Goal: Information Seeking & Learning: Compare options

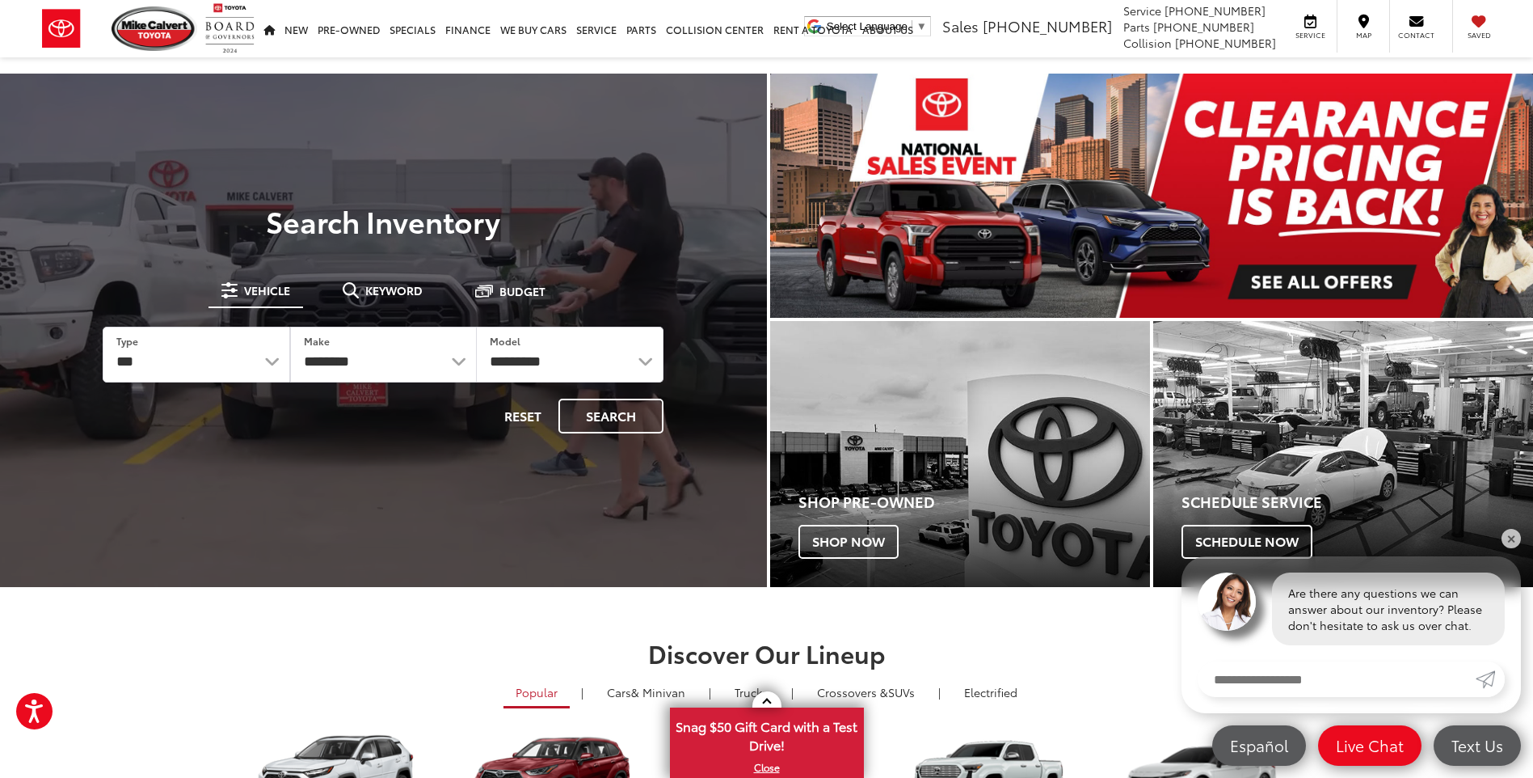
click at [1310, 292] on img "carousel slide number 1 of 1" at bounding box center [1152, 196] width 764 height 244
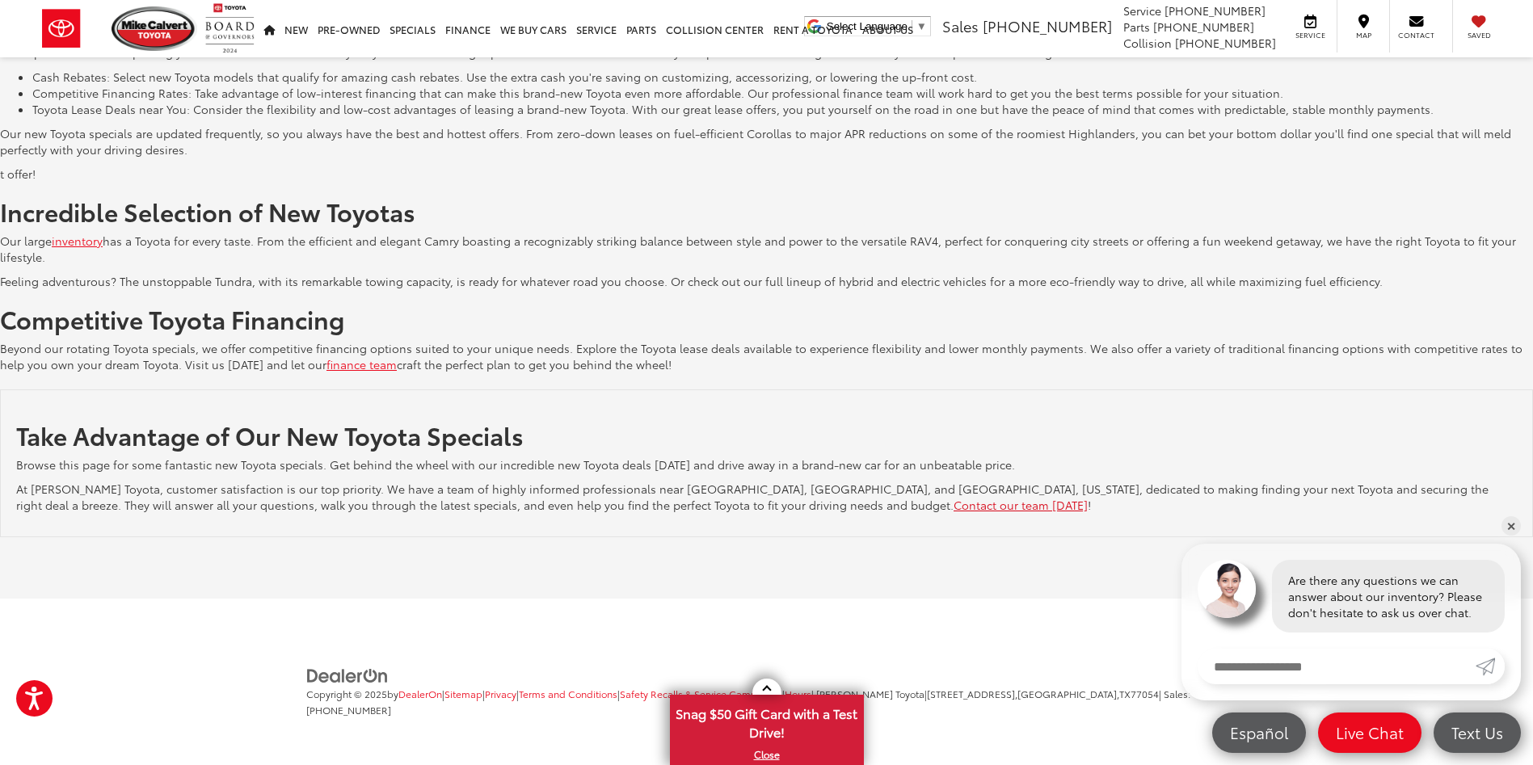
scroll to position [2842, 0]
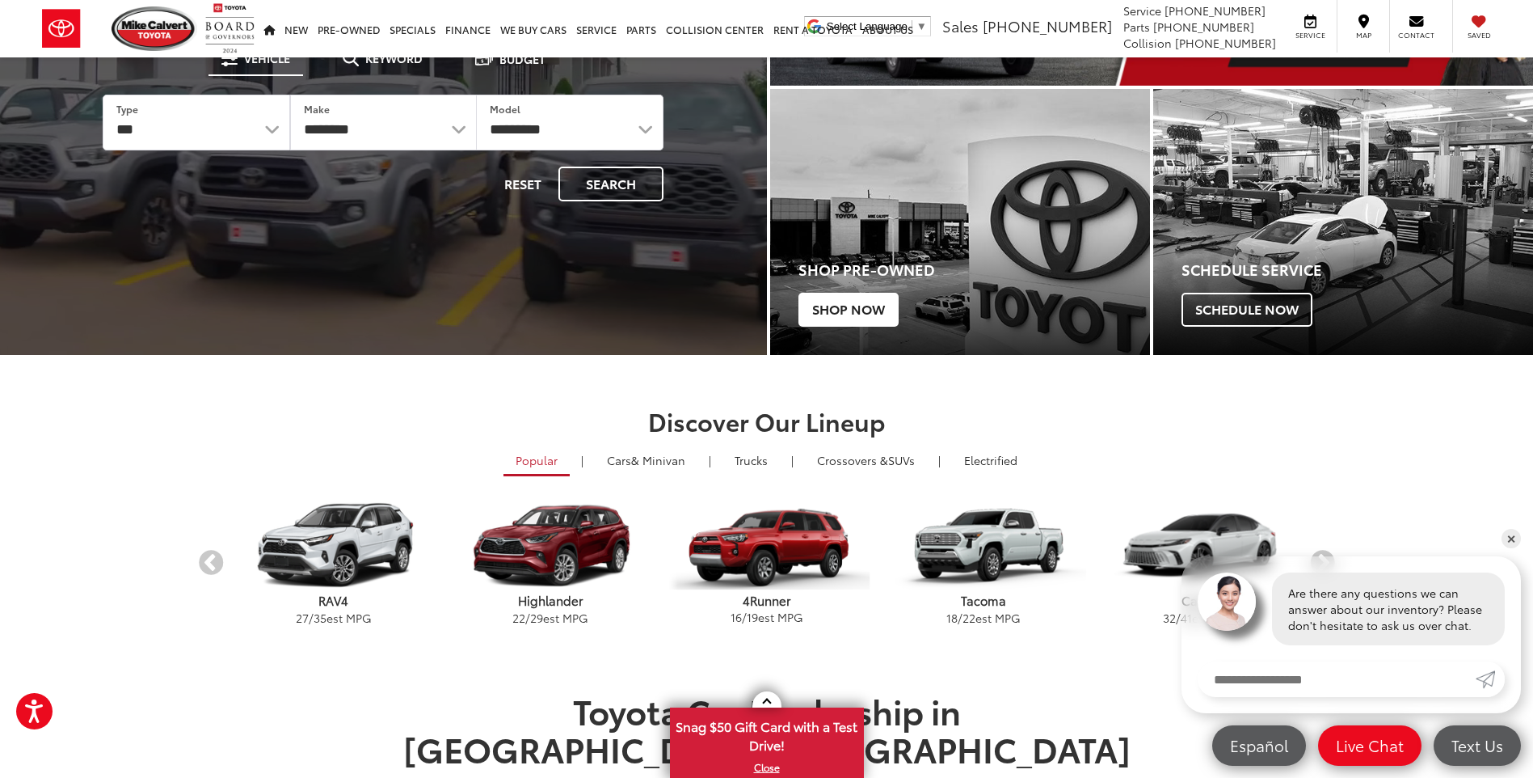
scroll to position [323, 0]
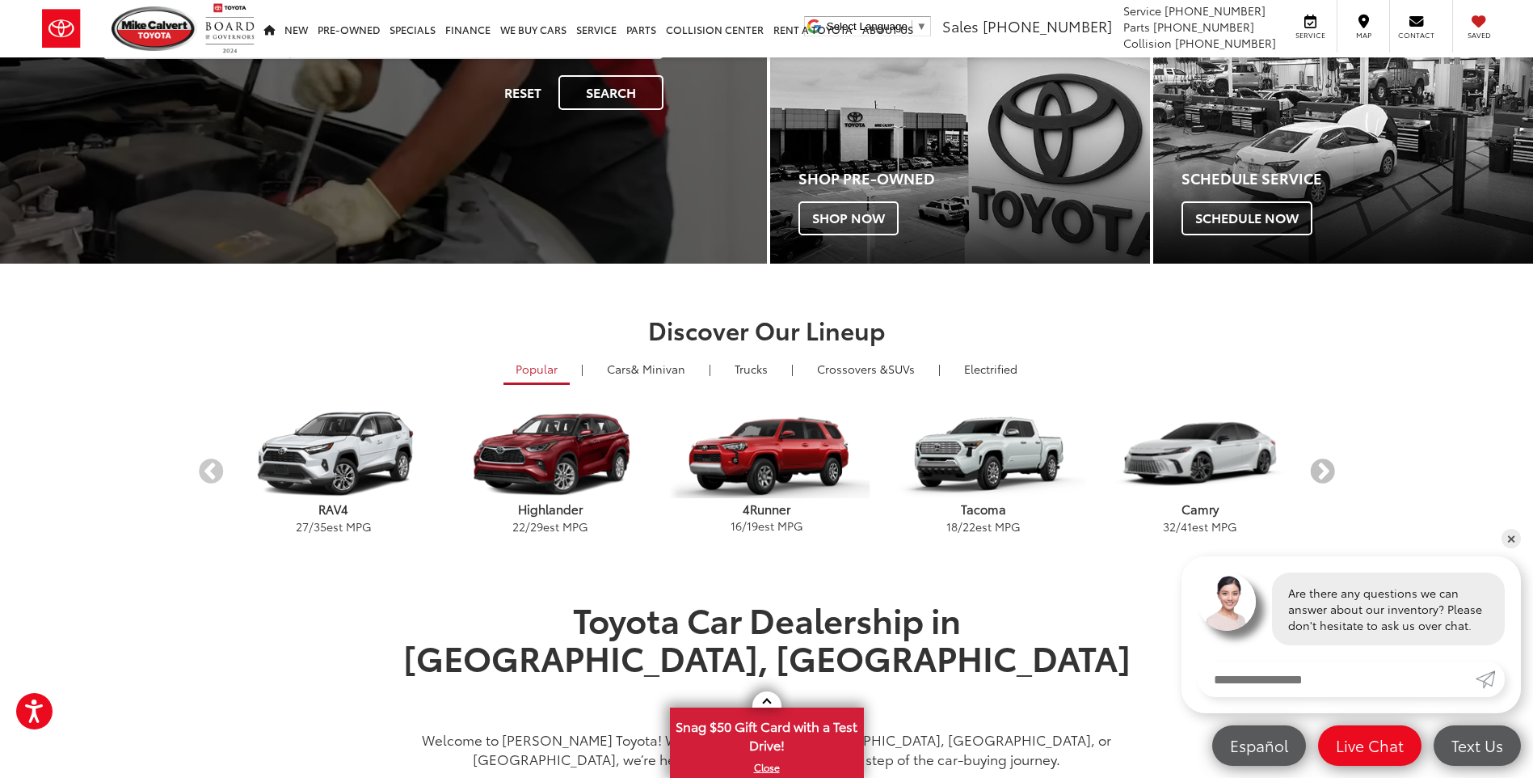
click at [1314, 470] on button "Next" at bounding box center [1323, 472] width 28 height 28
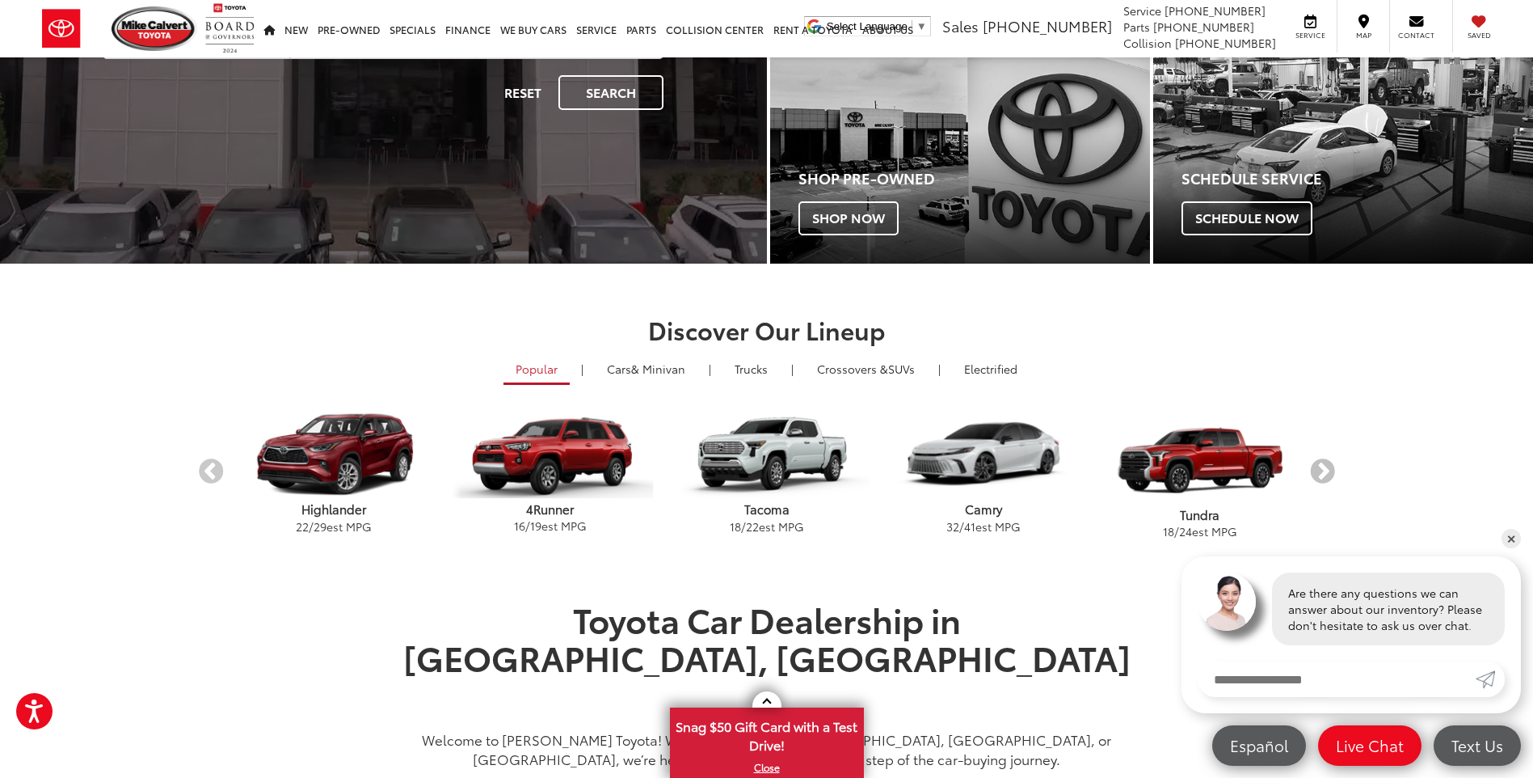
click at [1314, 470] on button "Next" at bounding box center [1323, 472] width 28 height 28
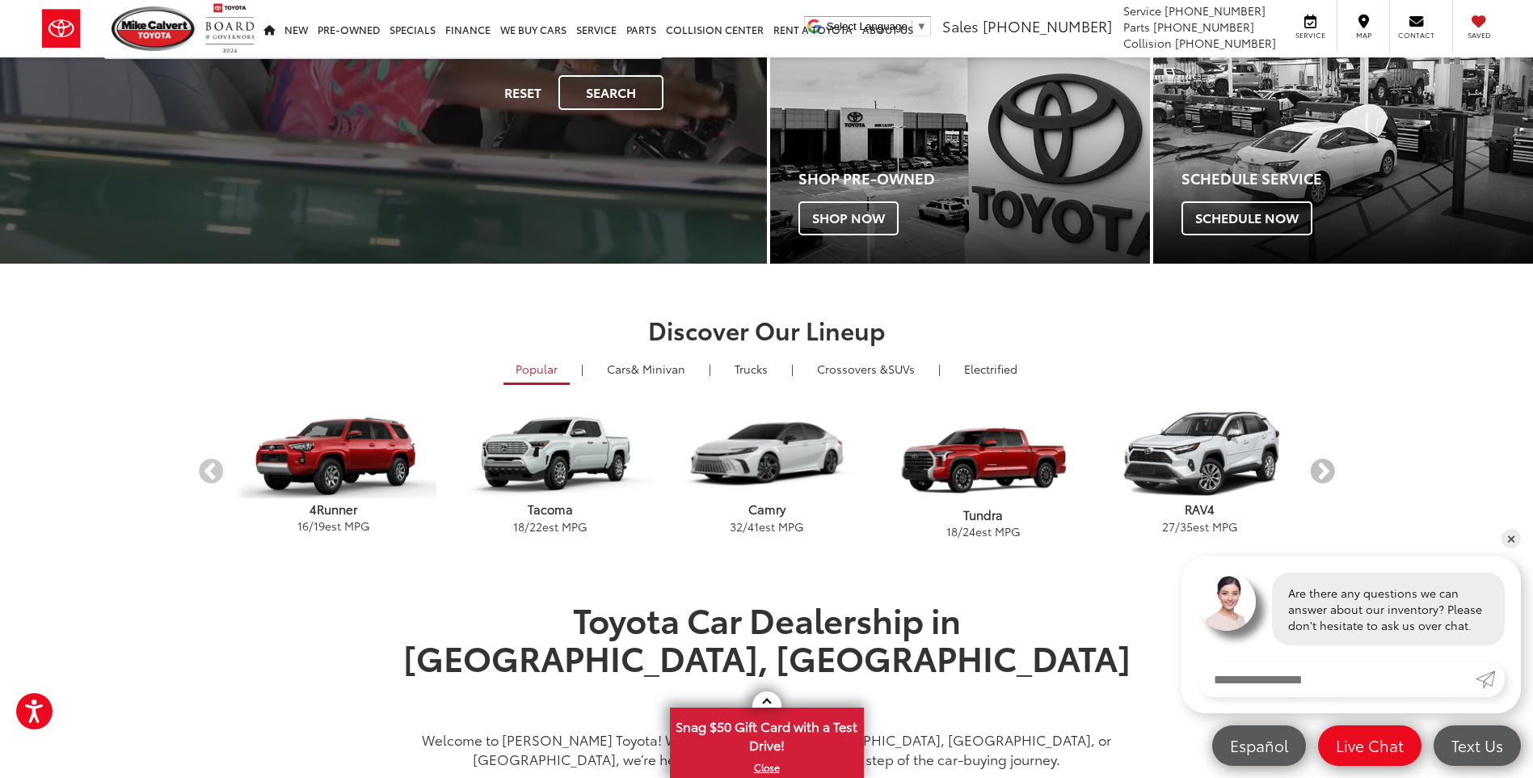
click at [1314, 470] on button "Next" at bounding box center [1323, 472] width 28 height 28
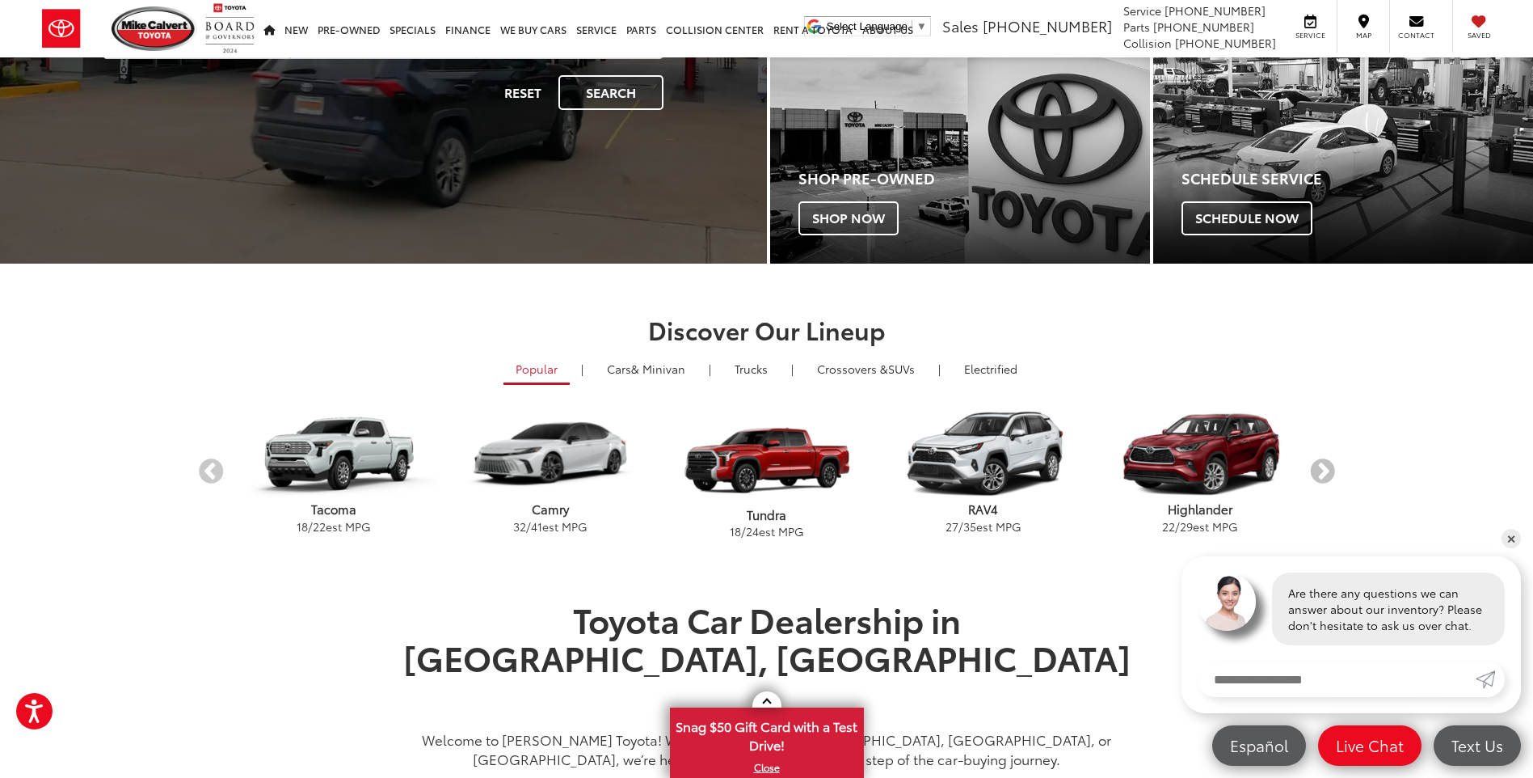
click at [1314, 470] on button "Next" at bounding box center [1323, 472] width 28 height 28
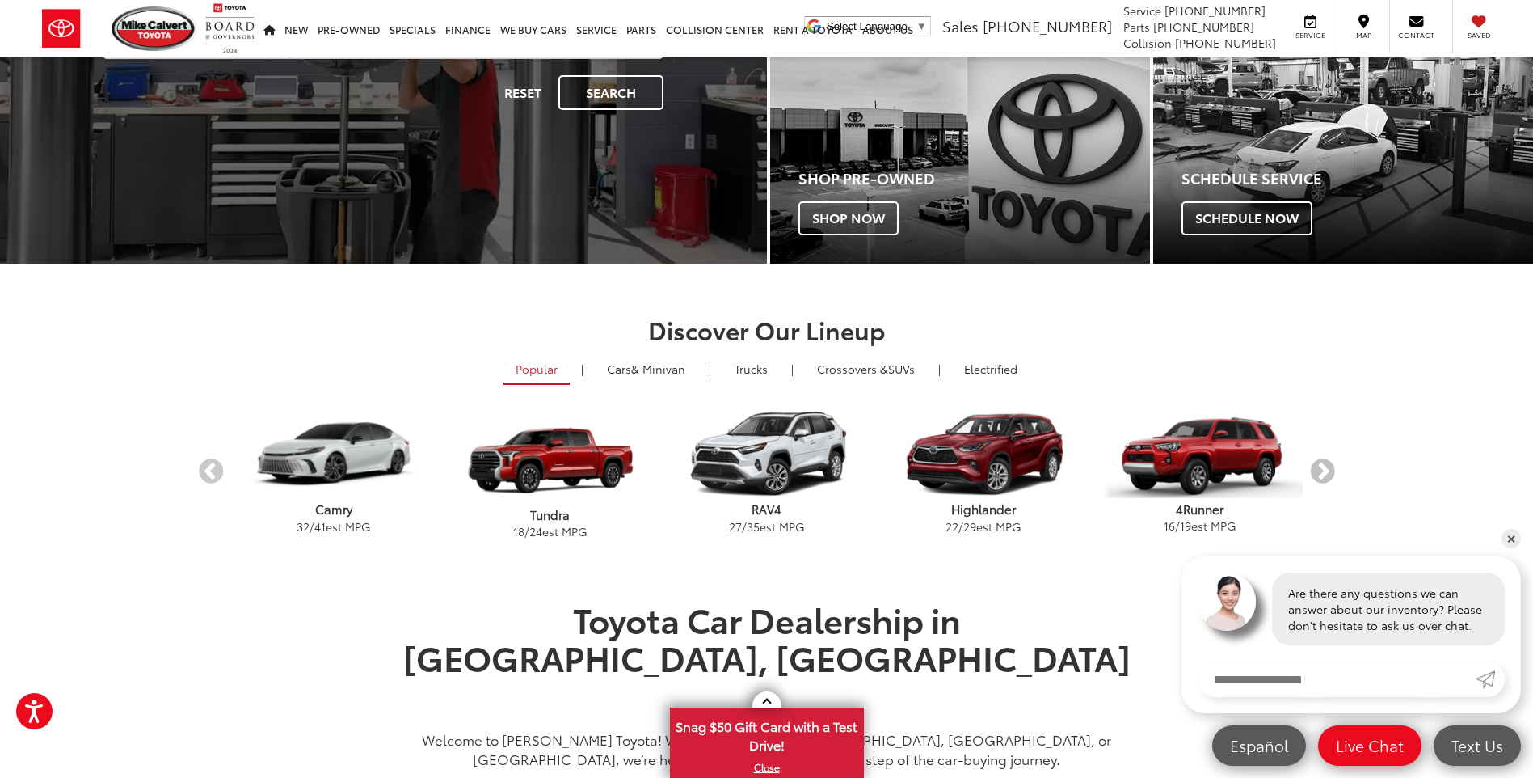
click at [1314, 470] on button "Next" at bounding box center [1323, 472] width 28 height 28
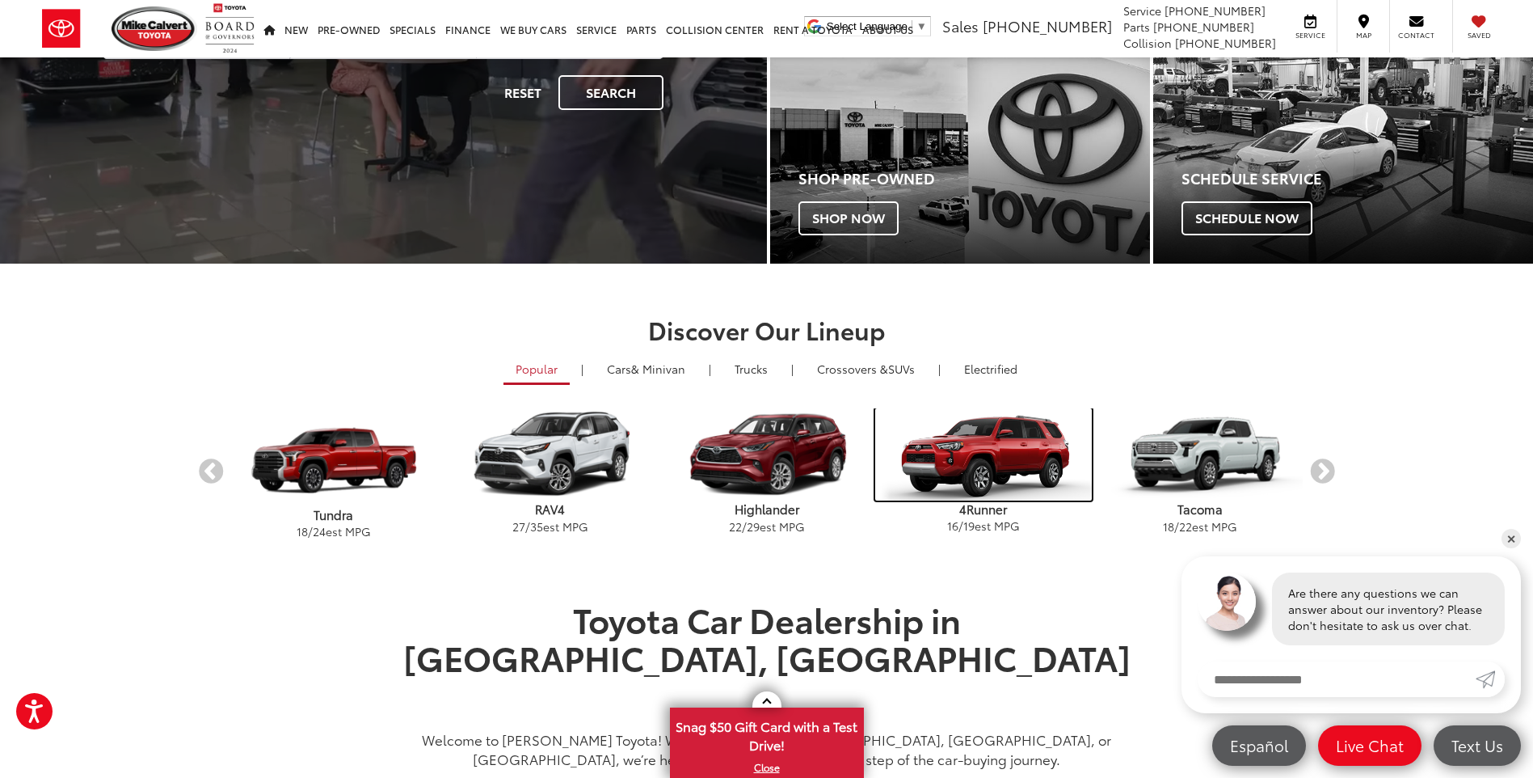
click at [989, 455] on img "carousel" at bounding box center [983, 454] width 217 height 92
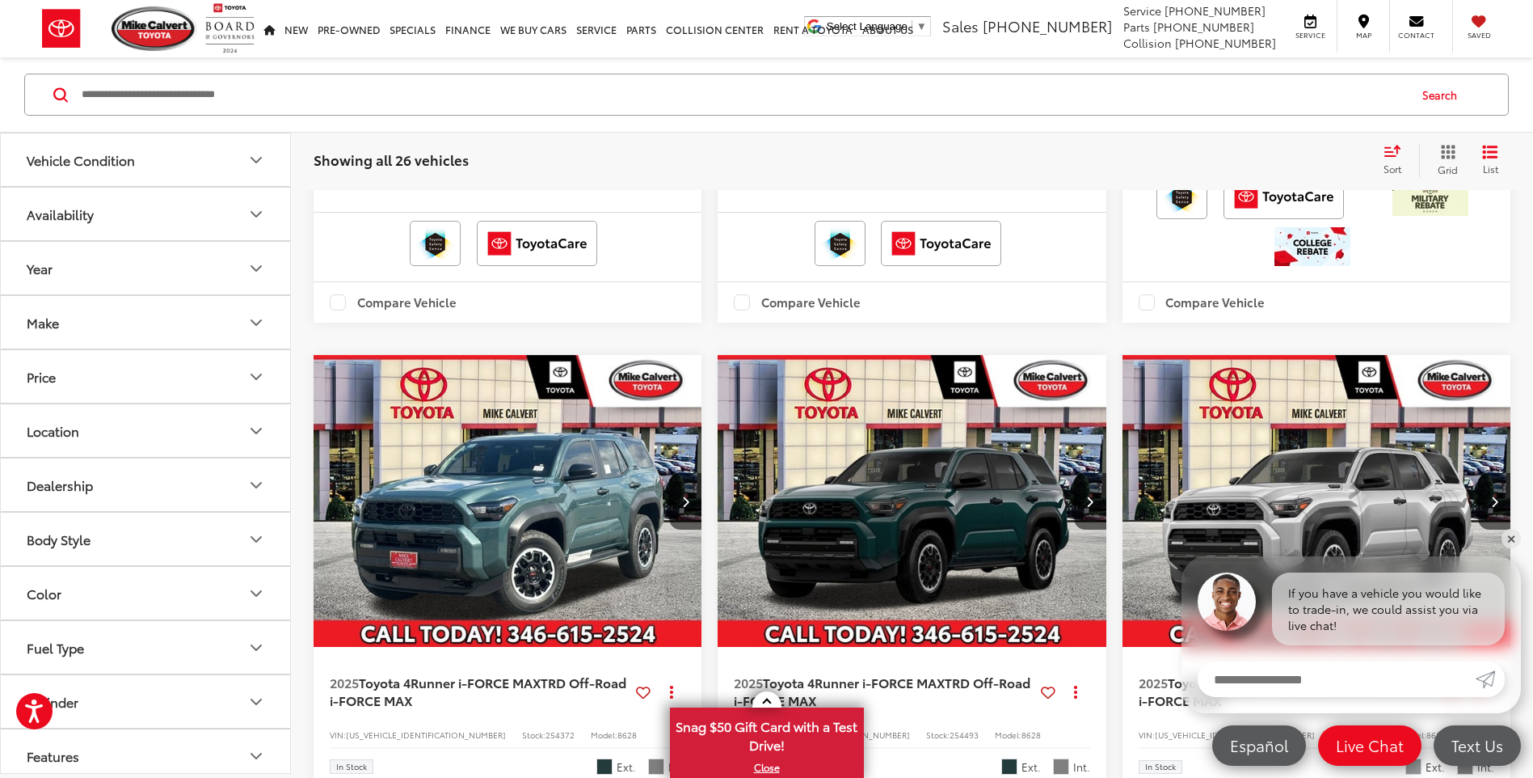
scroll to position [2021, 0]
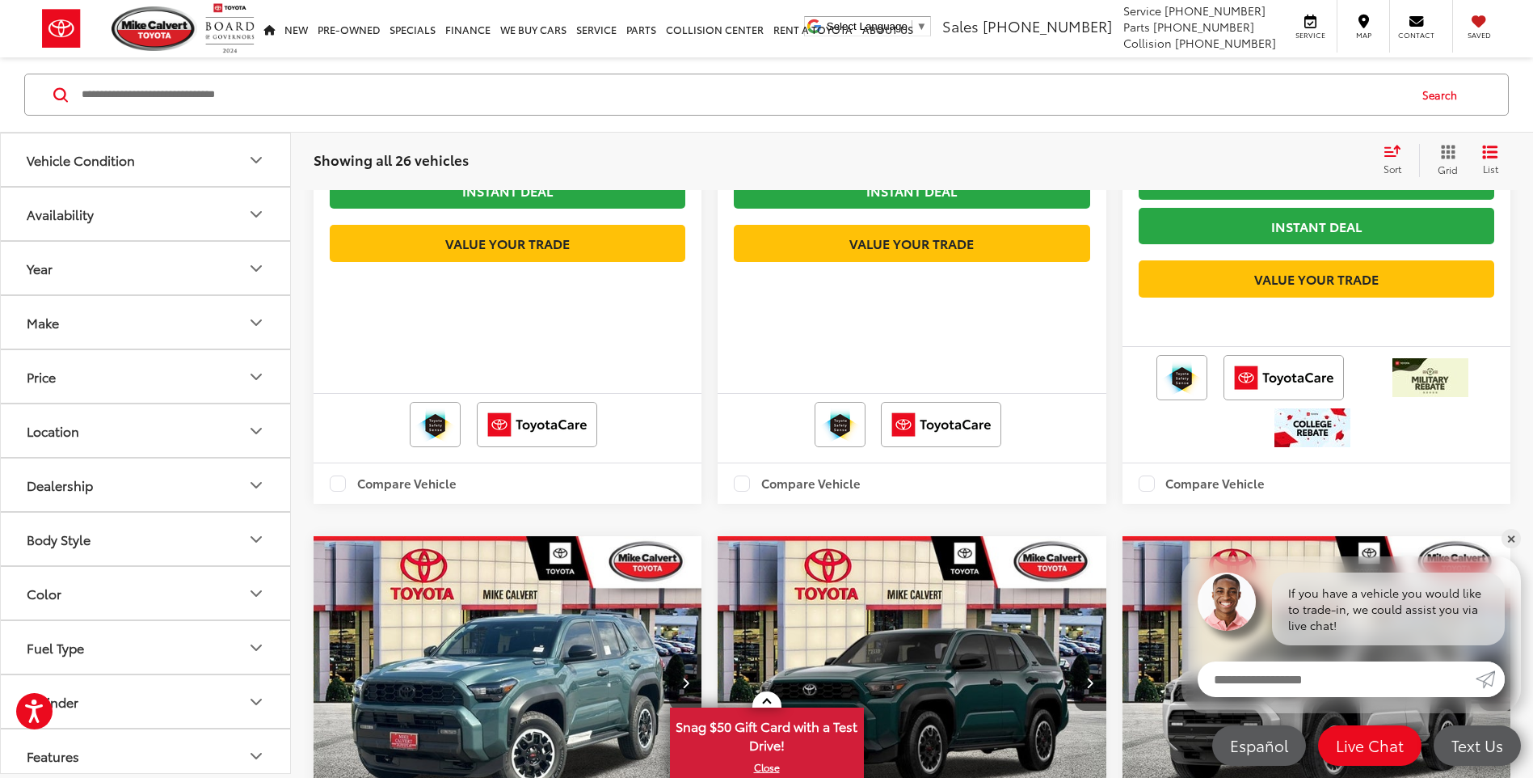
click at [263, 162] on icon "Vehicle Condition" at bounding box center [256, 159] width 19 height 19
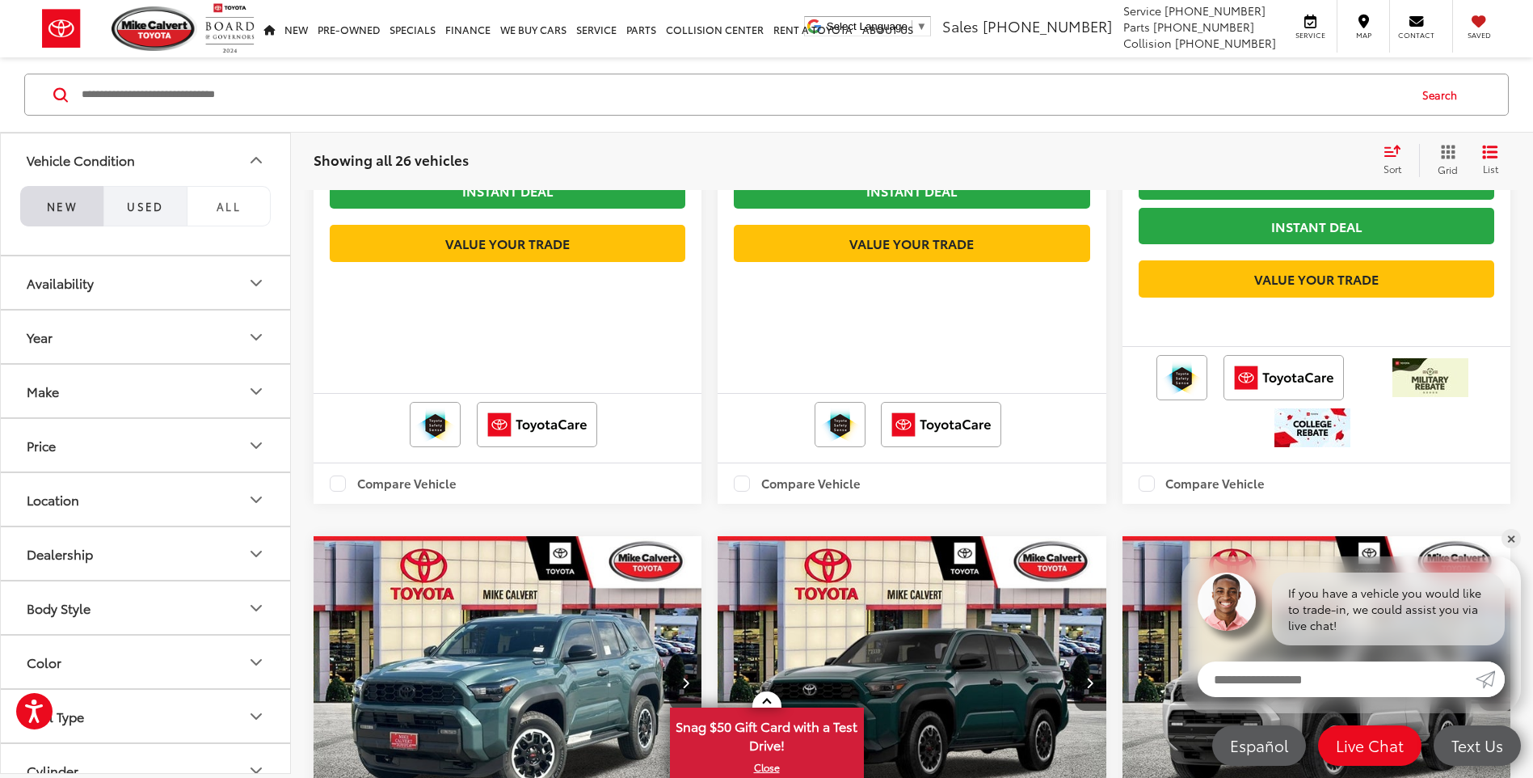
click at [168, 213] on button "Used" at bounding box center [144, 206] width 83 height 40
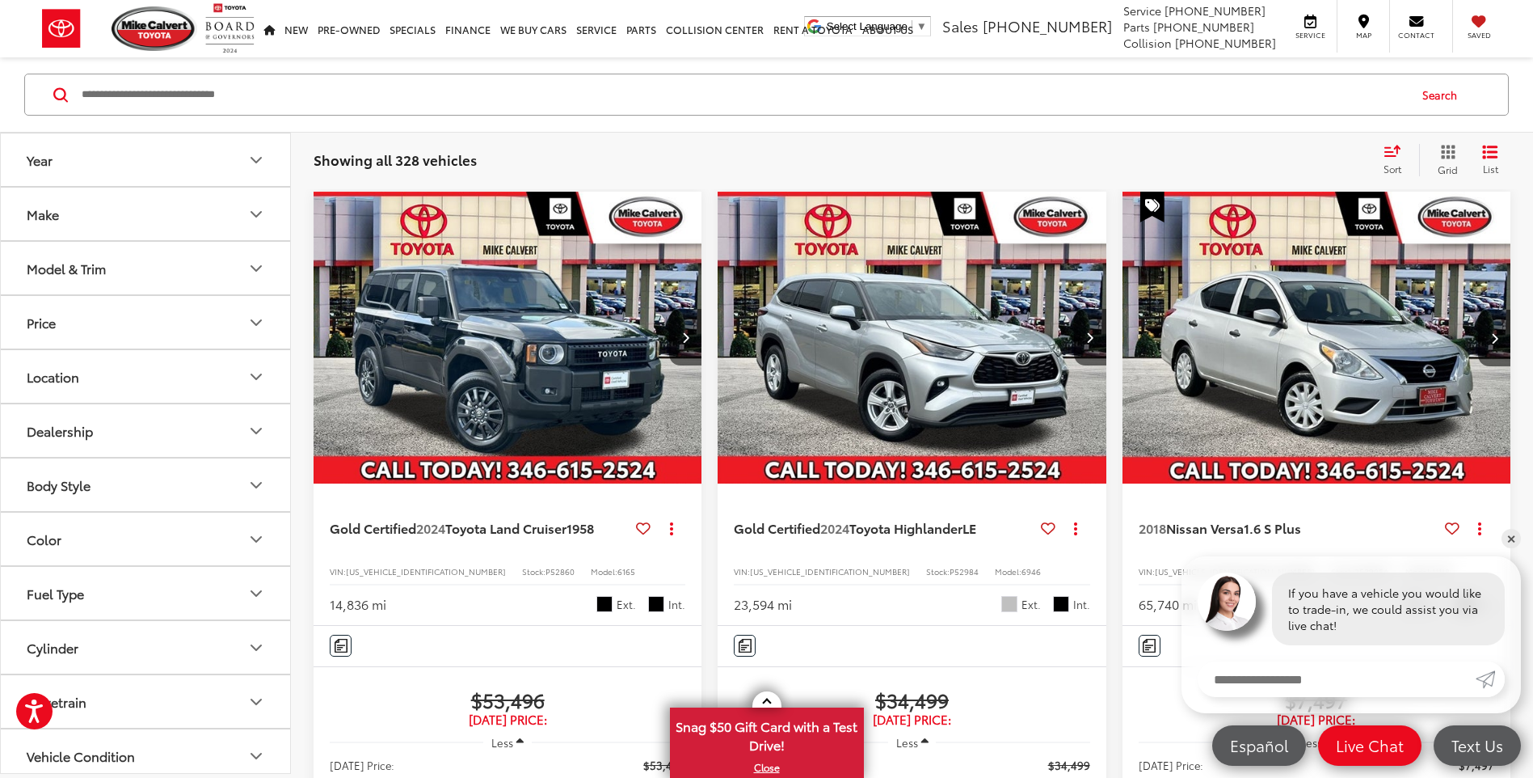
click at [257, 319] on icon "Price" at bounding box center [256, 322] width 19 height 19
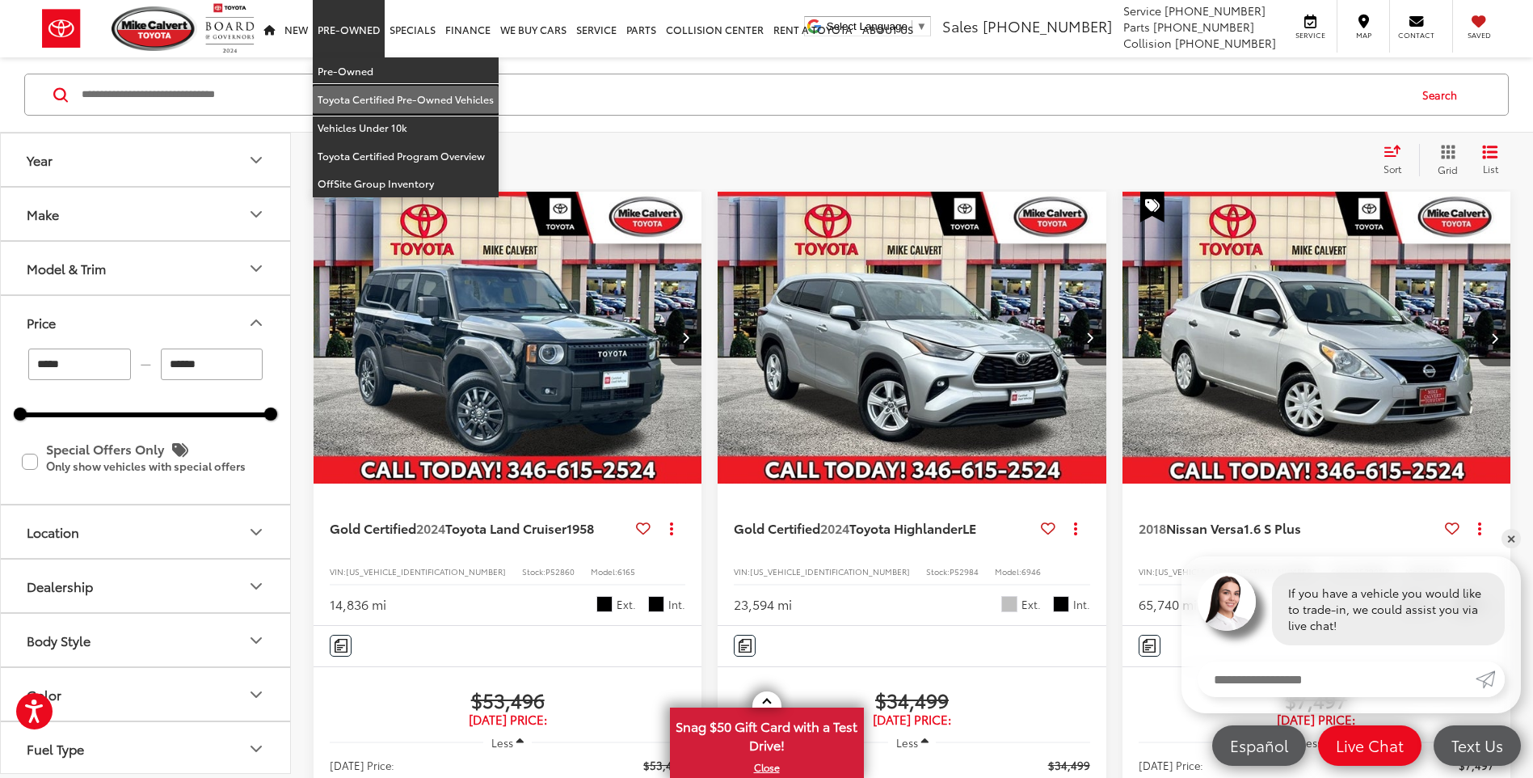
click at [351, 96] on link "Toyota Certified Pre-Owned Vehicles" at bounding box center [406, 100] width 186 height 28
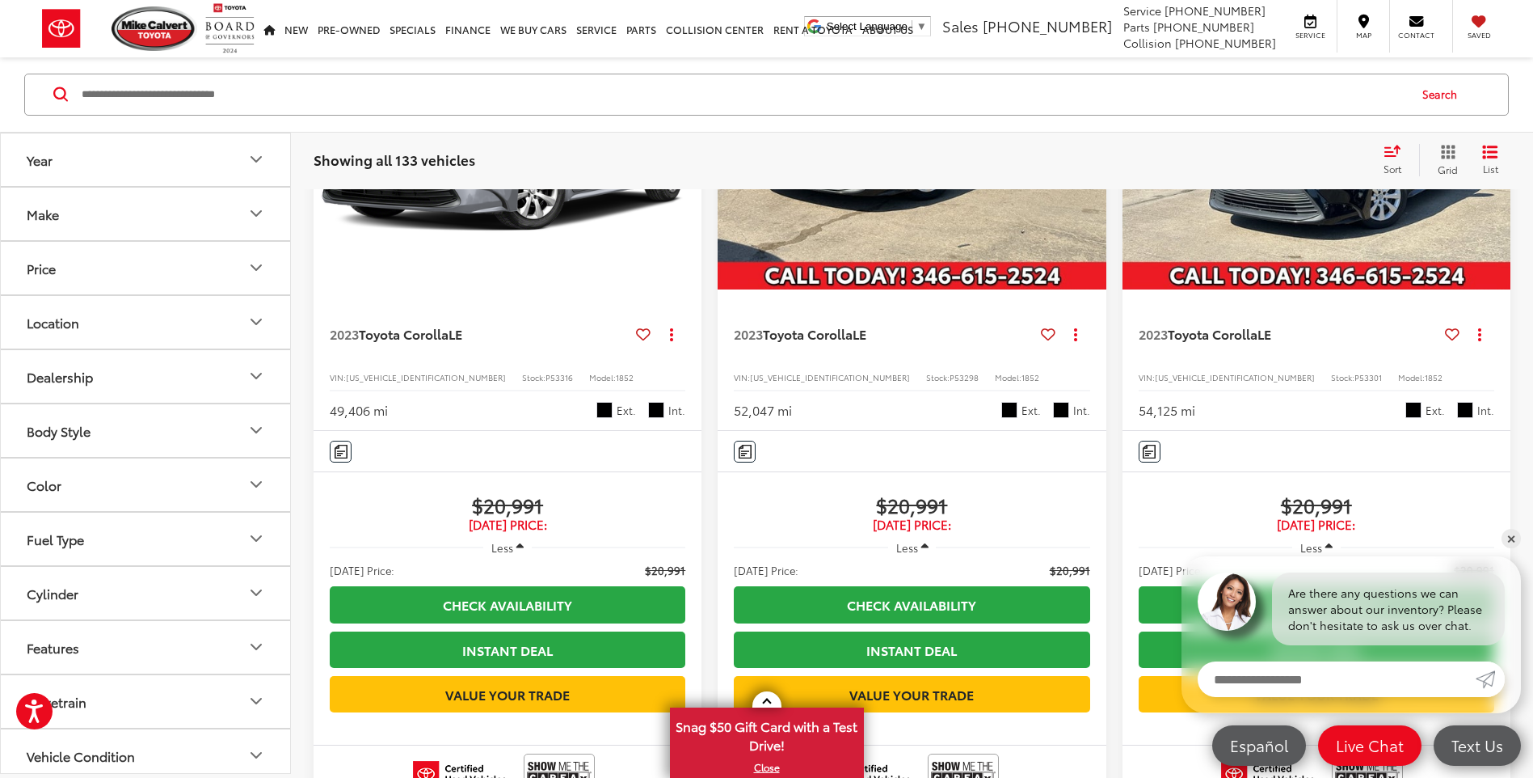
scroll to position [3233, 0]
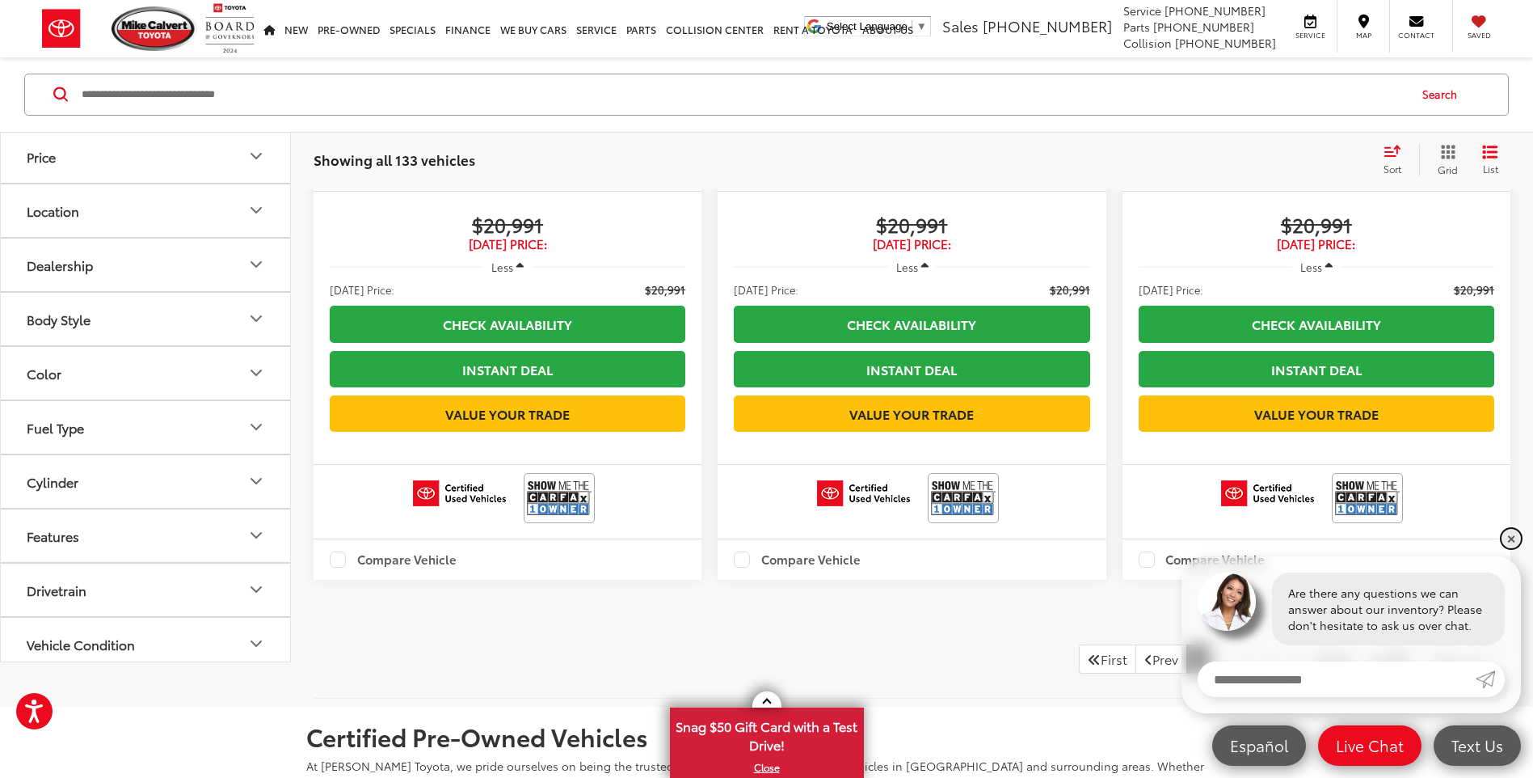
click at [1509, 541] on link "✕" at bounding box center [1511, 538] width 19 height 19
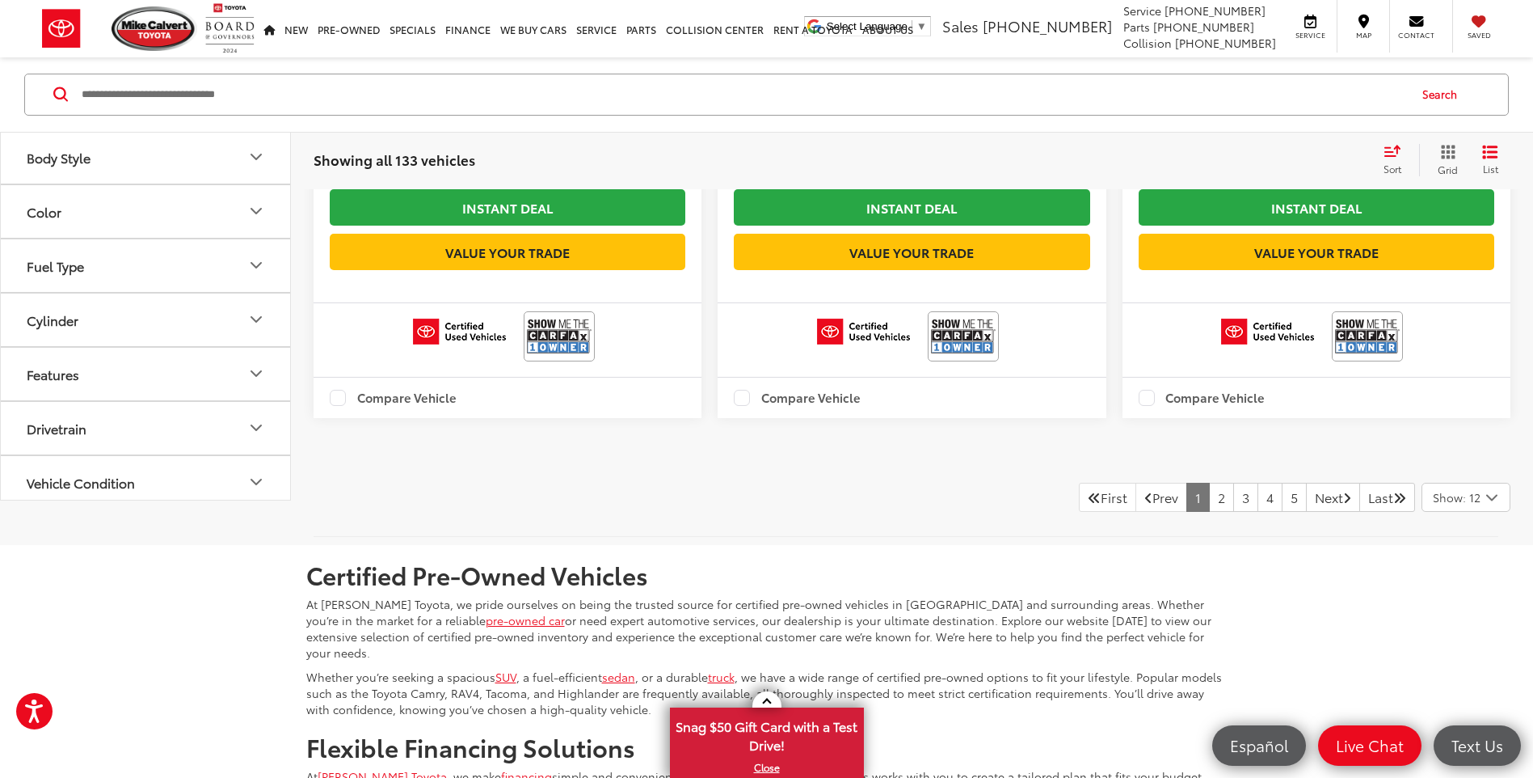
scroll to position [3718, 0]
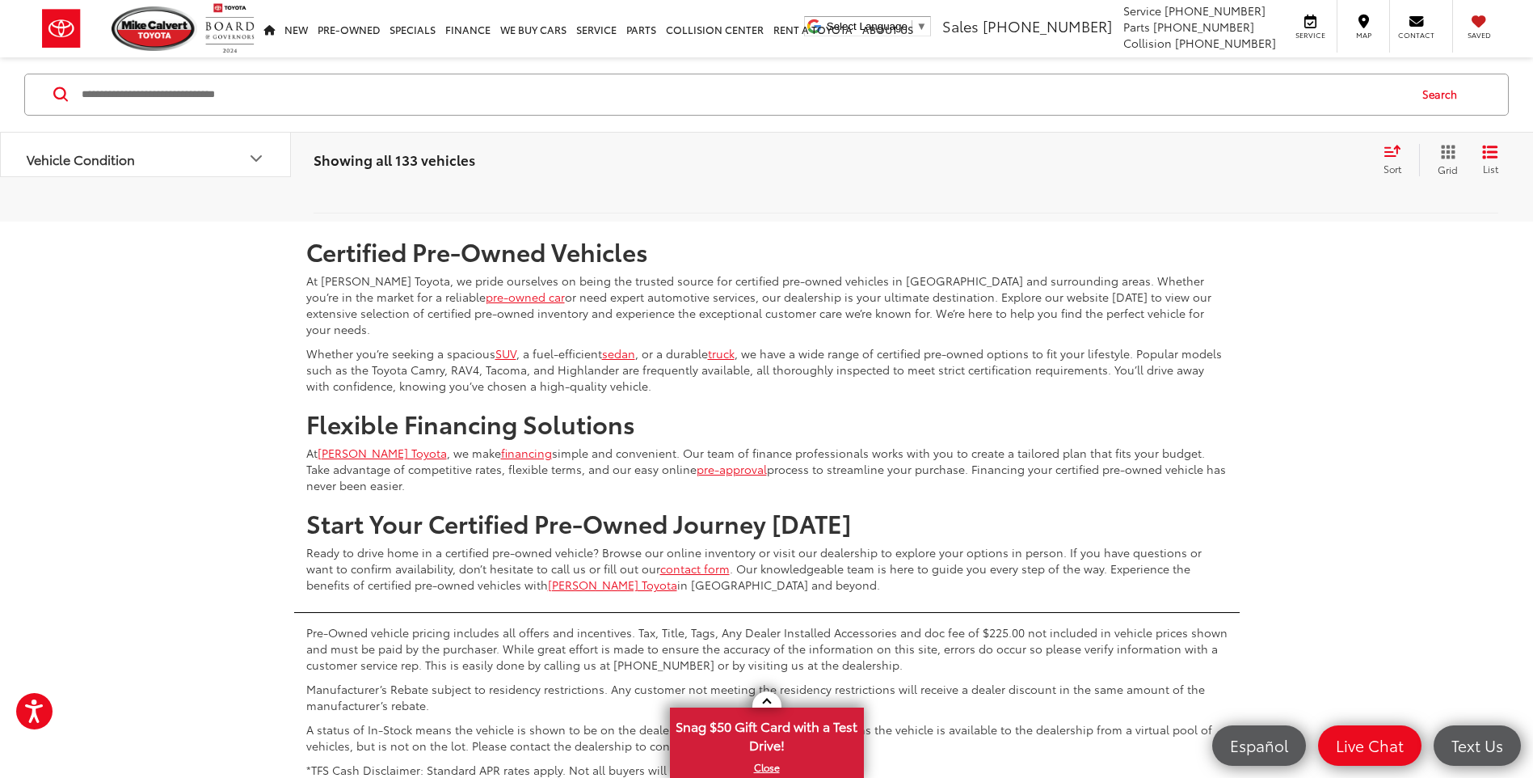
click at [1489, 184] on icon "Select number of vehicles per page" at bounding box center [1491, 174] width 19 height 20
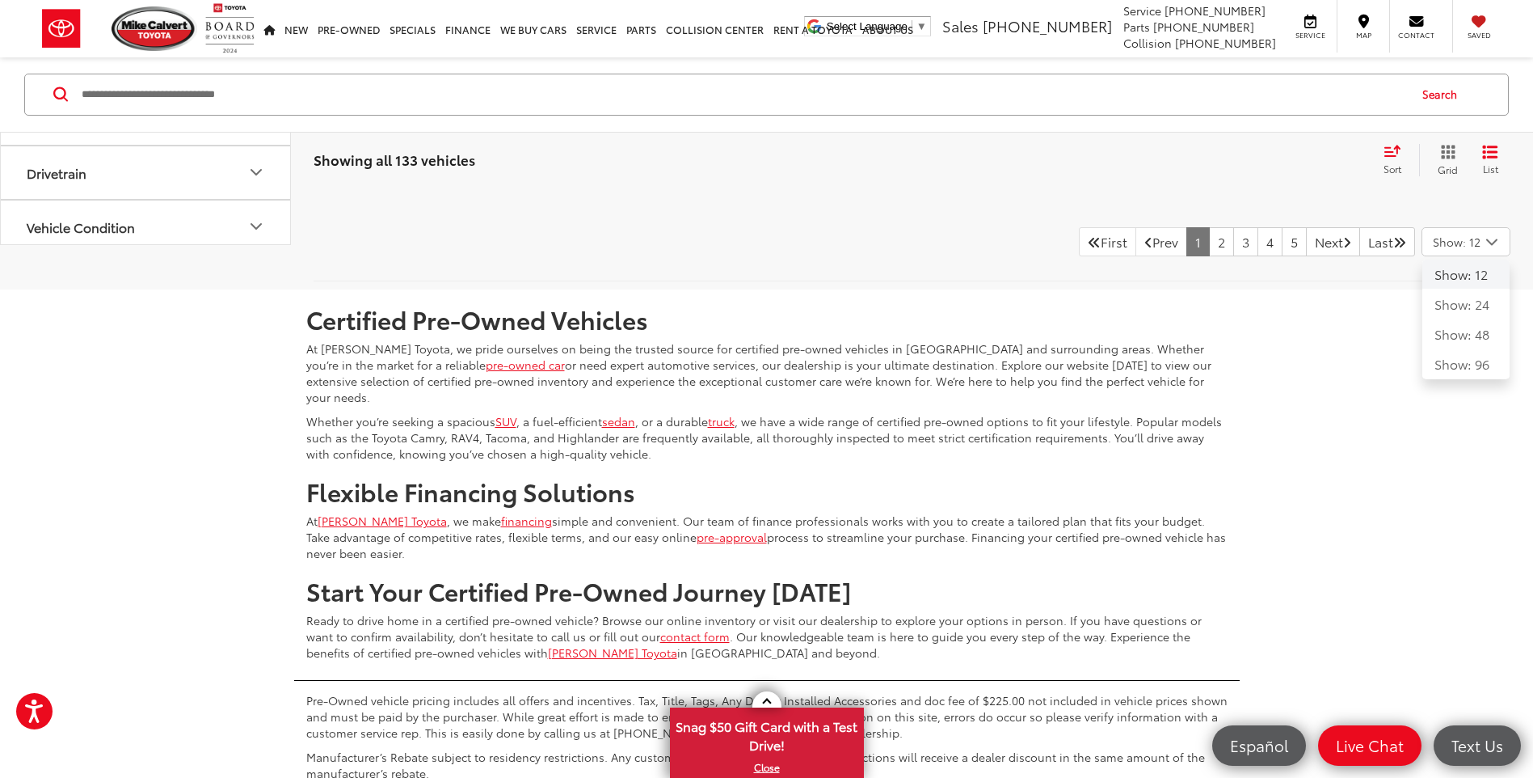
scroll to position [3880, 0]
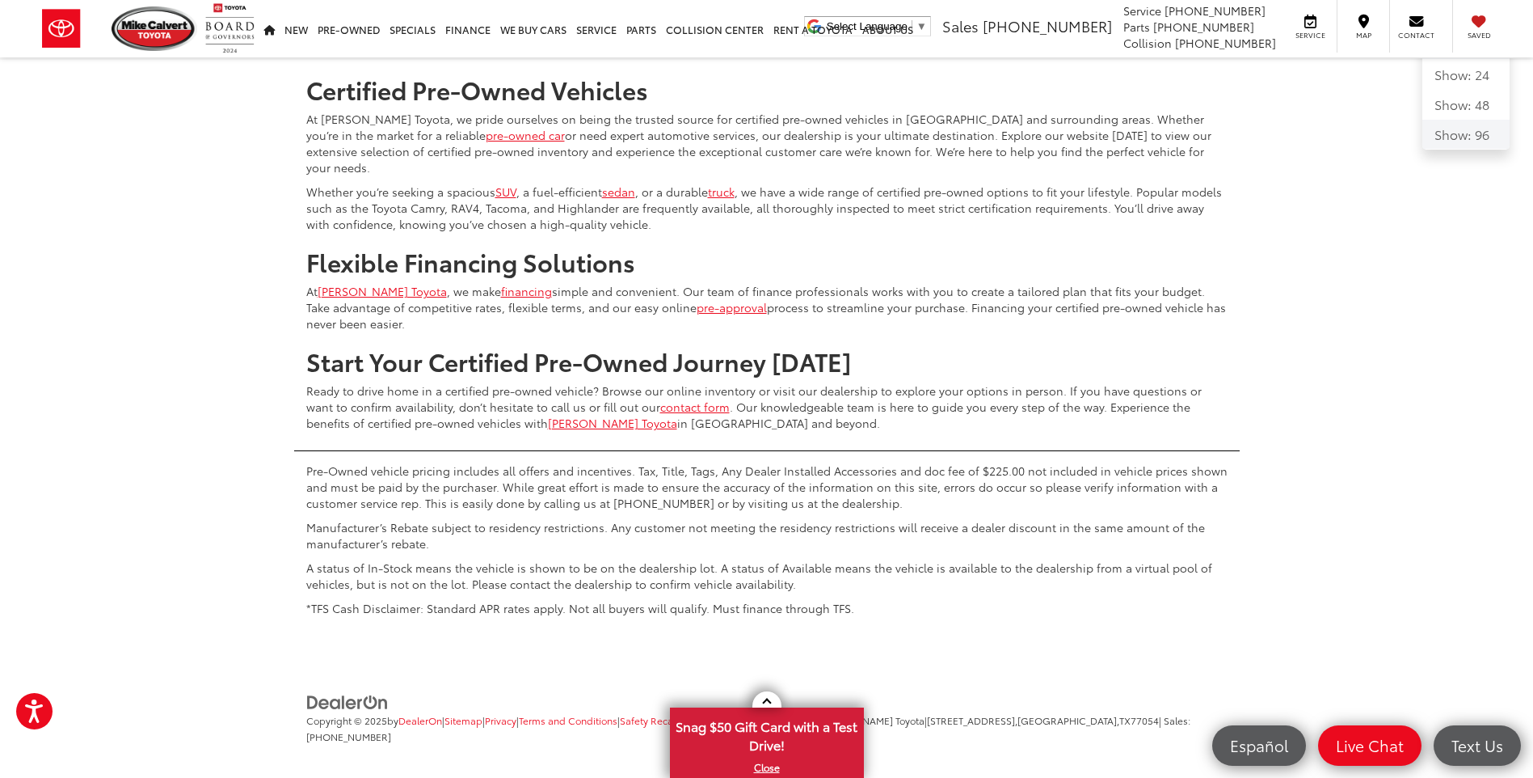
click at [1458, 149] on button "Show: 96" at bounding box center [1466, 134] width 87 height 29
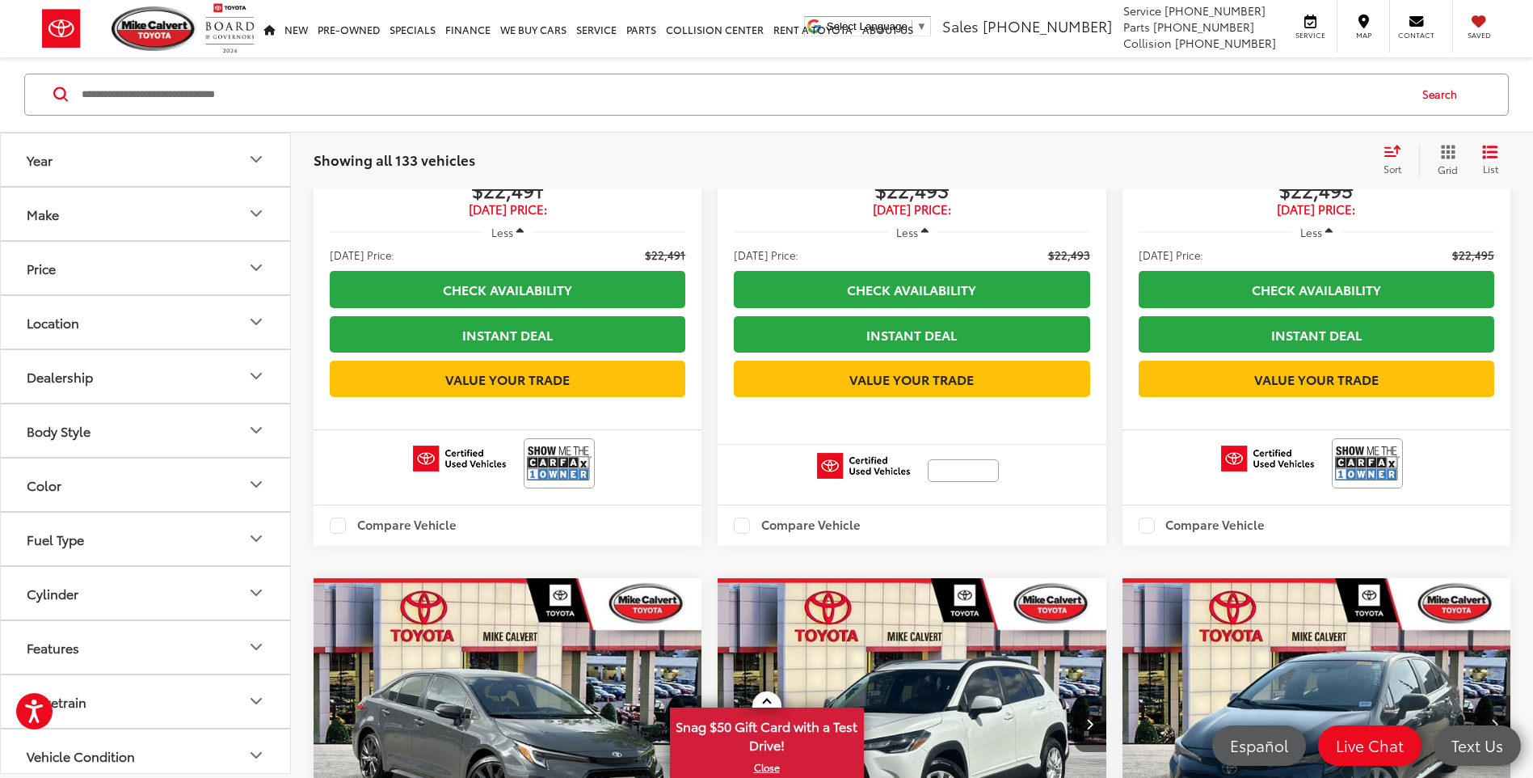
scroll to position [6039, 0]
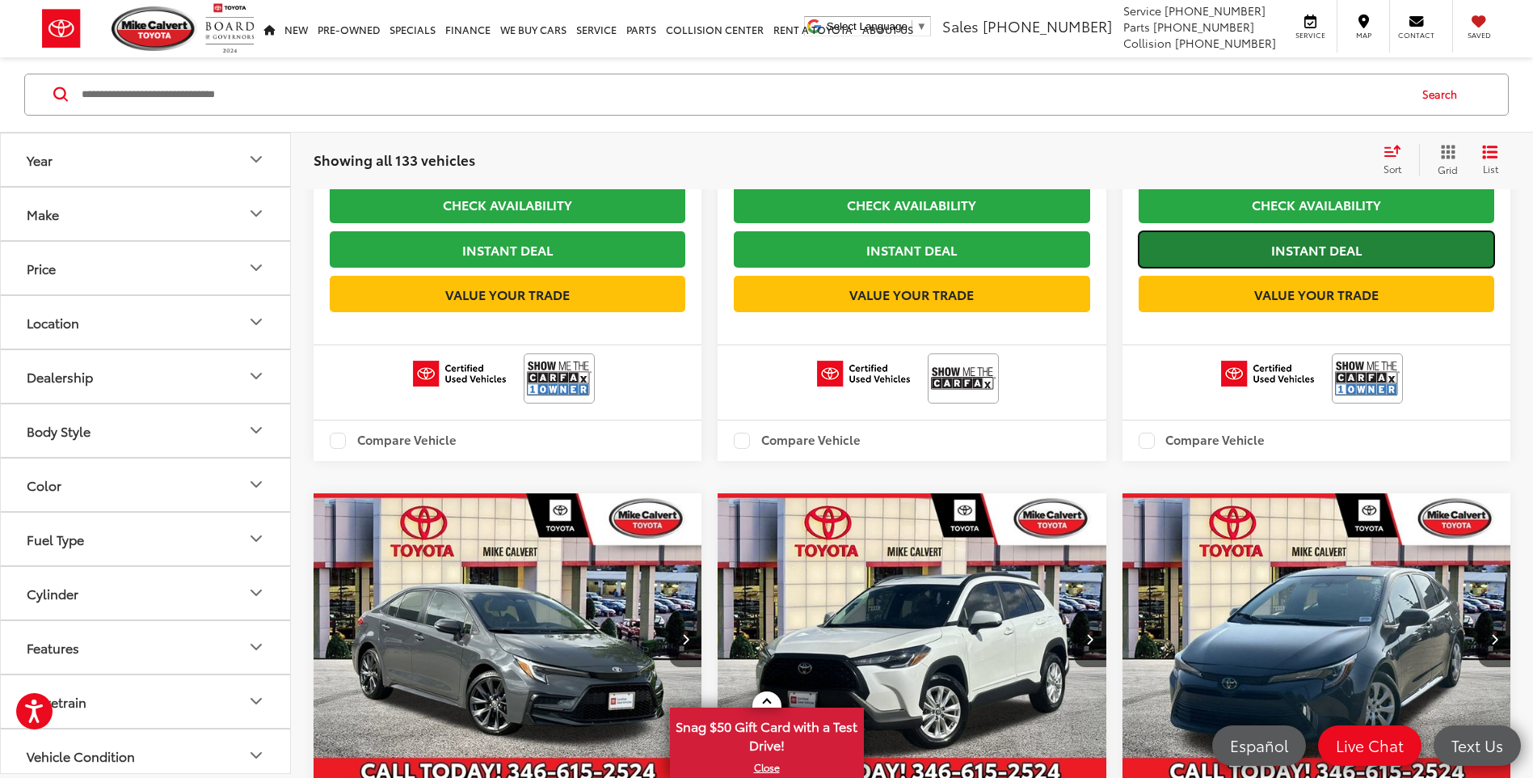
click at [1355, 268] on link "Instant Deal" at bounding box center [1317, 249] width 356 height 36
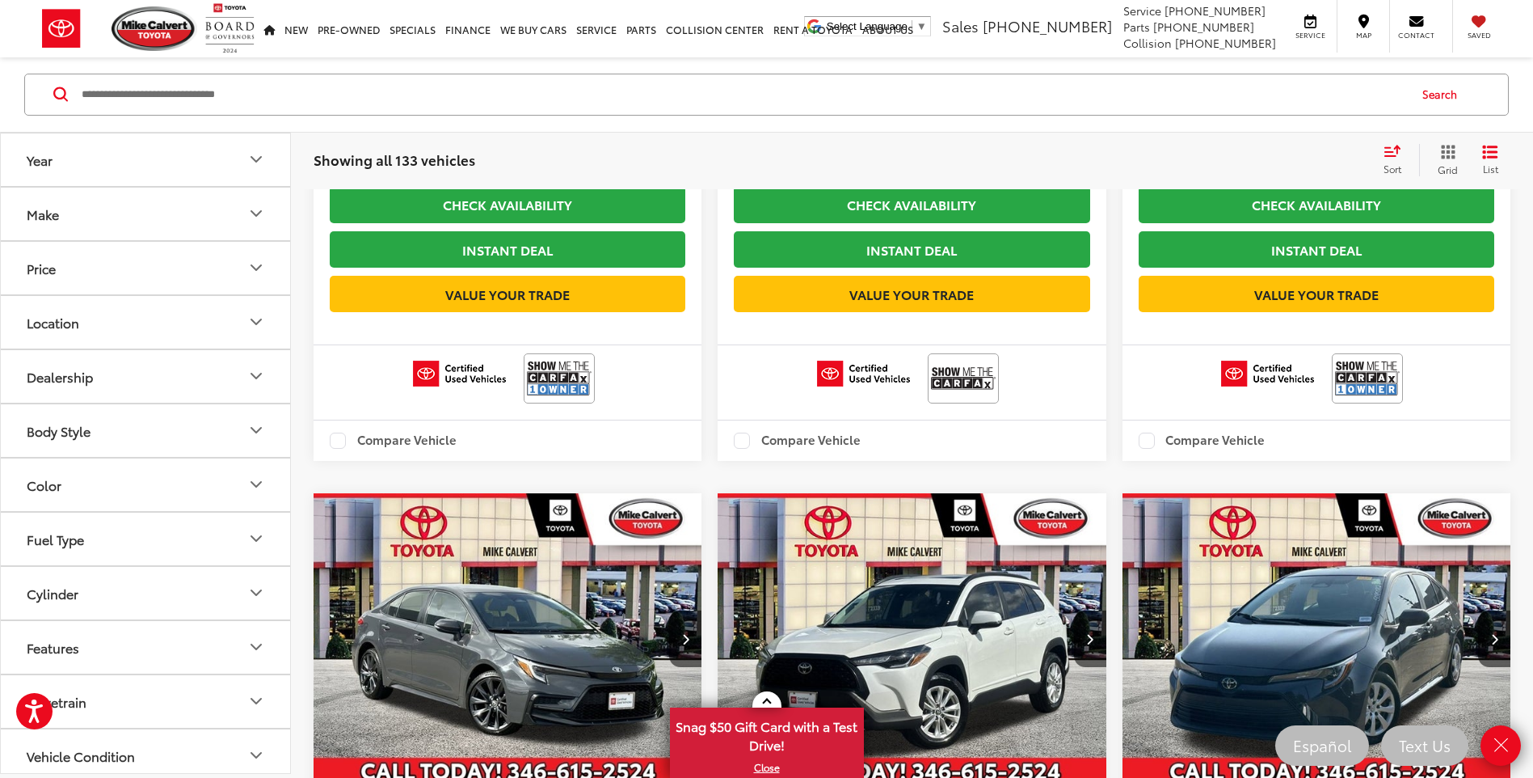
click at [1107, 165] on div "Showing all 133 vehicles Clear All + 0" at bounding box center [842, 160] width 1056 height 16
click at [1495, 746] on icon "Close" at bounding box center [1501, 745] width 23 height 23
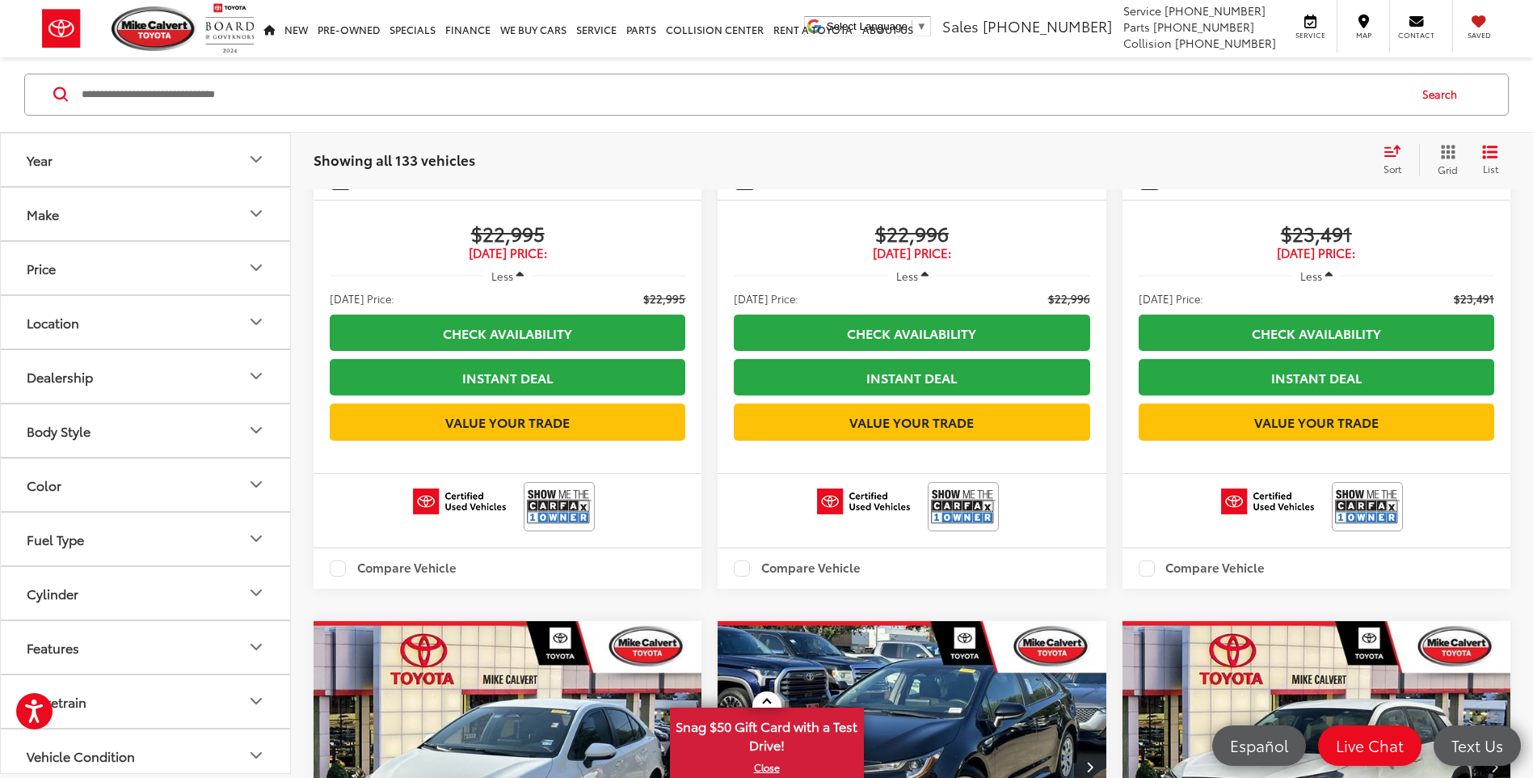
scroll to position [7737, 0]
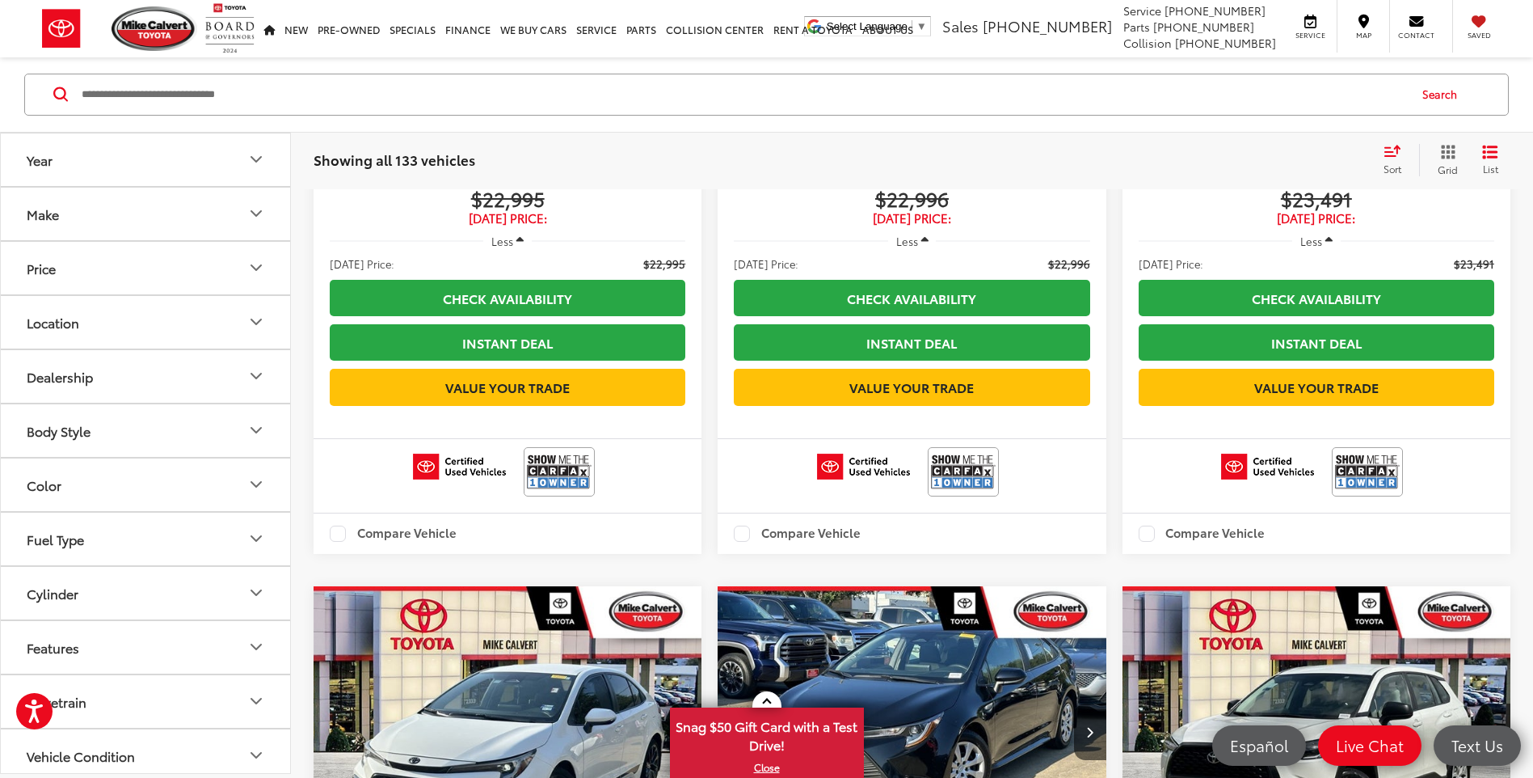
click at [267, 212] on button "Make" at bounding box center [146, 214] width 291 height 53
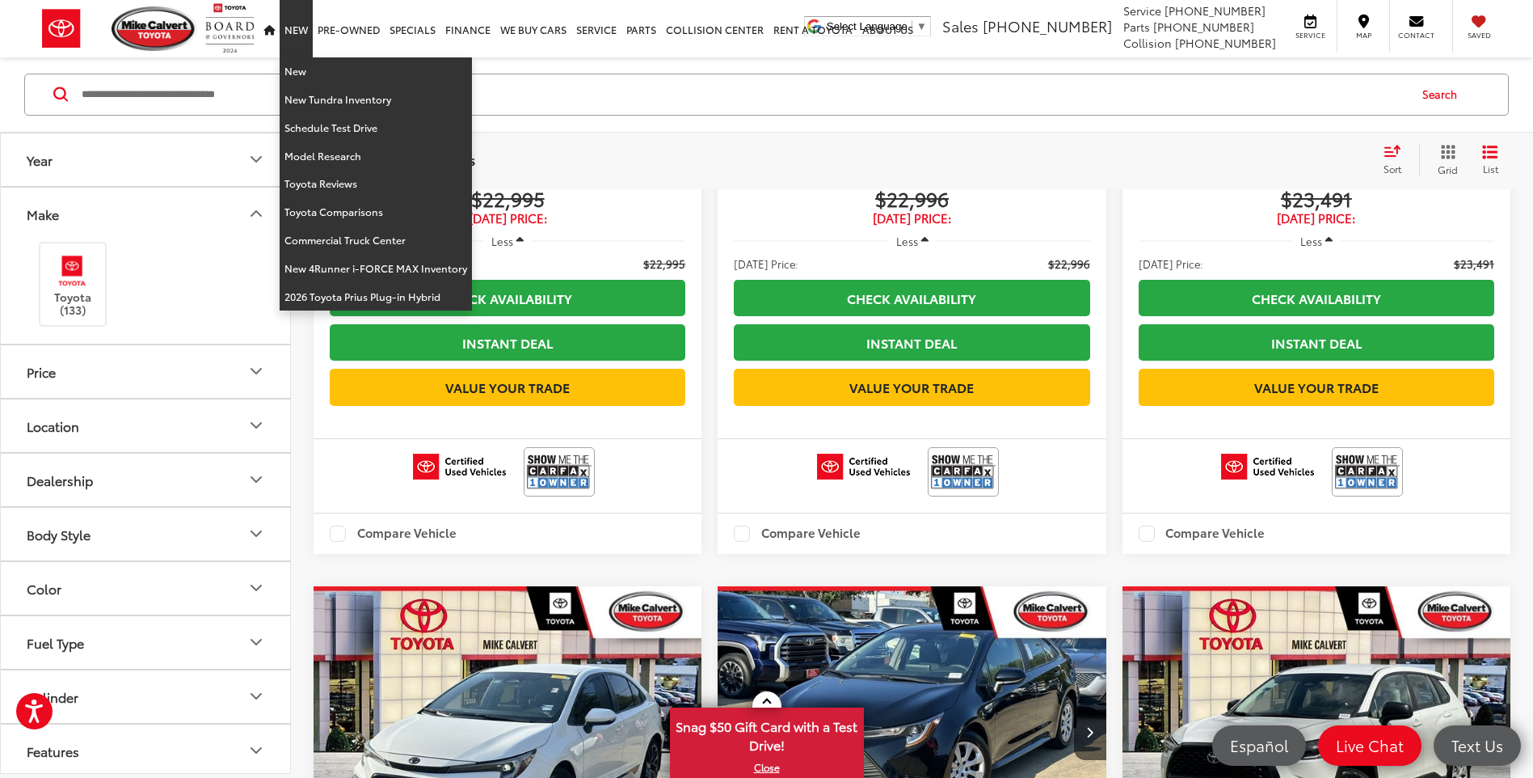
click at [312, 33] on link "New" at bounding box center [296, 28] width 33 height 57
click at [297, 65] on link "New" at bounding box center [376, 71] width 192 height 28
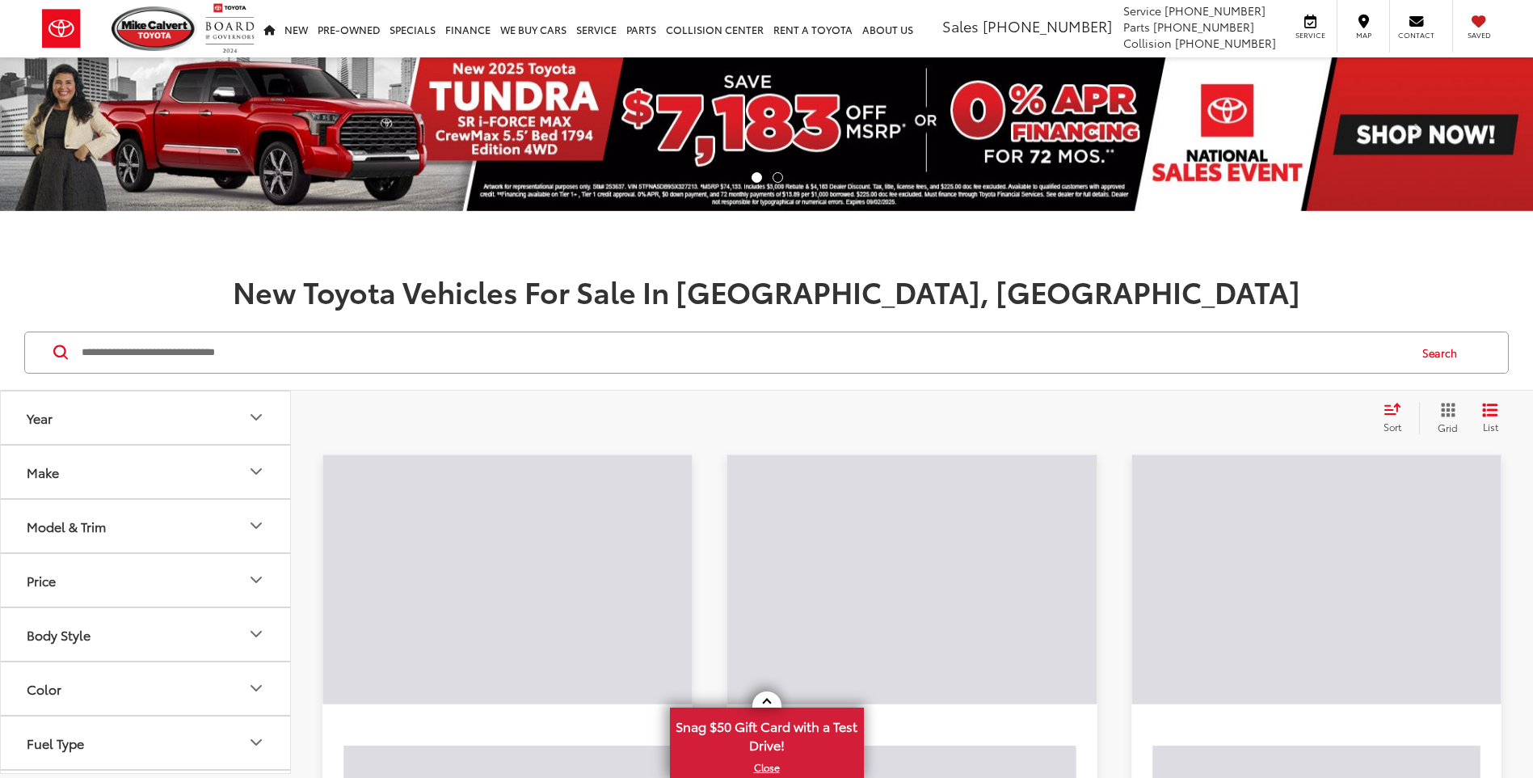
click at [259, 428] on button "Year" at bounding box center [146, 417] width 291 height 53
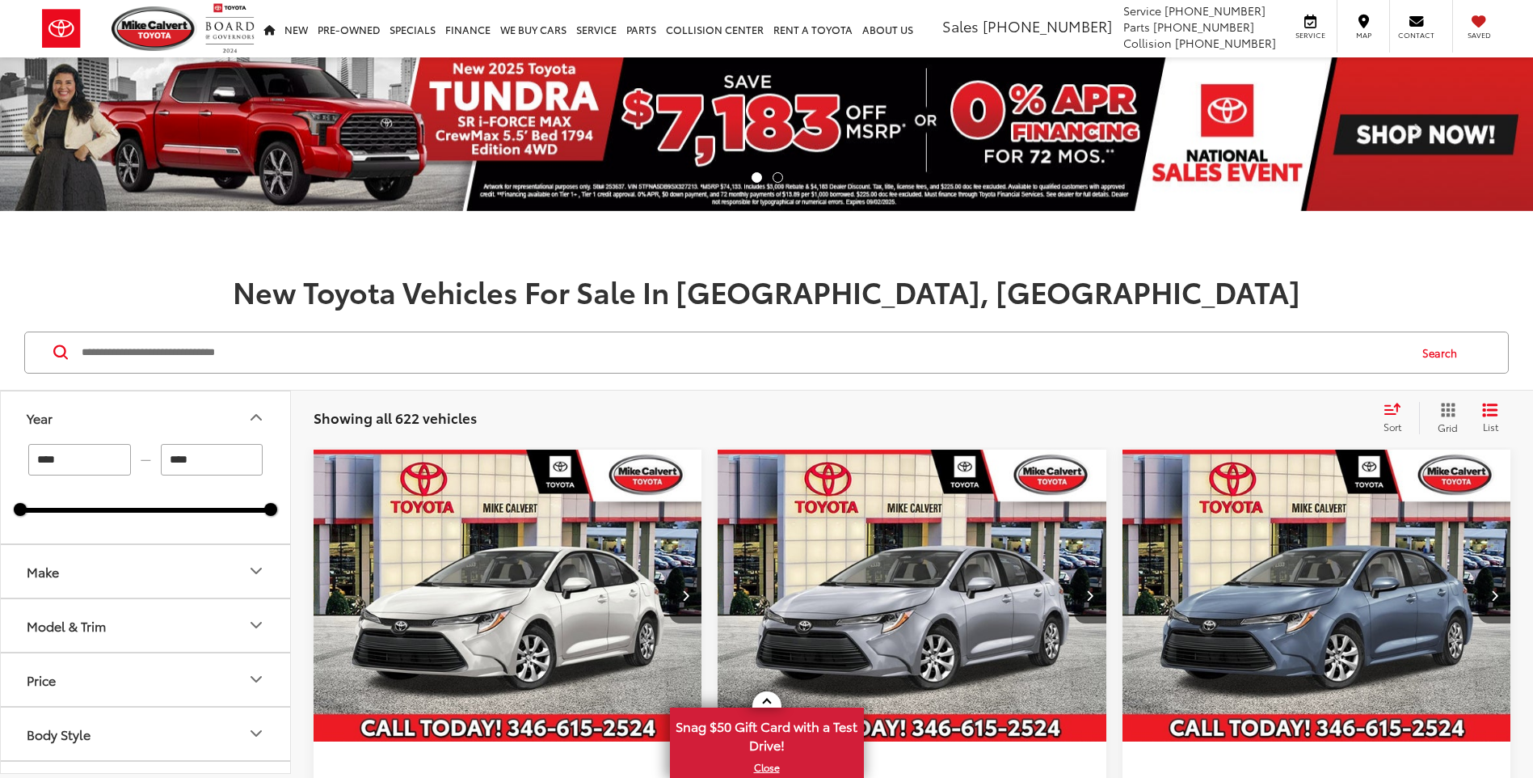
click at [259, 428] on button "Year" at bounding box center [146, 417] width 291 height 53
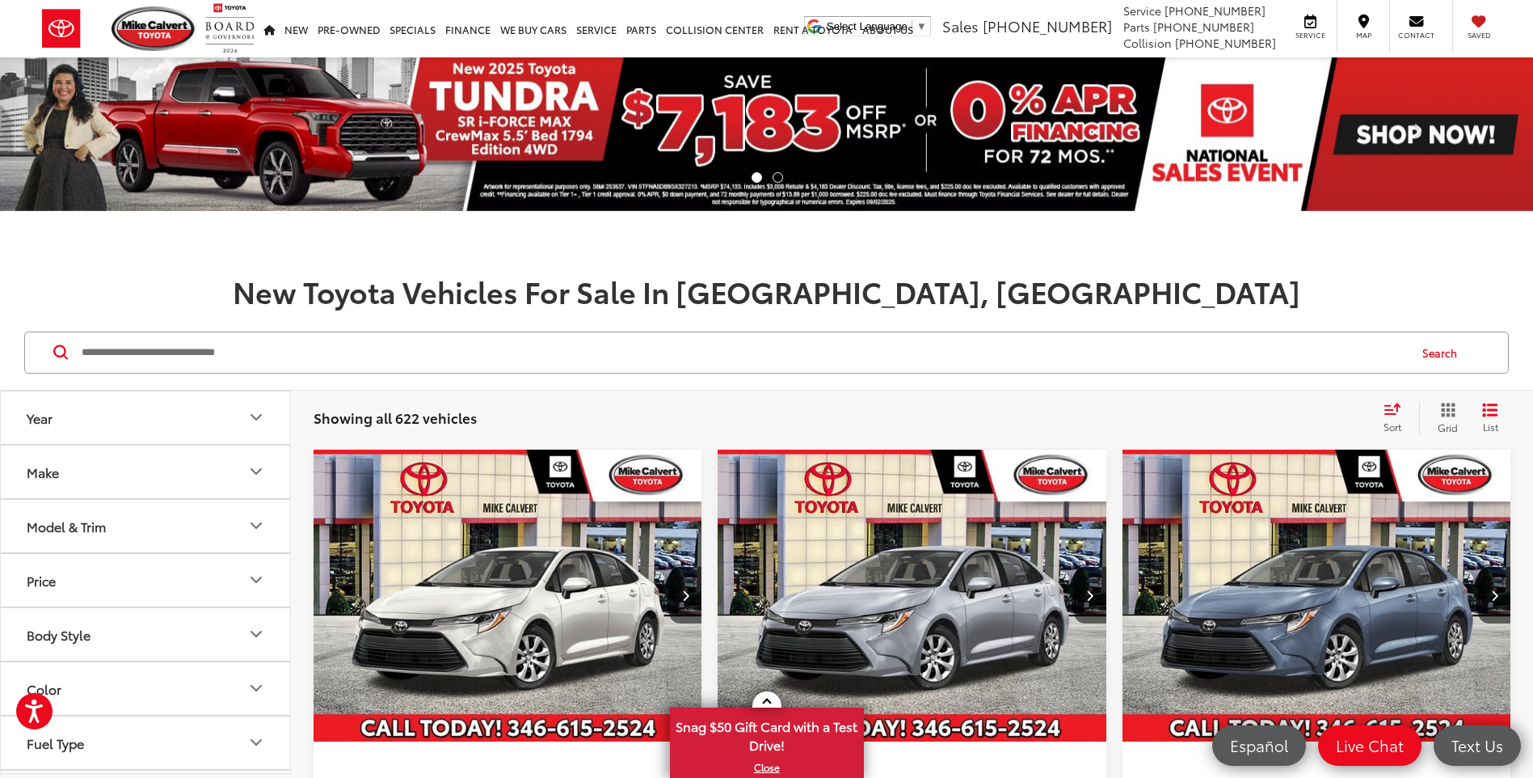
click at [255, 464] on icon "Make" at bounding box center [256, 471] width 19 height 19
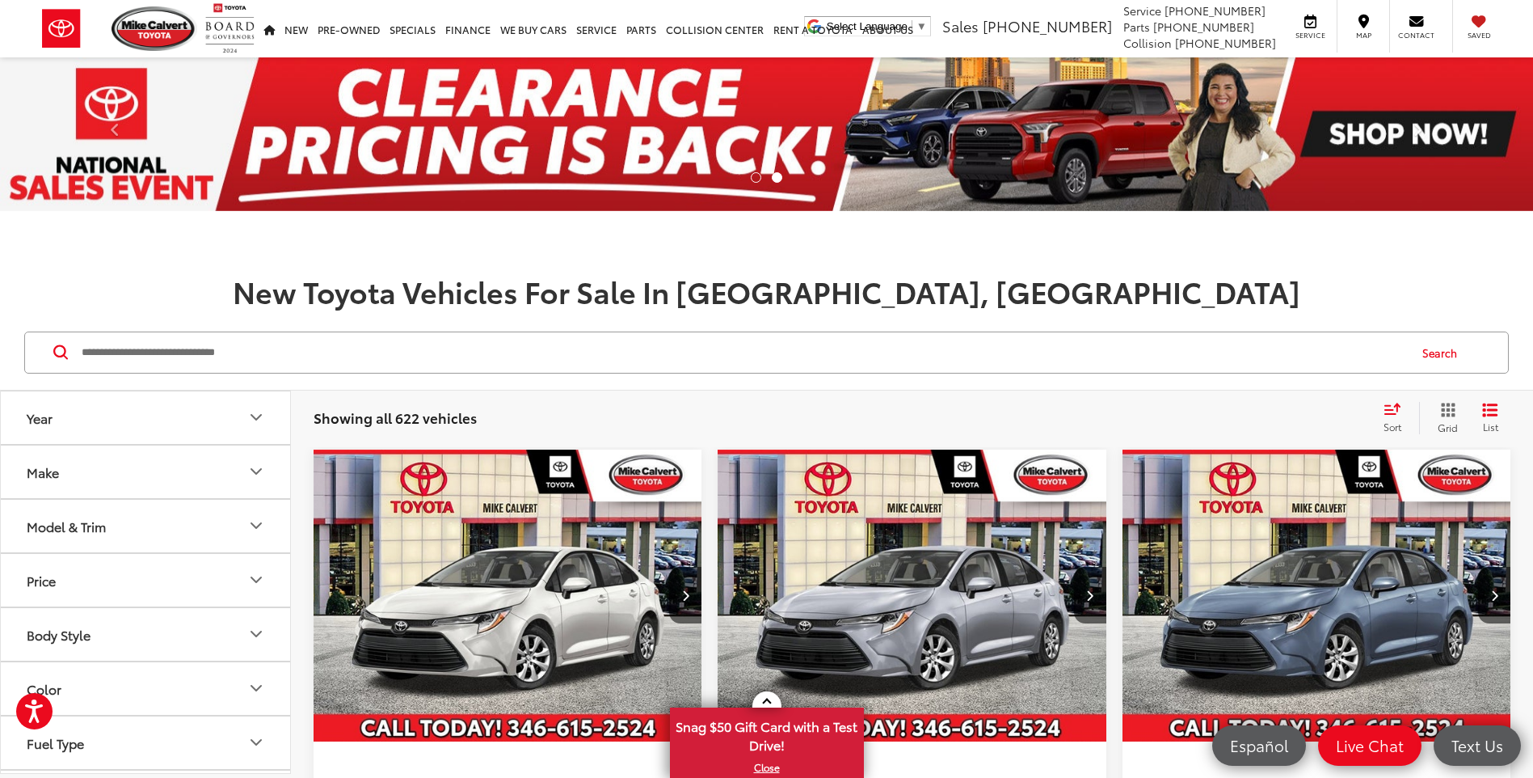
click at [253, 521] on icon "Model & Trim" at bounding box center [256, 525] width 19 height 19
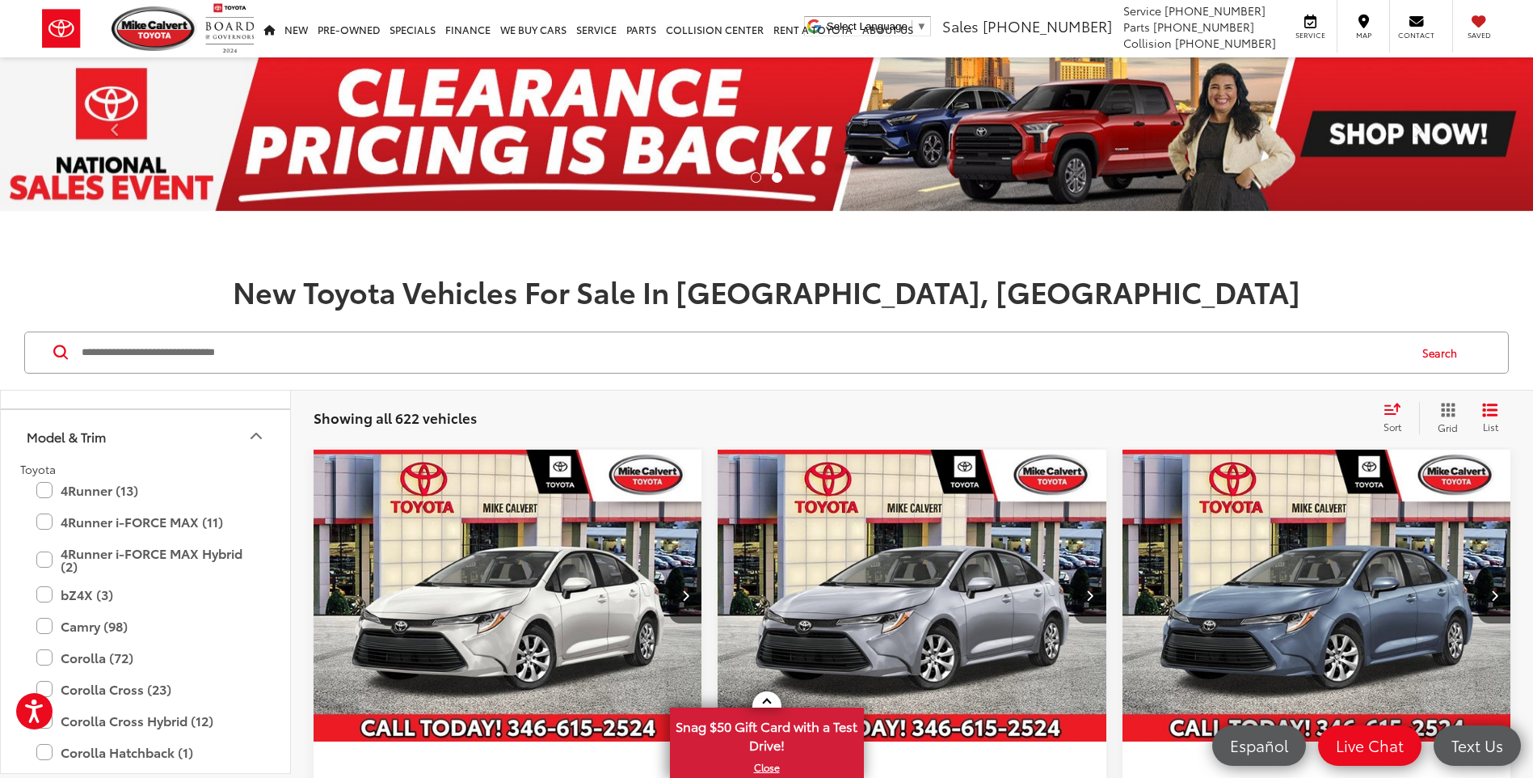
scroll to position [243, 0]
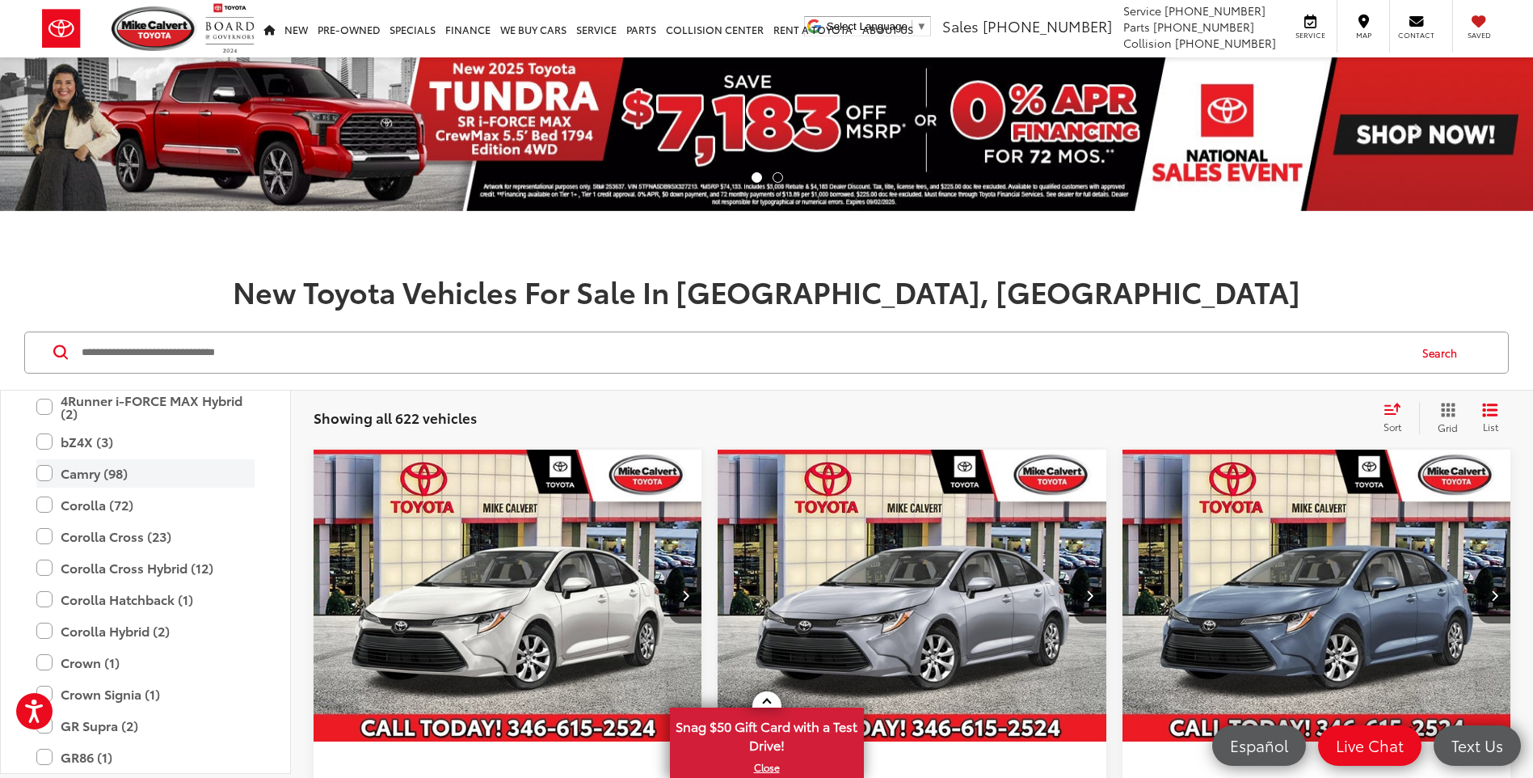
click at [43, 474] on label "Camry (98)" at bounding box center [145, 473] width 218 height 28
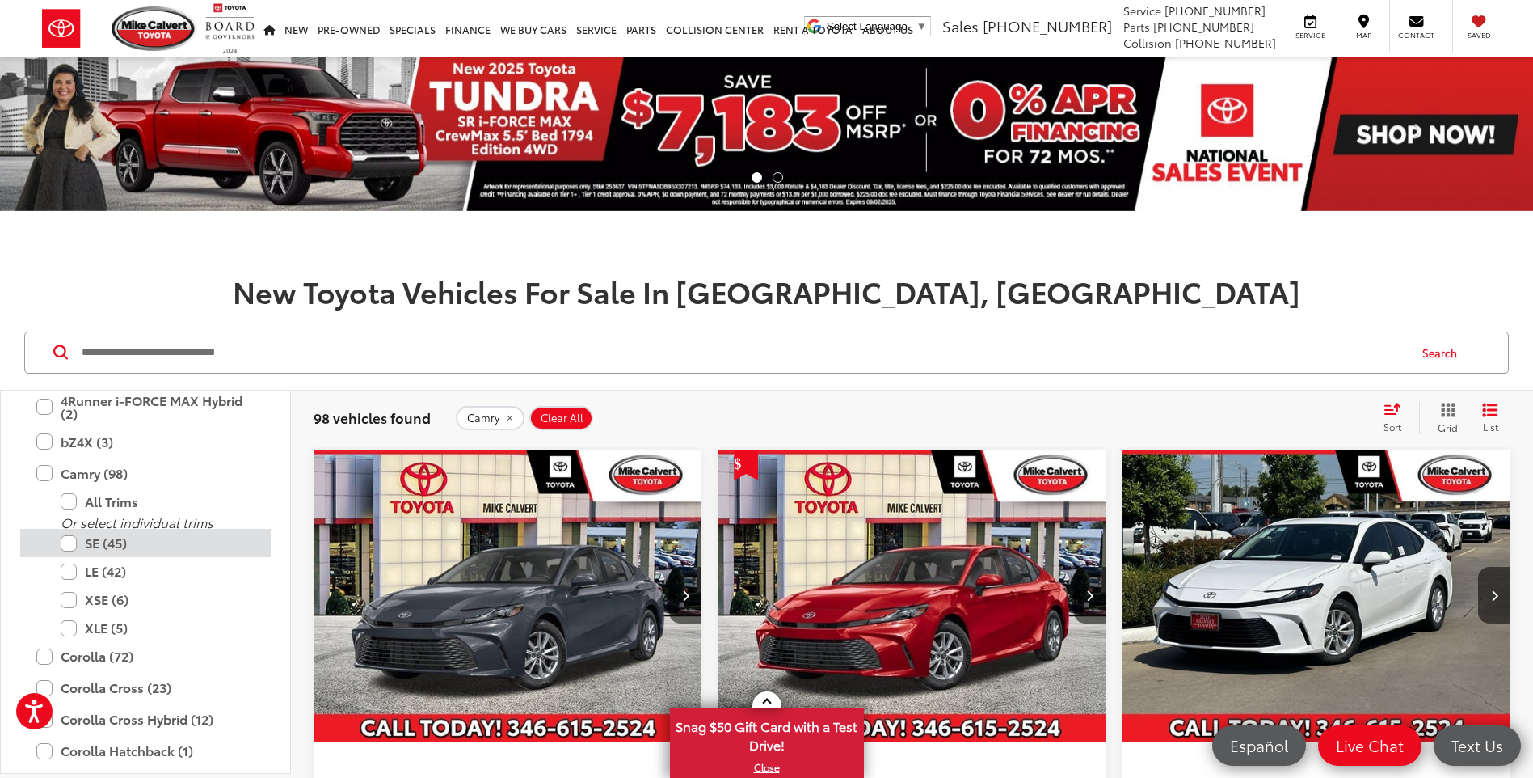
click at [62, 546] on label "SE (45)" at bounding box center [158, 543] width 194 height 28
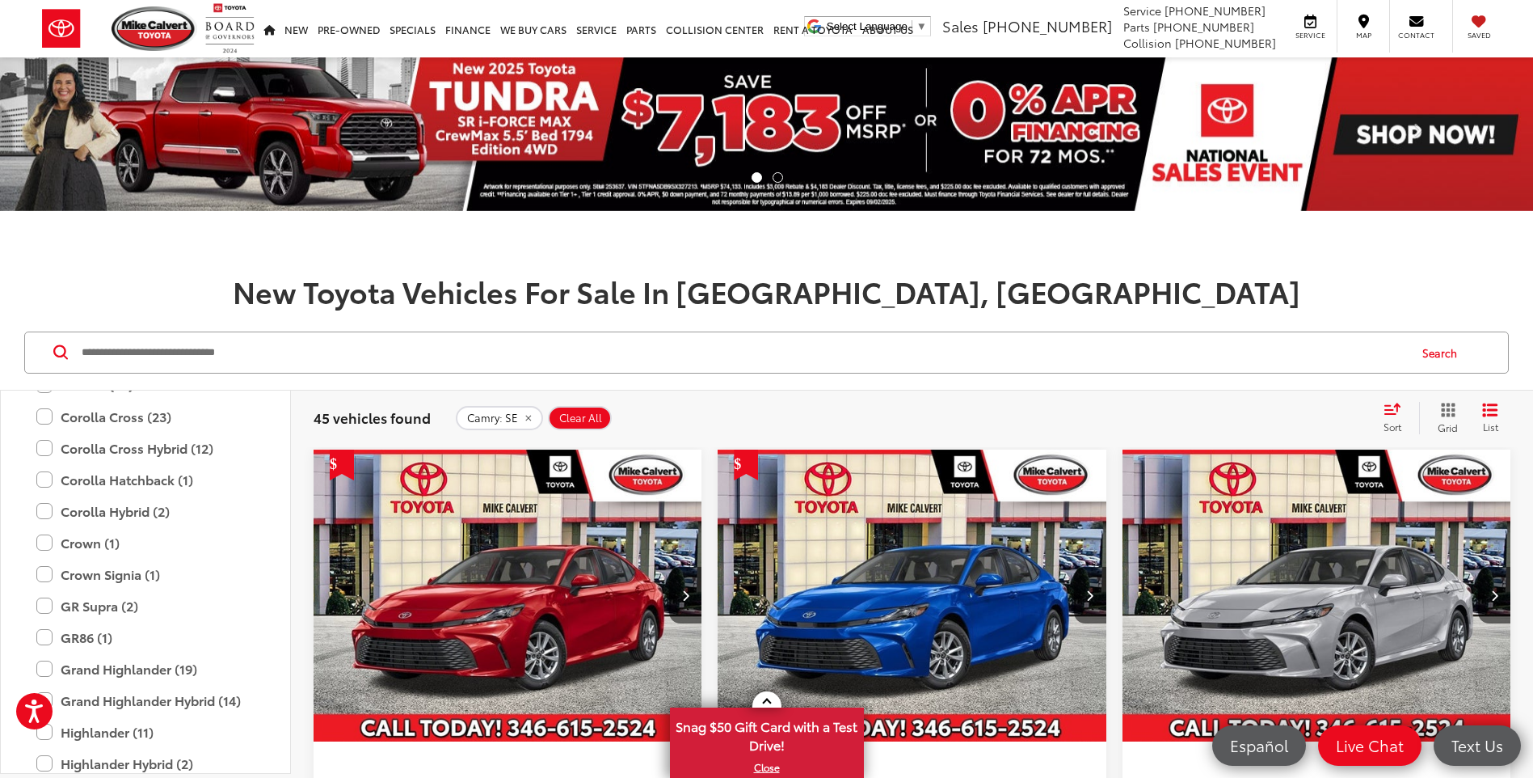
scroll to position [323, 0]
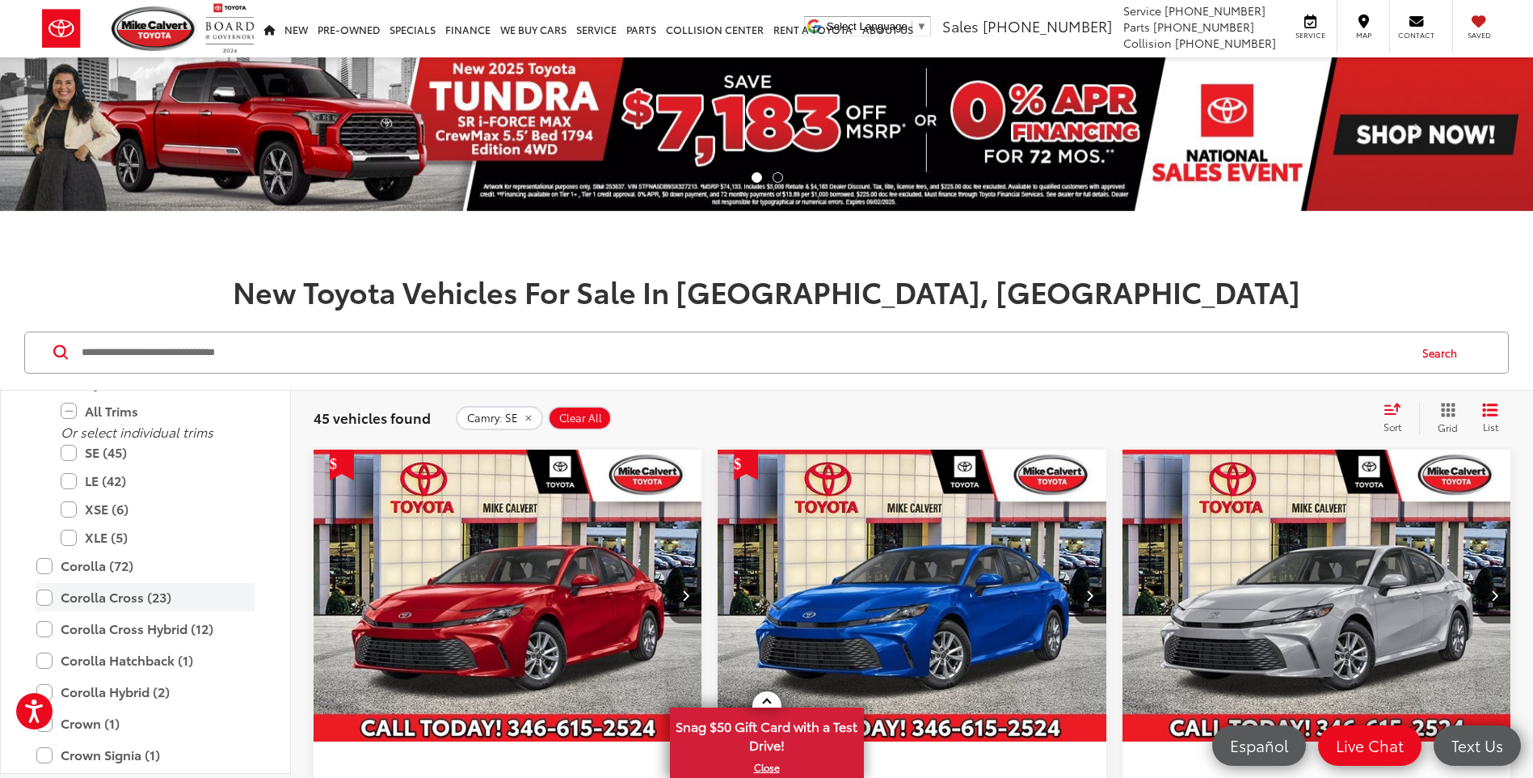
click at [37, 598] on label "Corolla Cross (23)" at bounding box center [145, 597] width 218 height 28
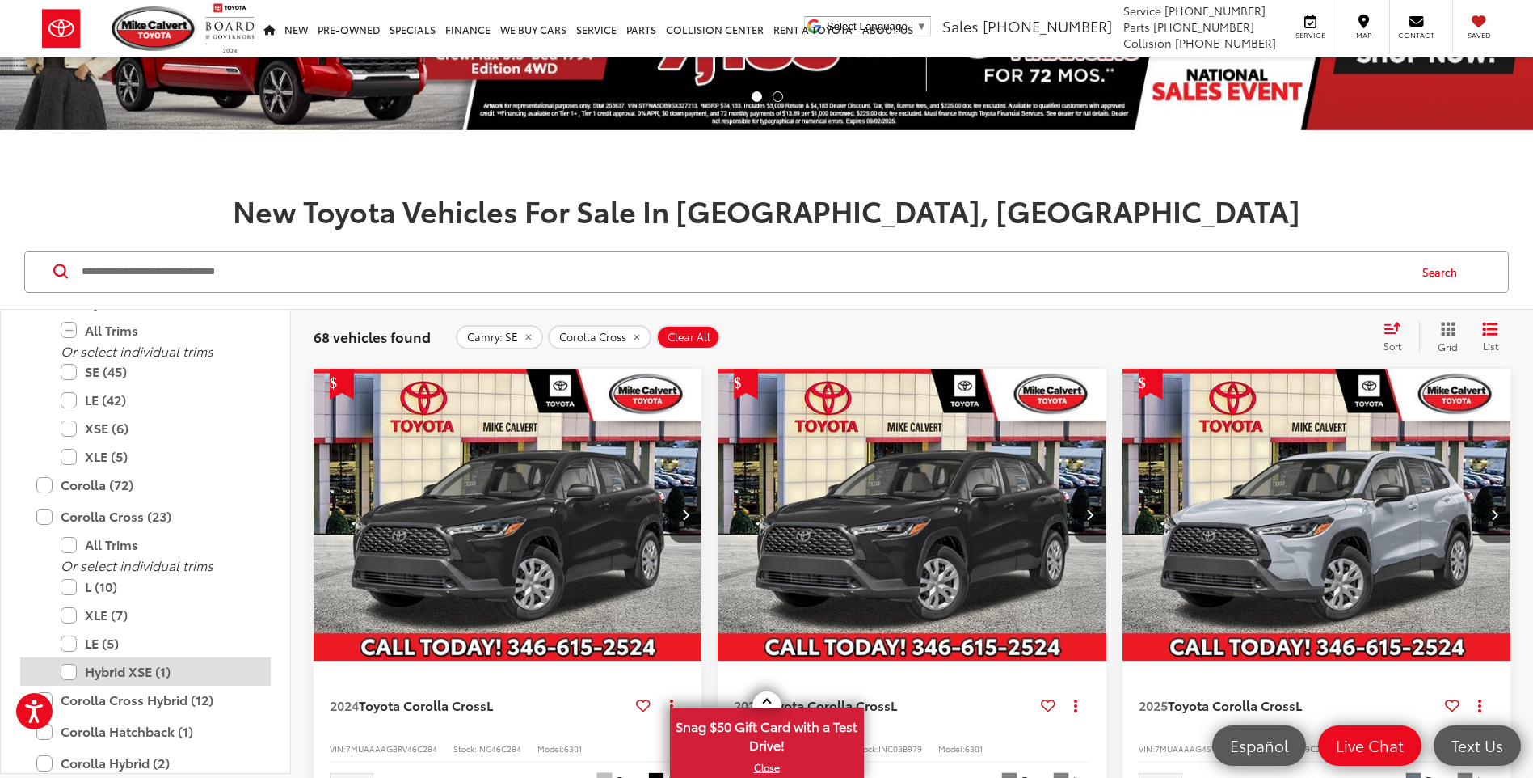
click at [64, 675] on label "Hybrid XSE (1)" at bounding box center [158, 671] width 194 height 28
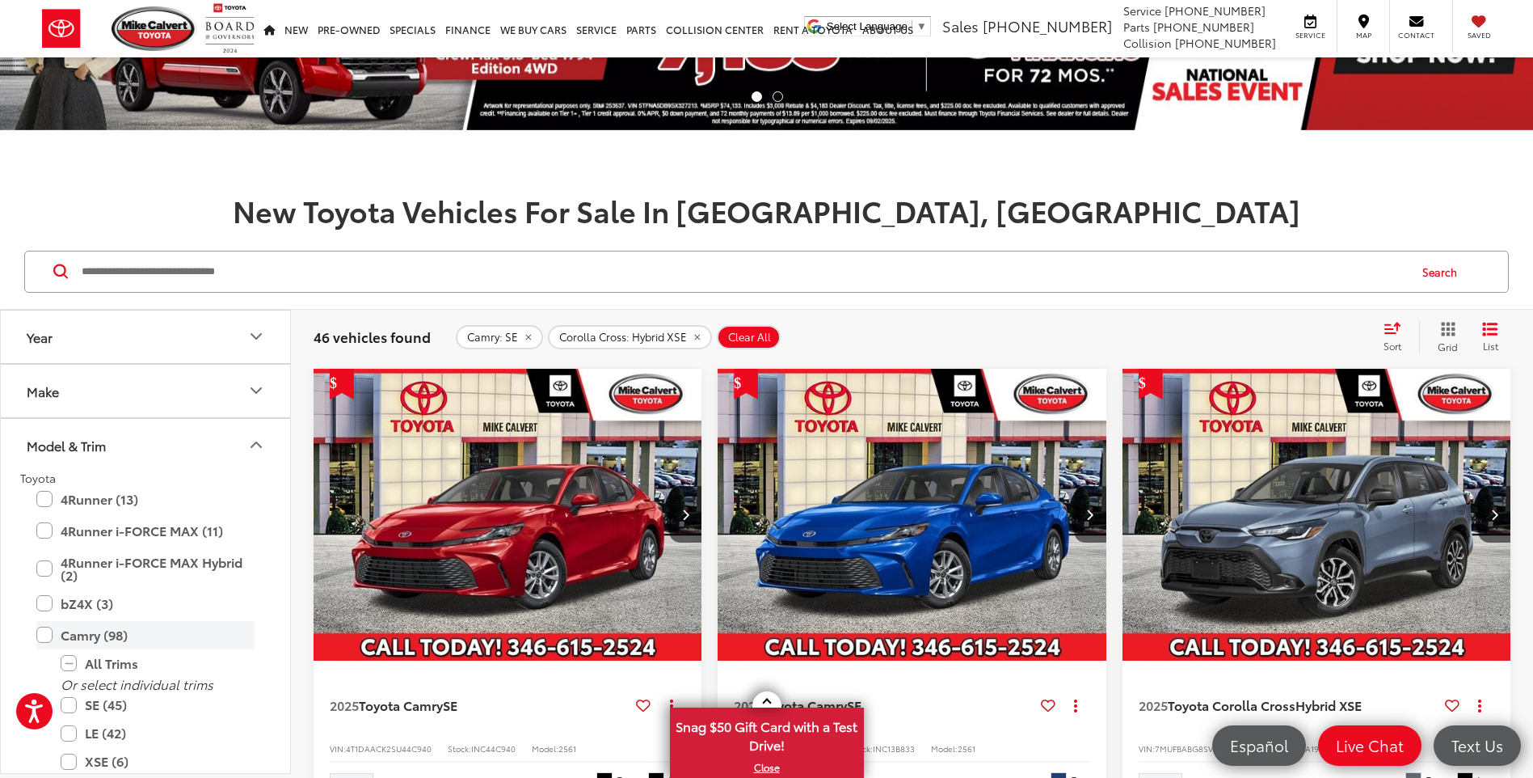
click at [46, 633] on label "Camry (98)" at bounding box center [145, 635] width 218 height 28
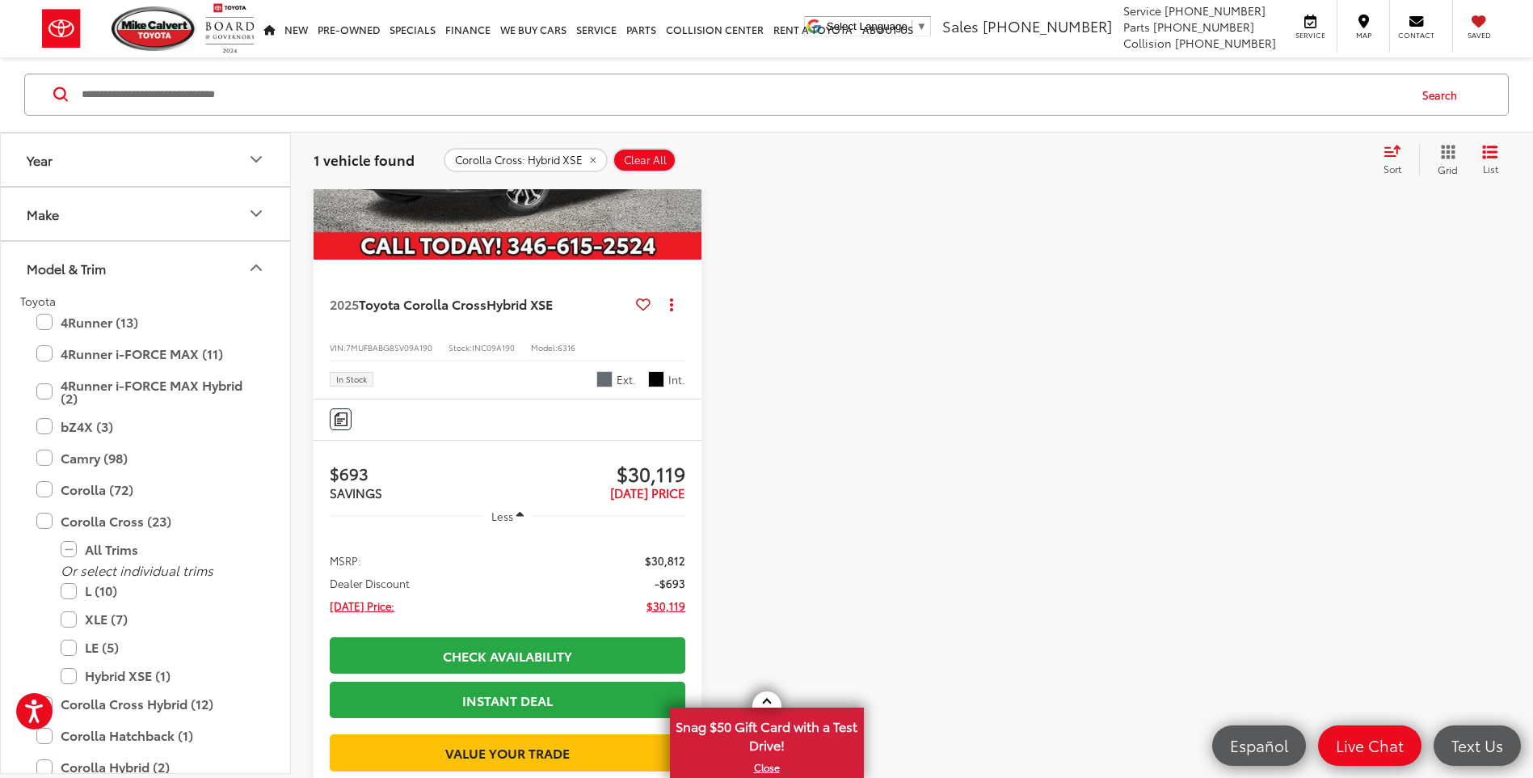
scroll to position [485, 0]
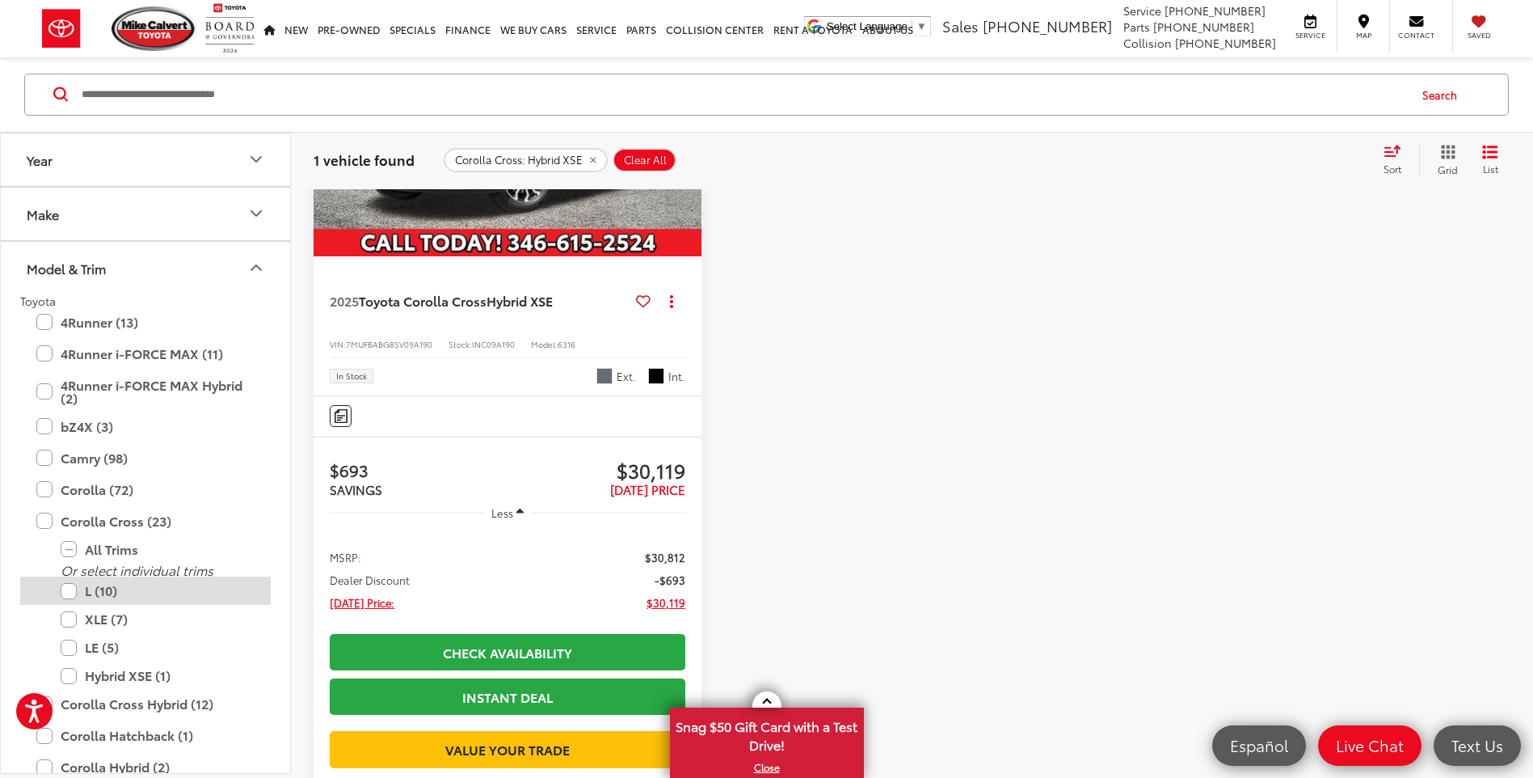
click at [66, 589] on label "L (10)" at bounding box center [158, 591] width 194 height 28
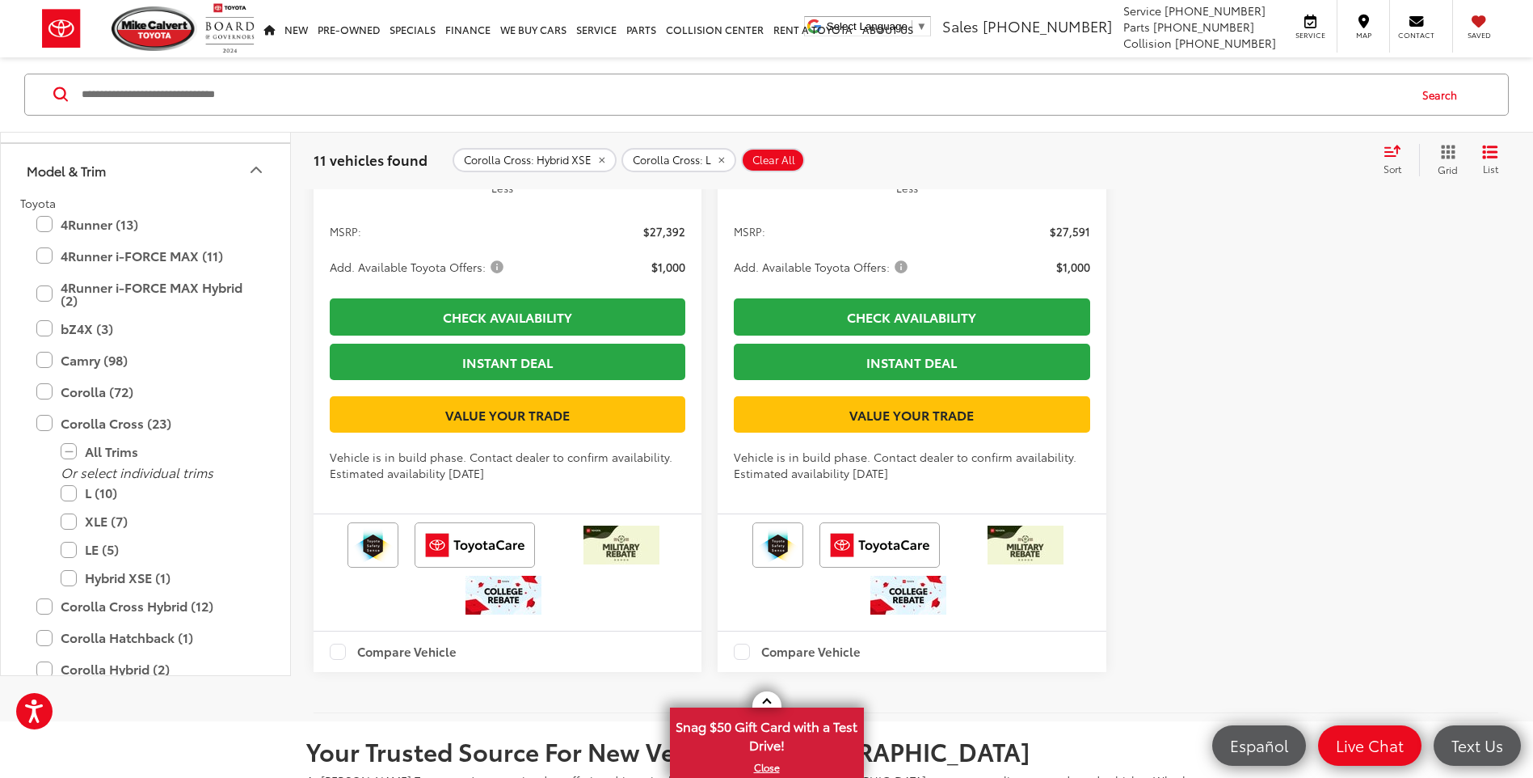
scroll to position [3815, 0]
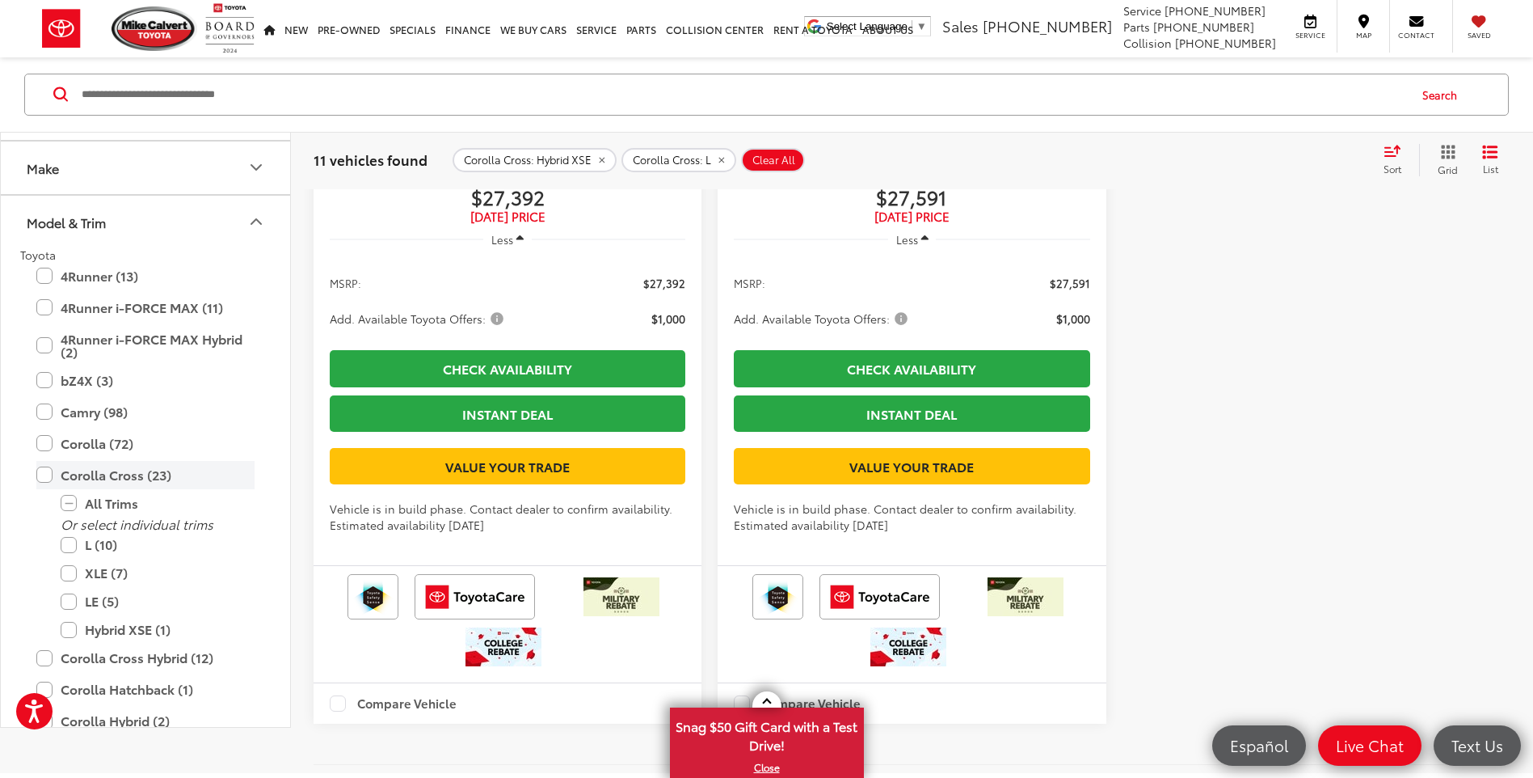
click at [42, 489] on label "Corolla Cross (23)" at bounding box center [145, 475] width 218 height 28
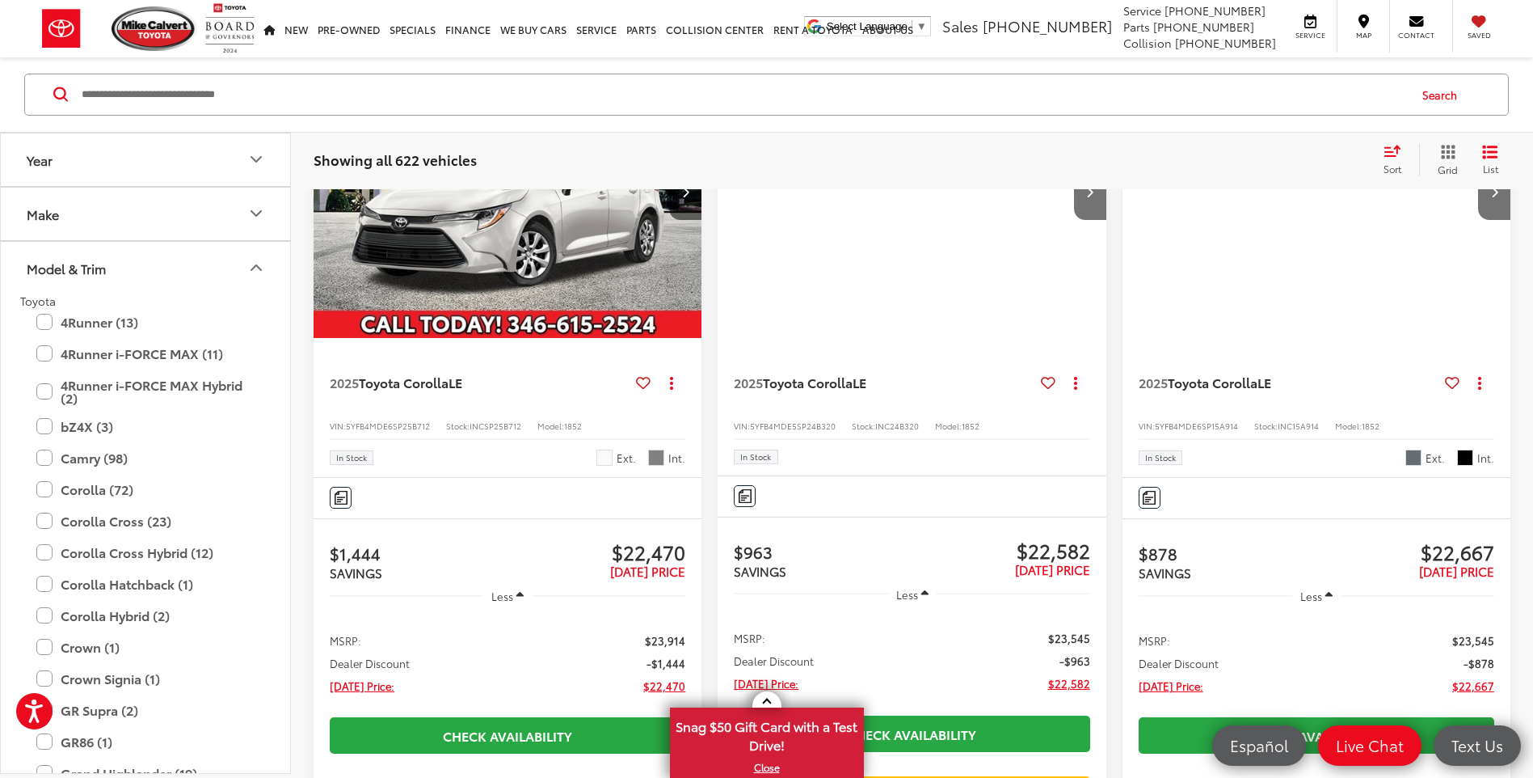
click at [36, 457] on div "Camry (98) All Trims Or select individual trims SE (45) LE (42) XSE (6) XLE (5)" at bounding box center [145, 458] width 251 height 28
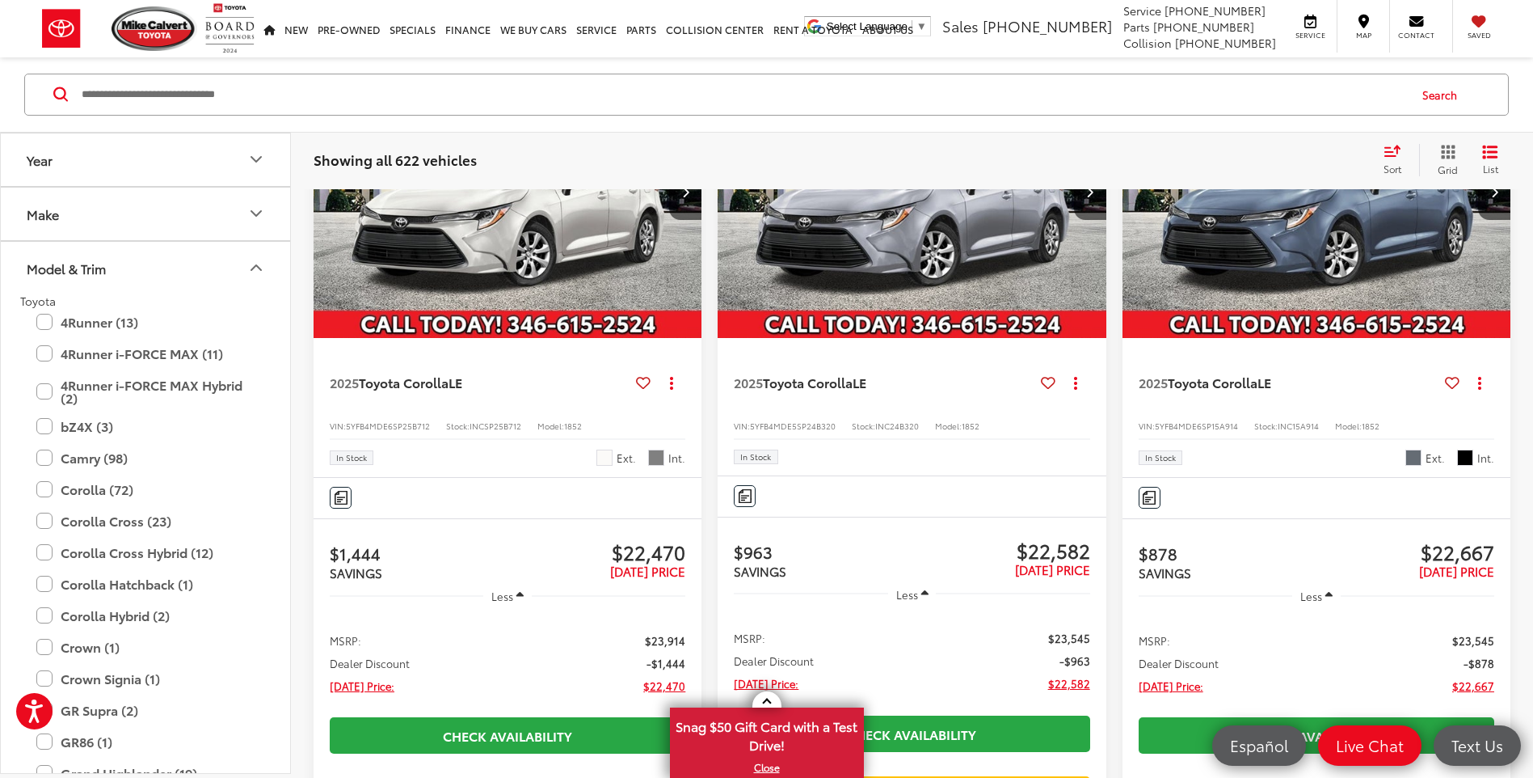
scroll to position [258, 0]
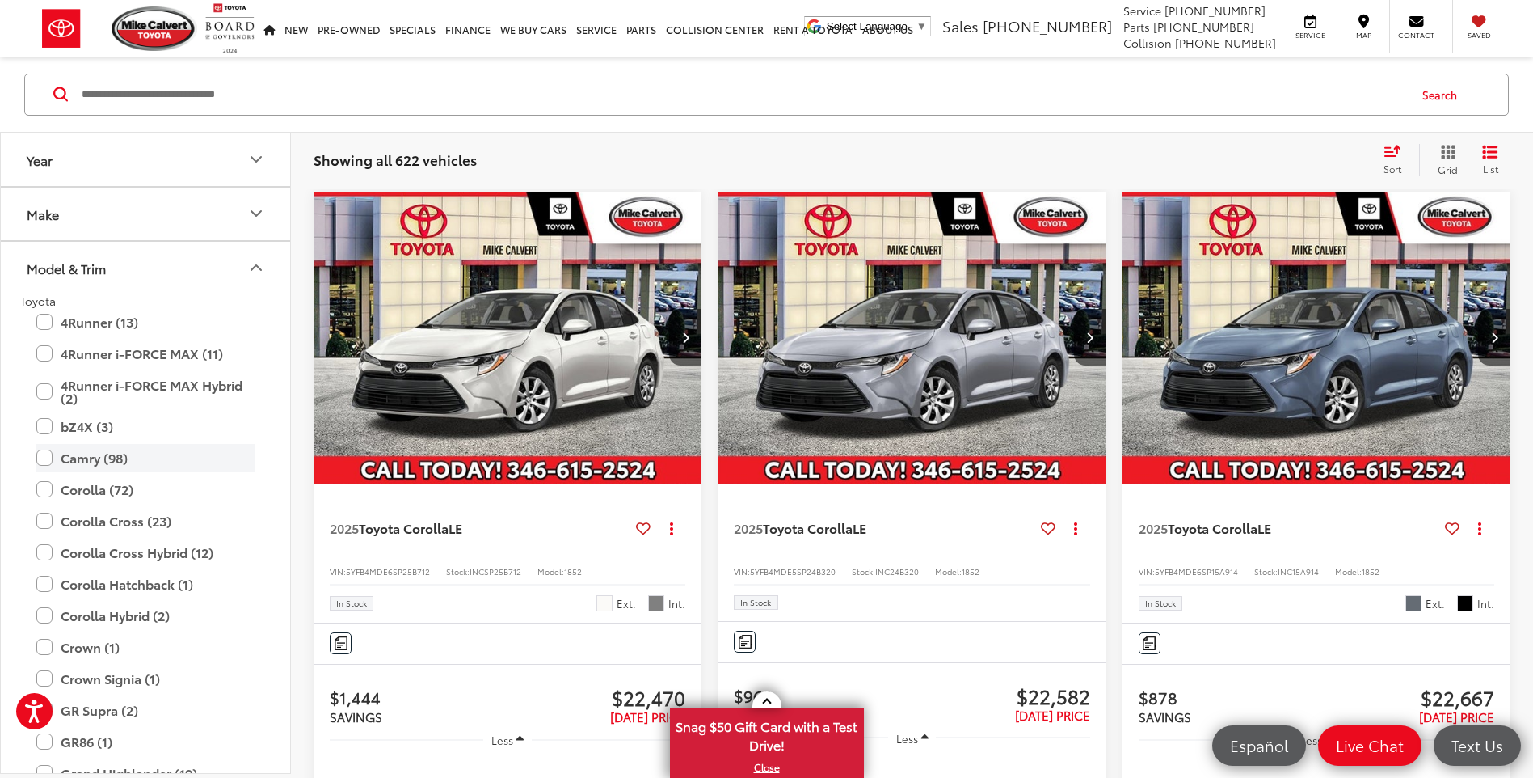
click at [46, 459] on label "Camry (98)" at bounding box center [145, 458] width 218 height 28
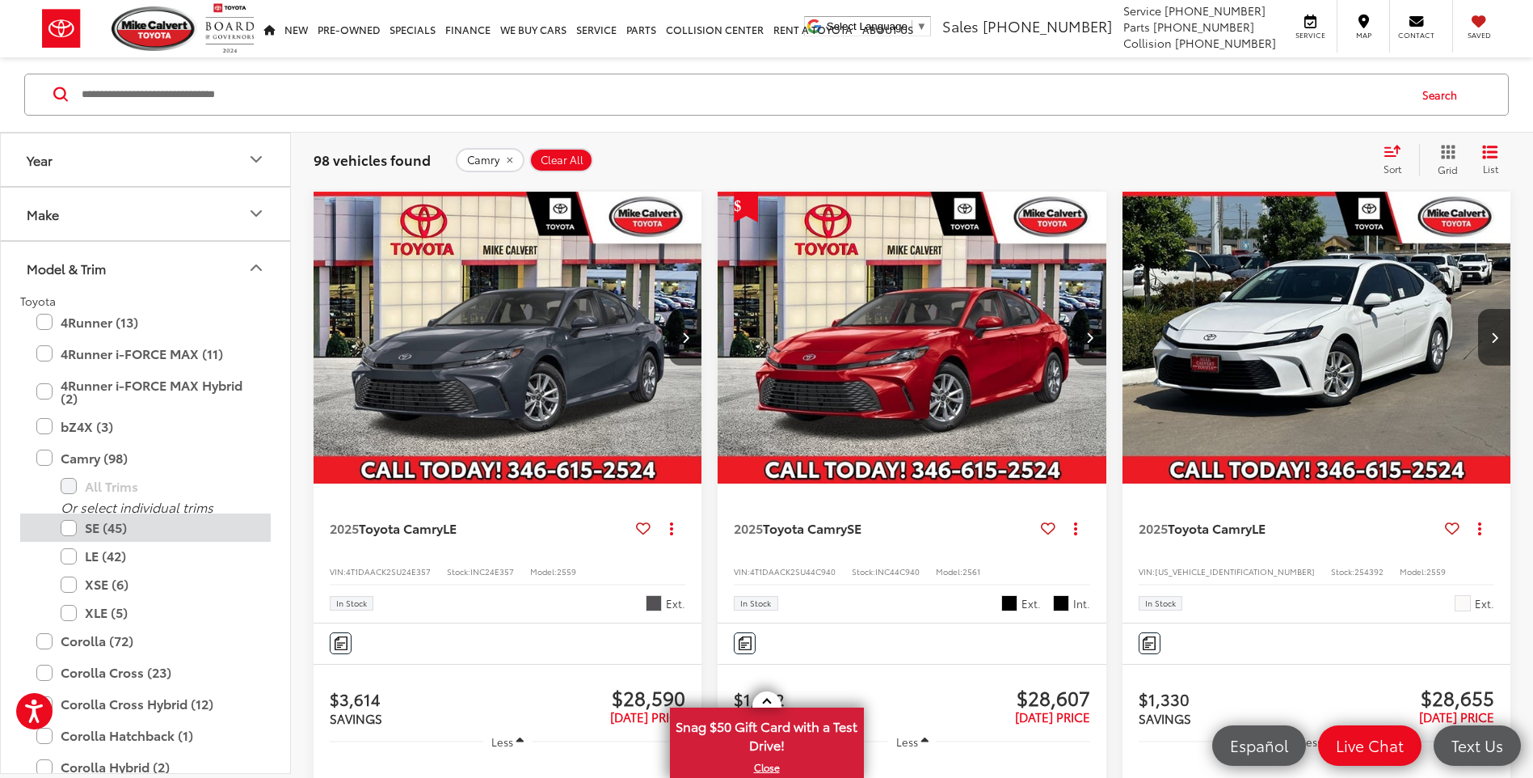
click at [63, 529] on label "SE (45)" at bounding box center [158, 528] width 194 height 28
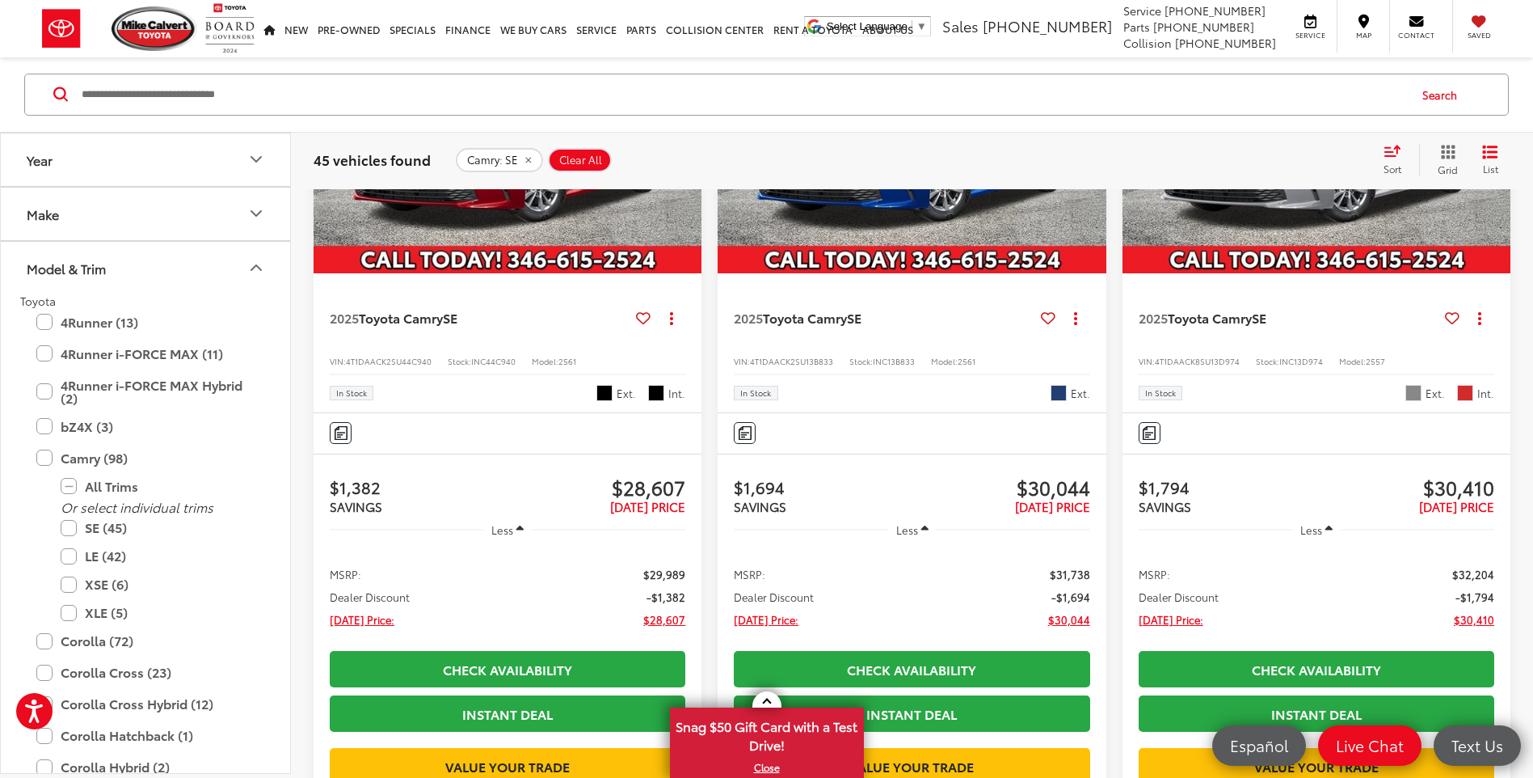
scroll to position [420, 0]
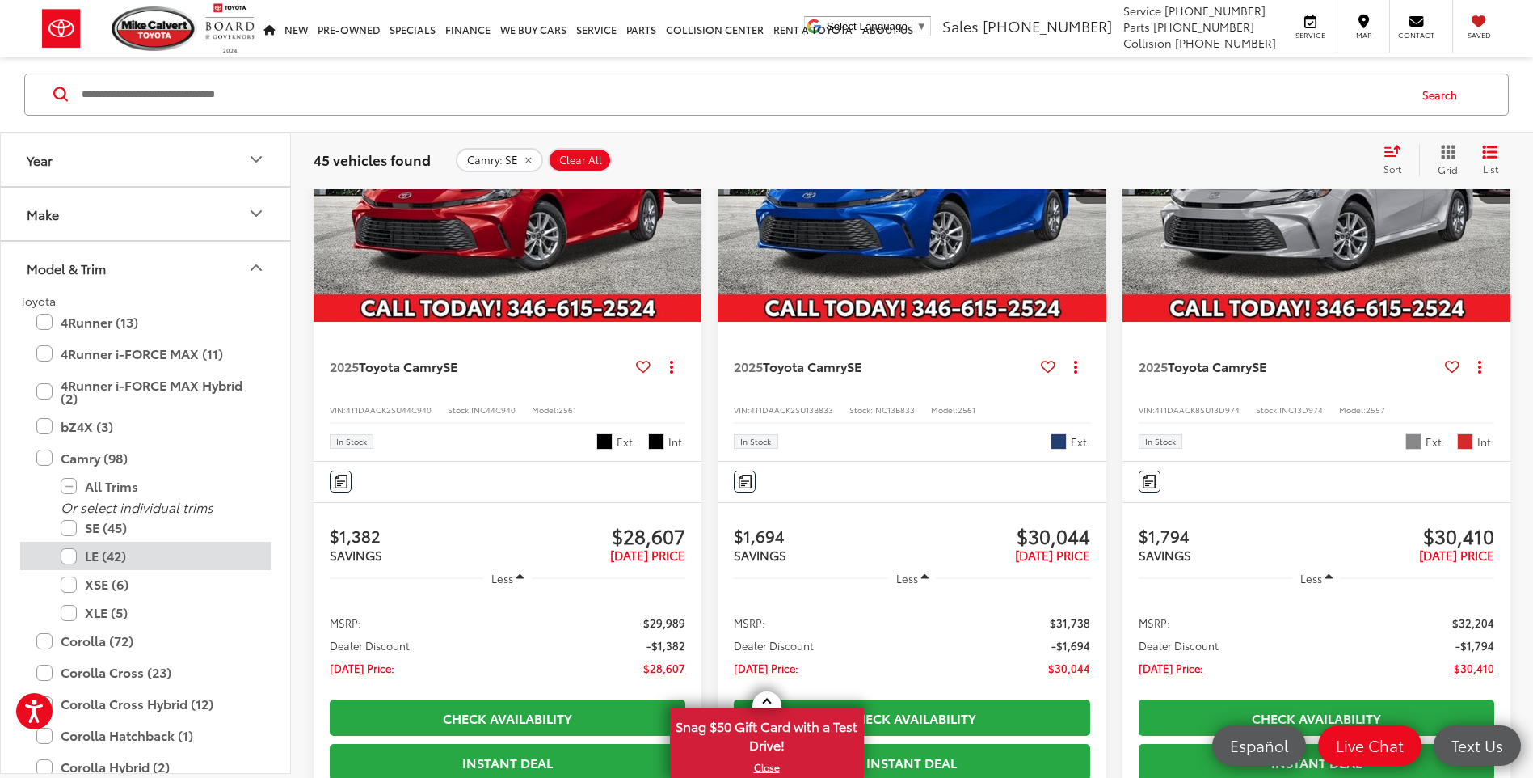
click at [70, 555] on label "LE (42)" at bounding box center [158, 556] width 194 height 28
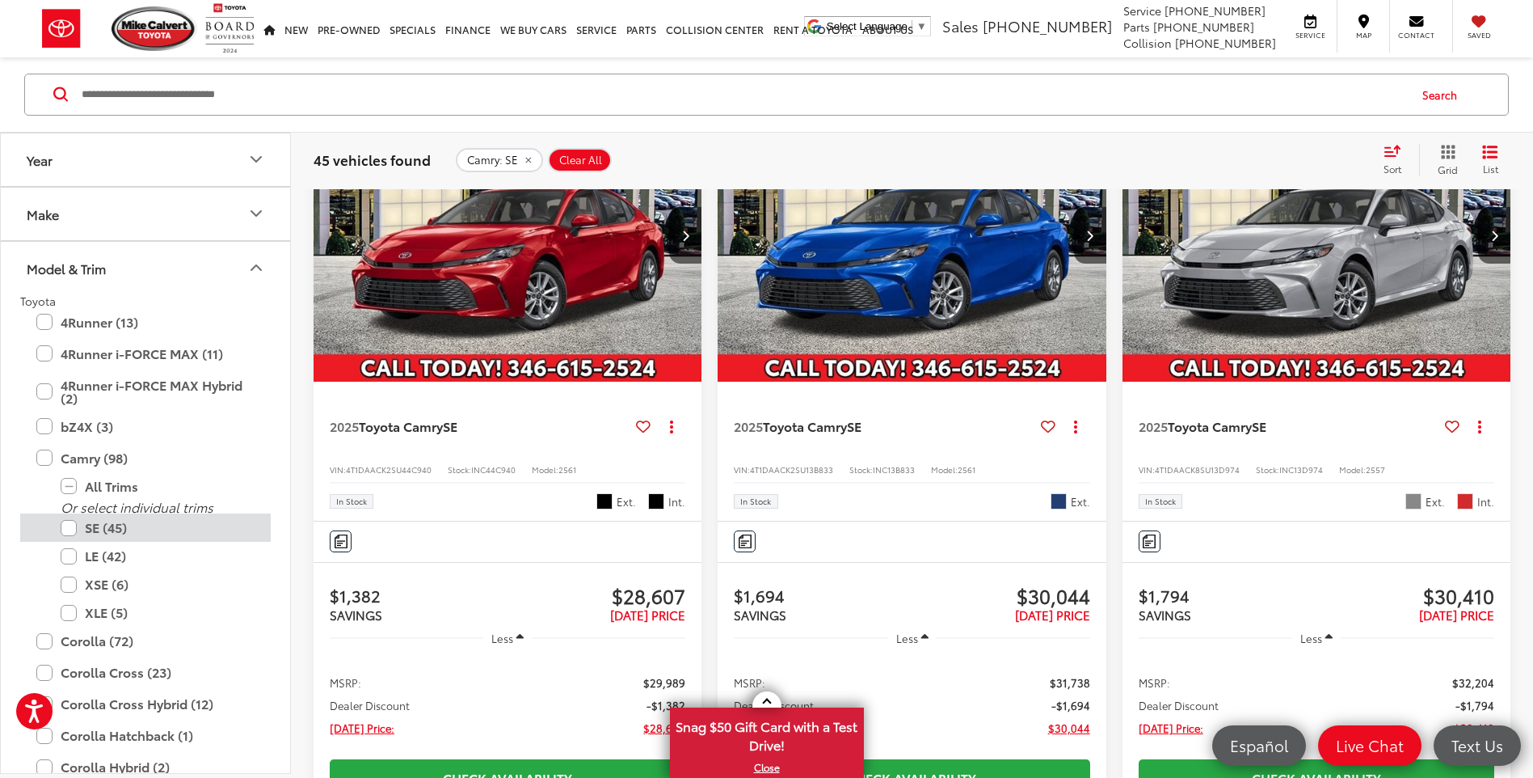
click at [69, 525] on label "SE (45)" at bounding box center [158, 528] width 194 height 28
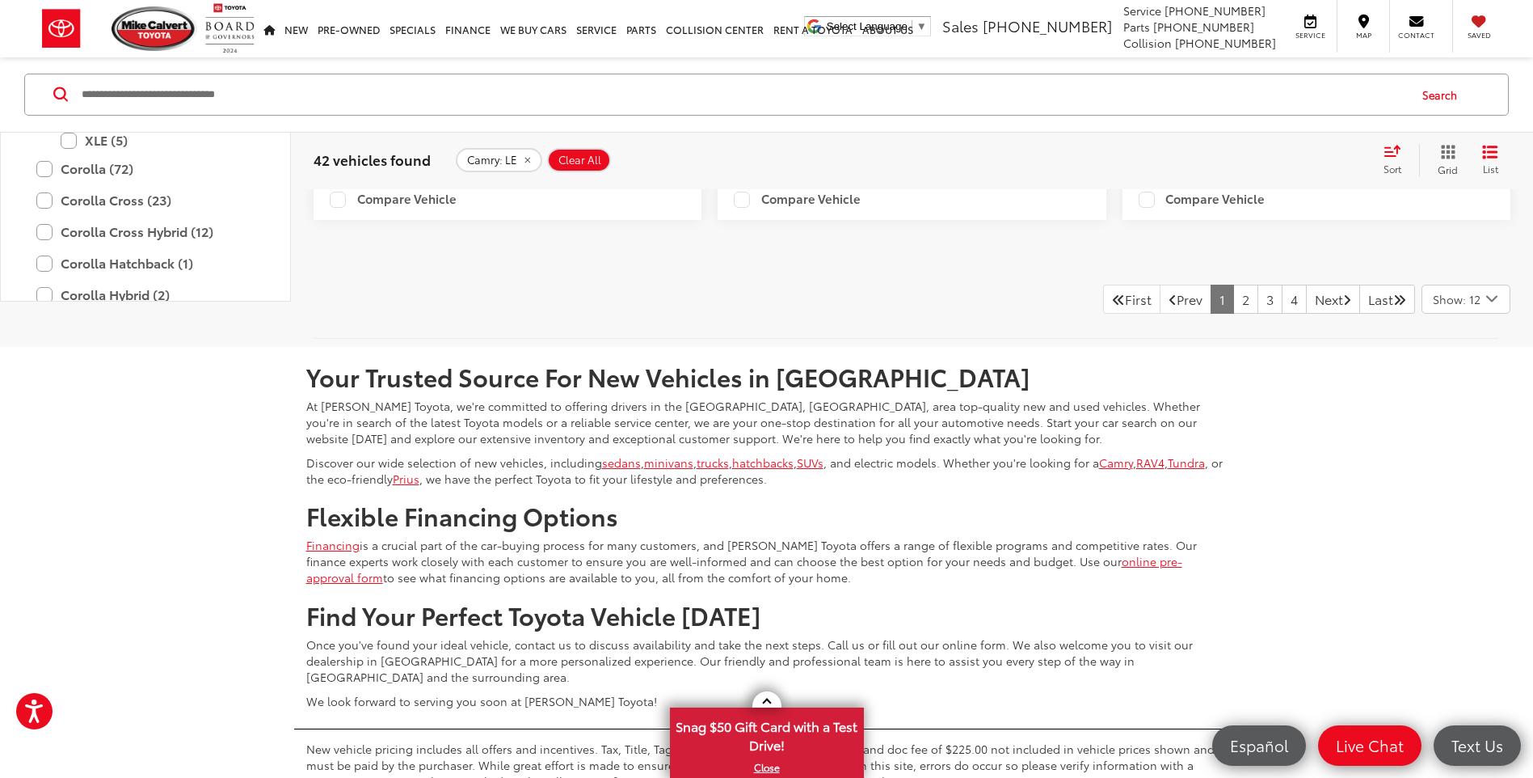
scroll to position [4300, 0]
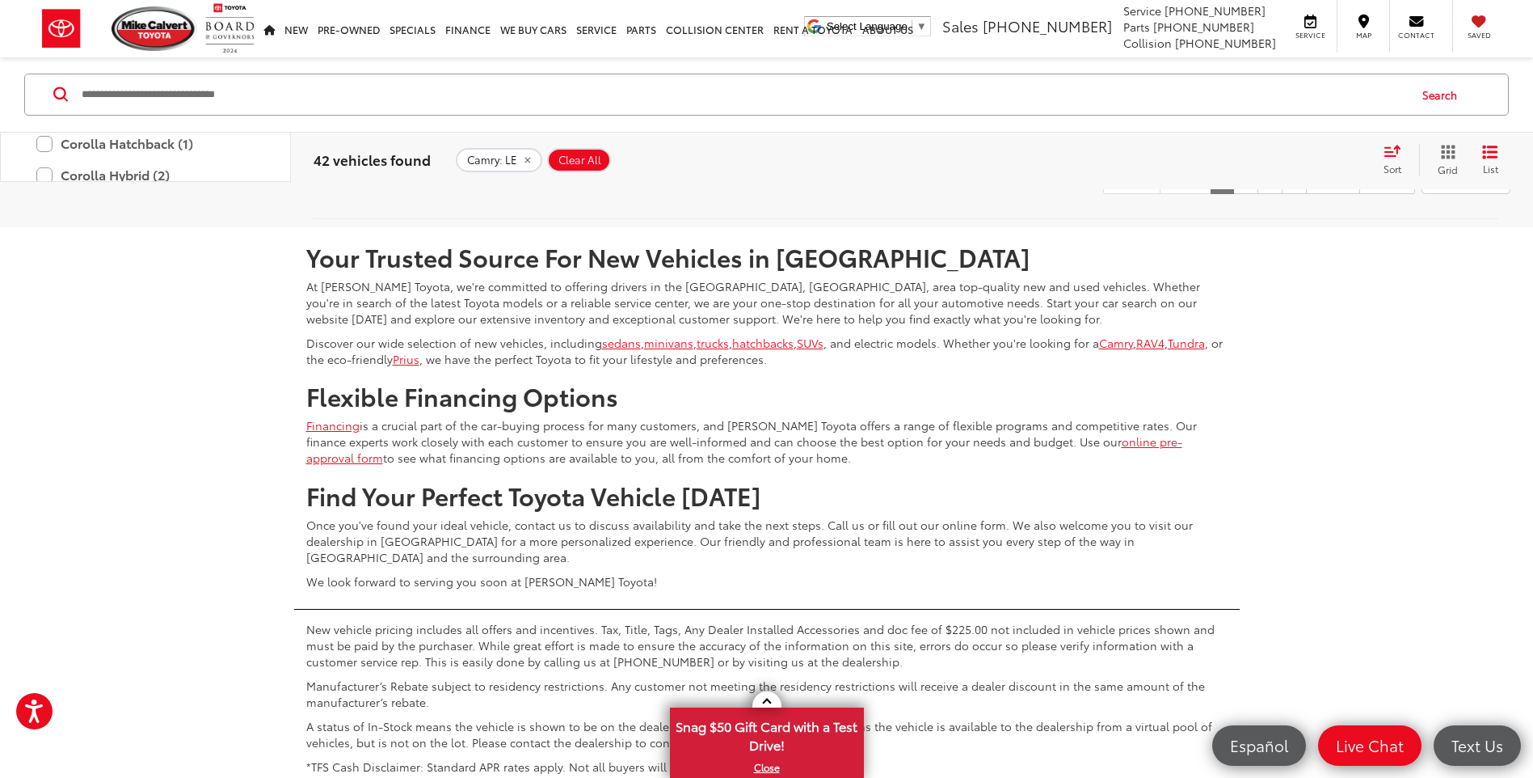
click at [1492, 189] on icon "Select number of vehicles per page" at bounding box center [1491, 179] width 19 height 20
click at [1491, 316] on button "Show: 96" at bounding box center [1466, 301] width 87 height 29
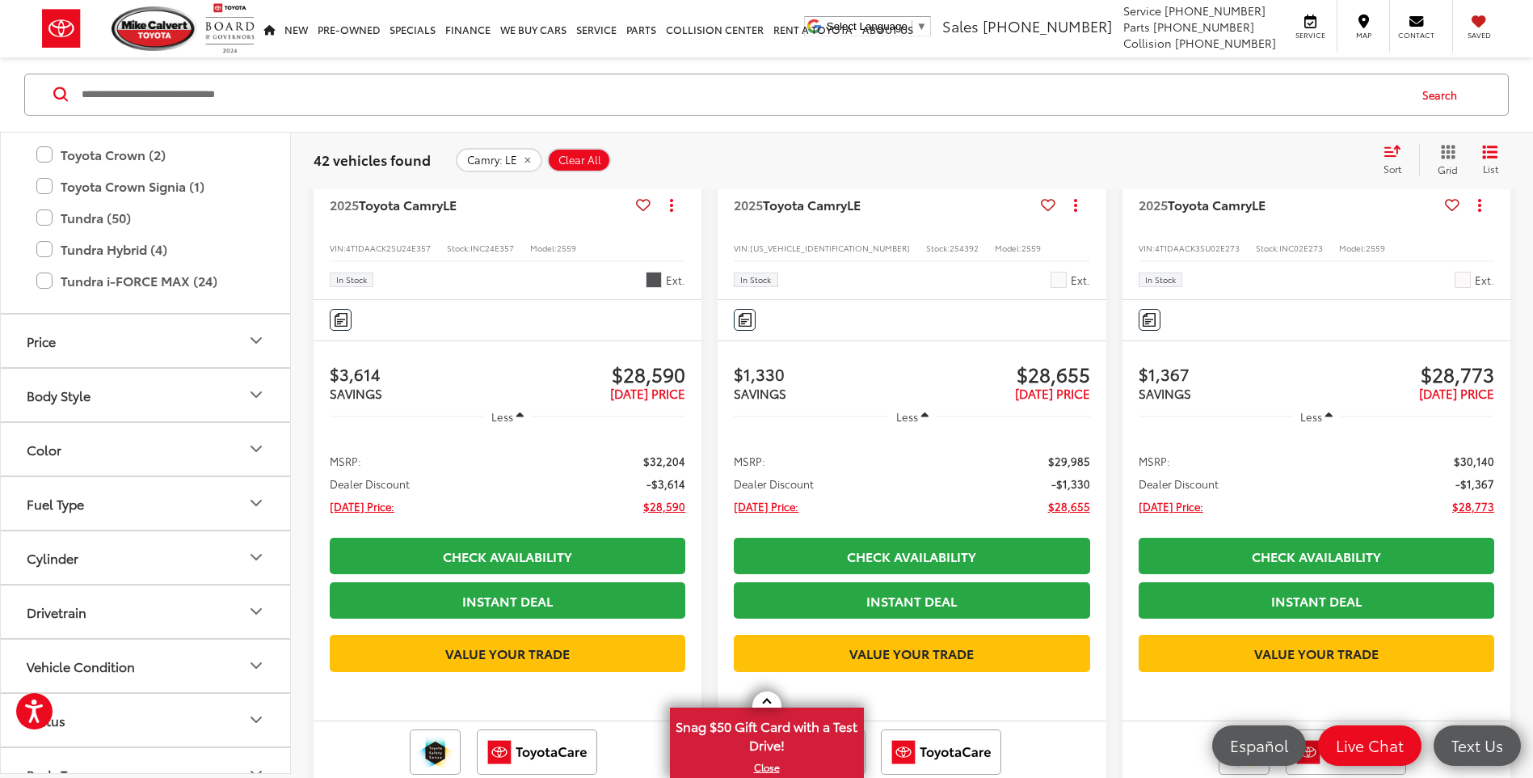
scroll to position [1051, 0]
click at [260, 402] on icon "Body Style" at bounding box center [256, 393] width 19 height 19
click at [259, 441] on icon "Color" at bounding box center [256, 447] width 19 height 19
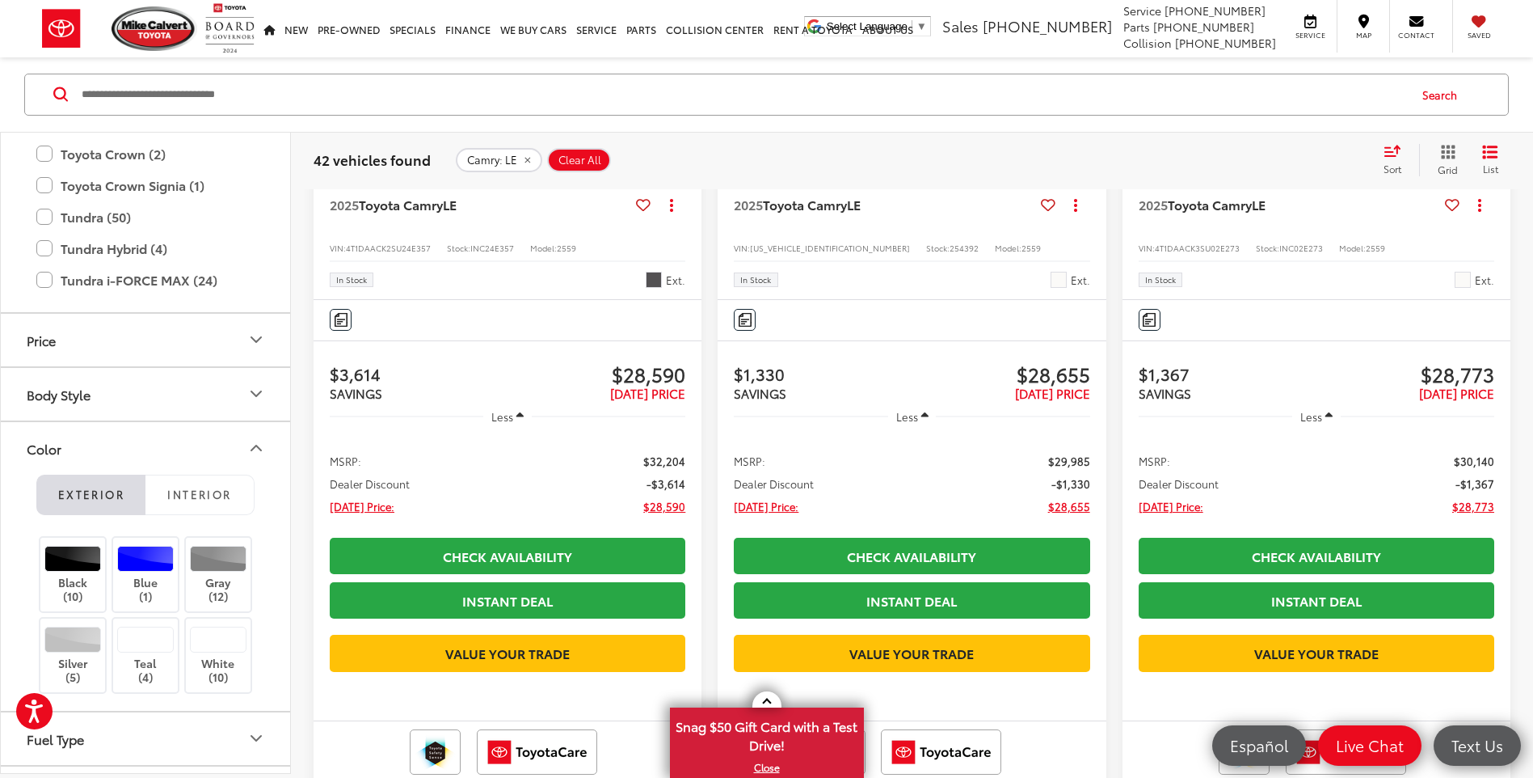
click at [259, 441] on icon "Color" at bounding box center [256, 447] width 19 height 19
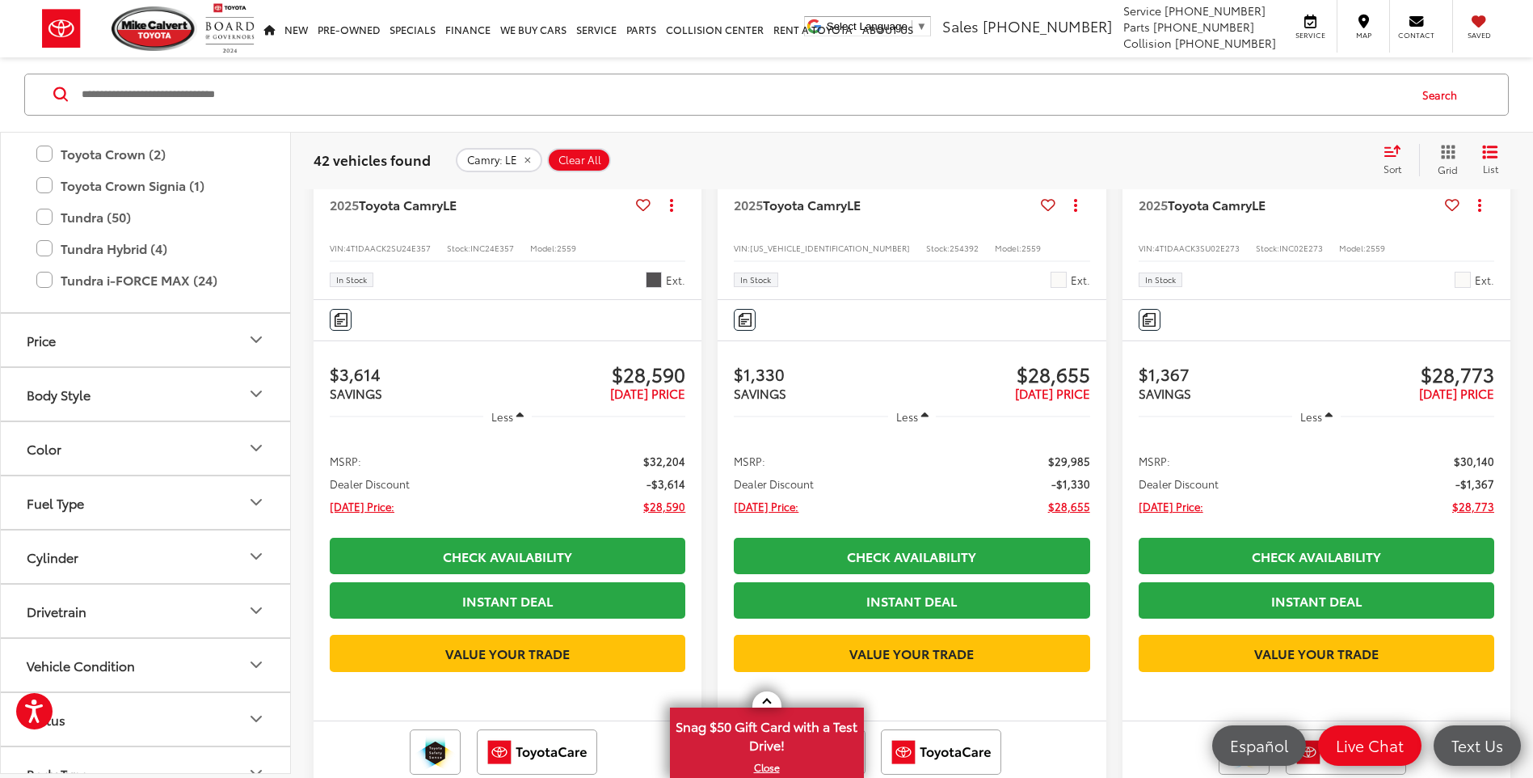
click at [255, 496] on icon "Fuel Type" at bounding box center [256, 501] width 19 height 19
click at [259, 500] on icon "Fuel Type" at bounding box center [256, 501] width 19 height 19
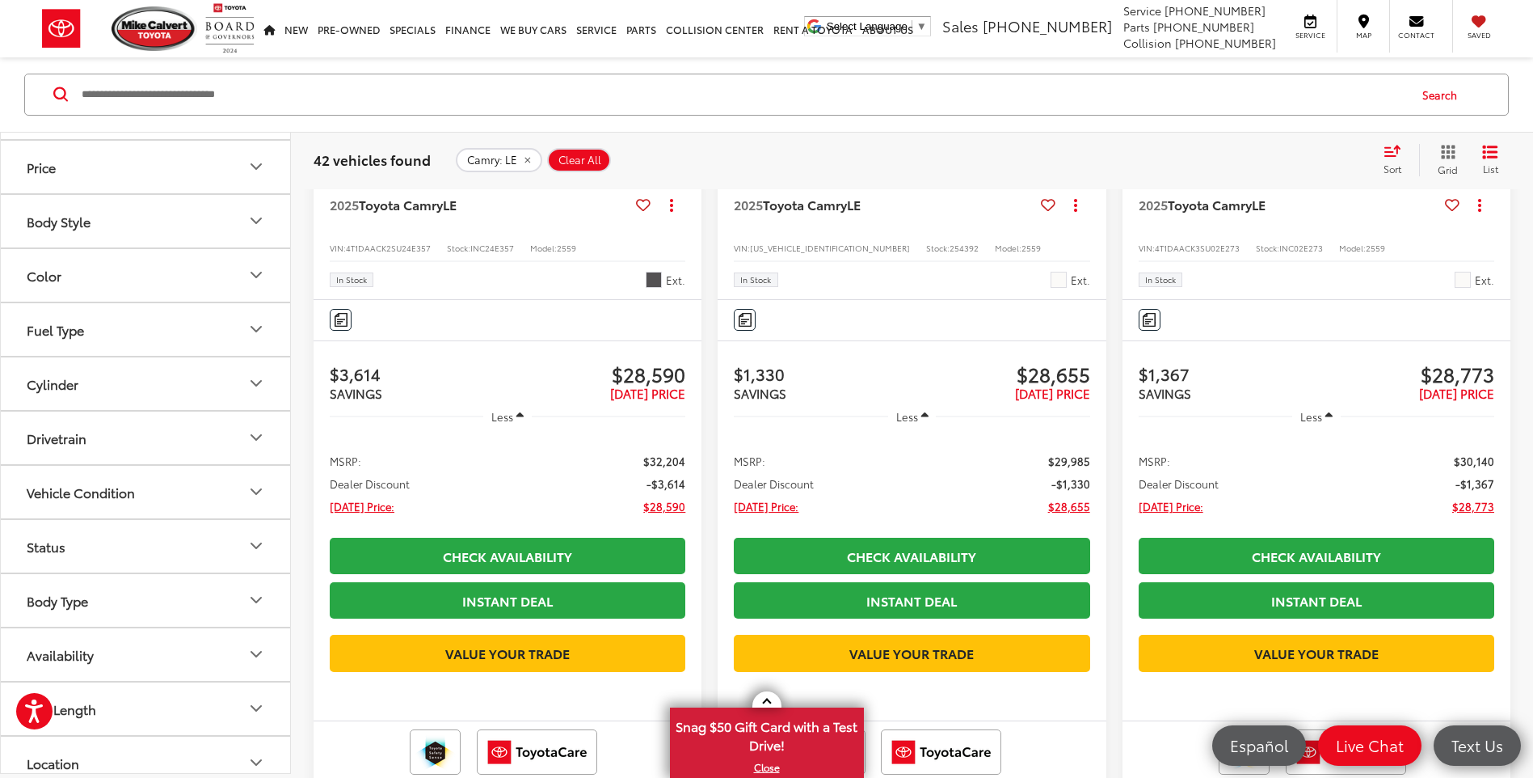
scroll to position [1293, 0]
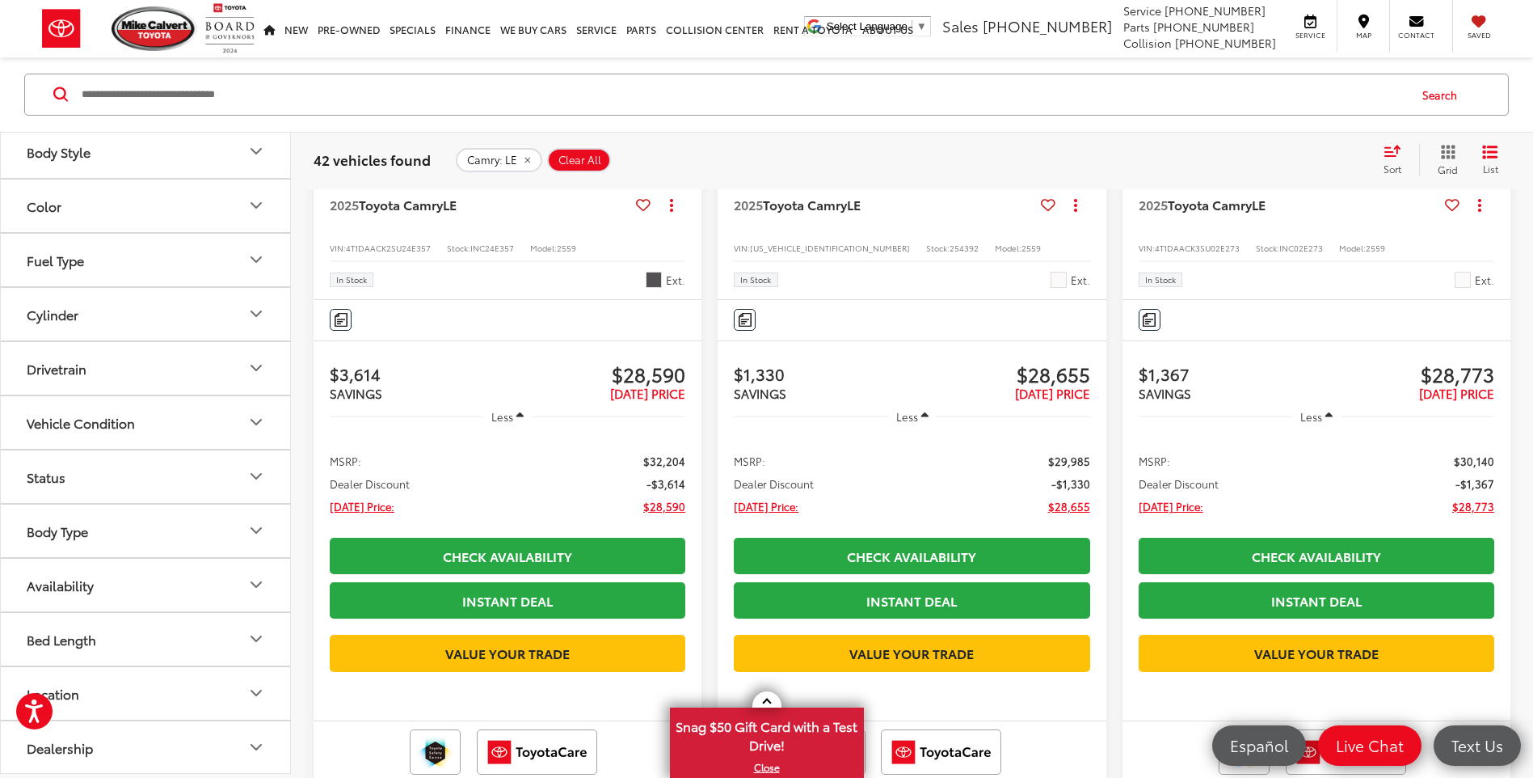
click at [263, 421] on icon "Vehicle Condition" at bounding box center [256, 421] width 19 height 19
click at [258, 471] on icon "Status" at bounding box center [256, 475] width 19 height 19
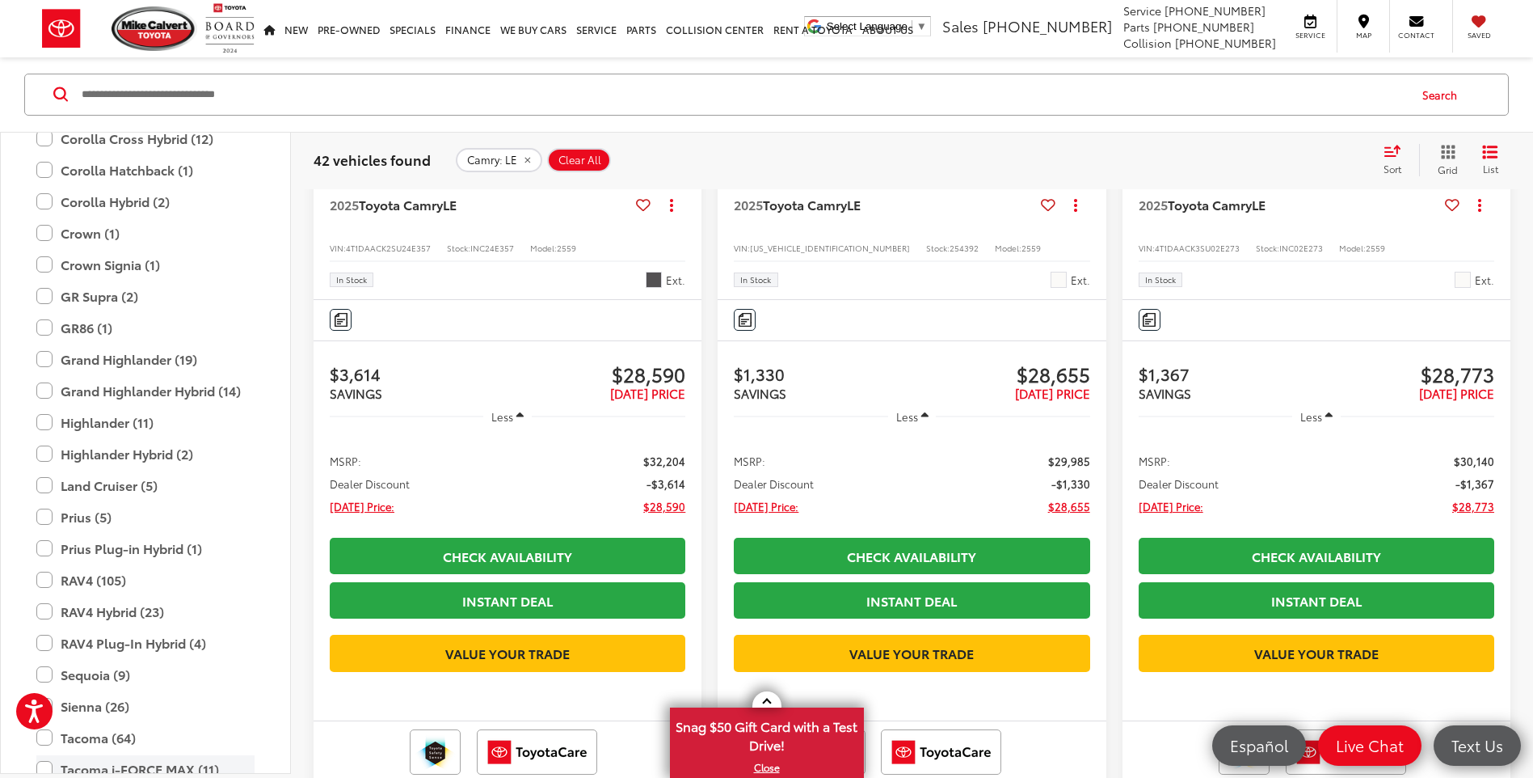
scroll to position [0, 0]
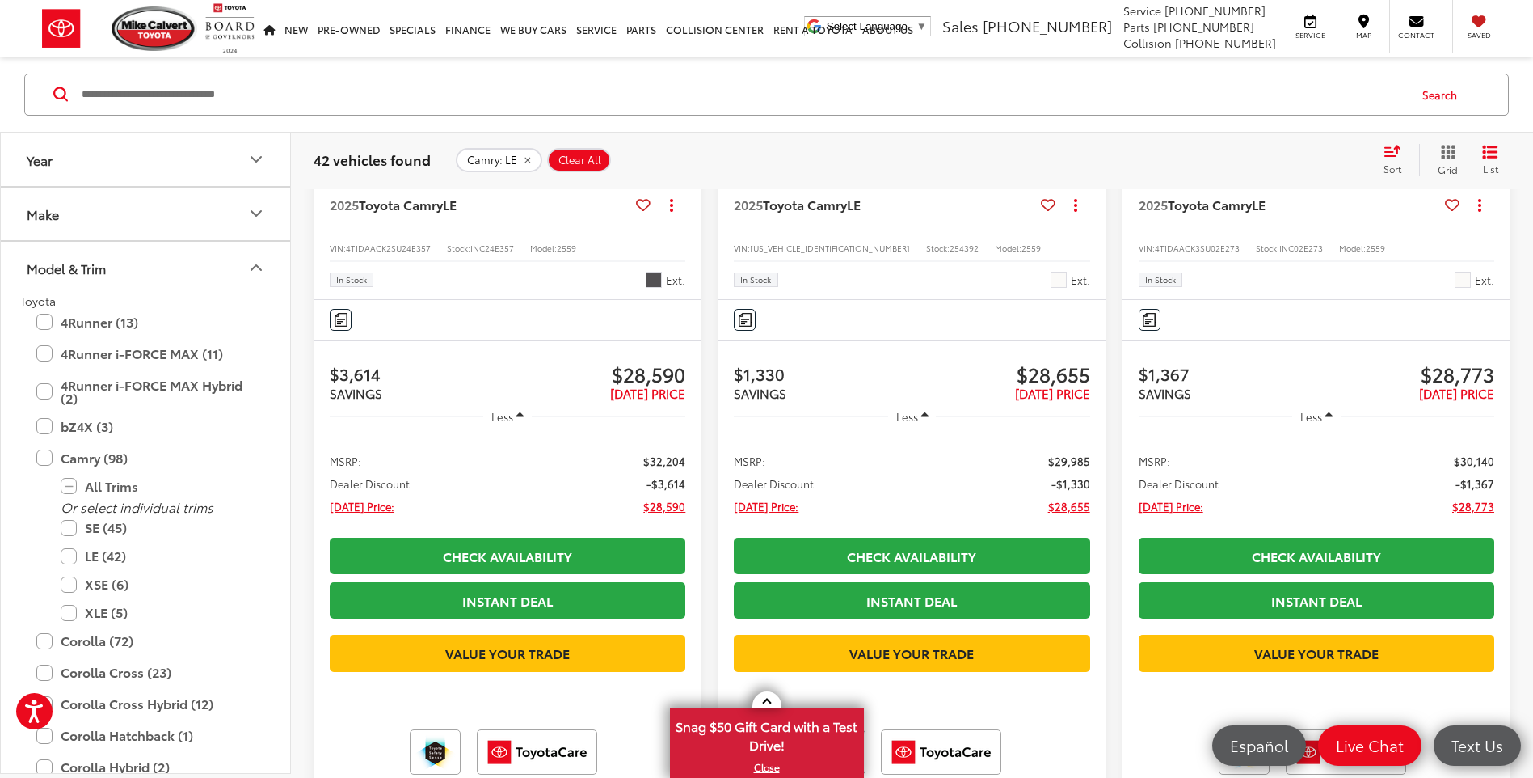
click at [260, 275] on icon "Model & Trim" at bounding box center [256, 268] width 19 height 19
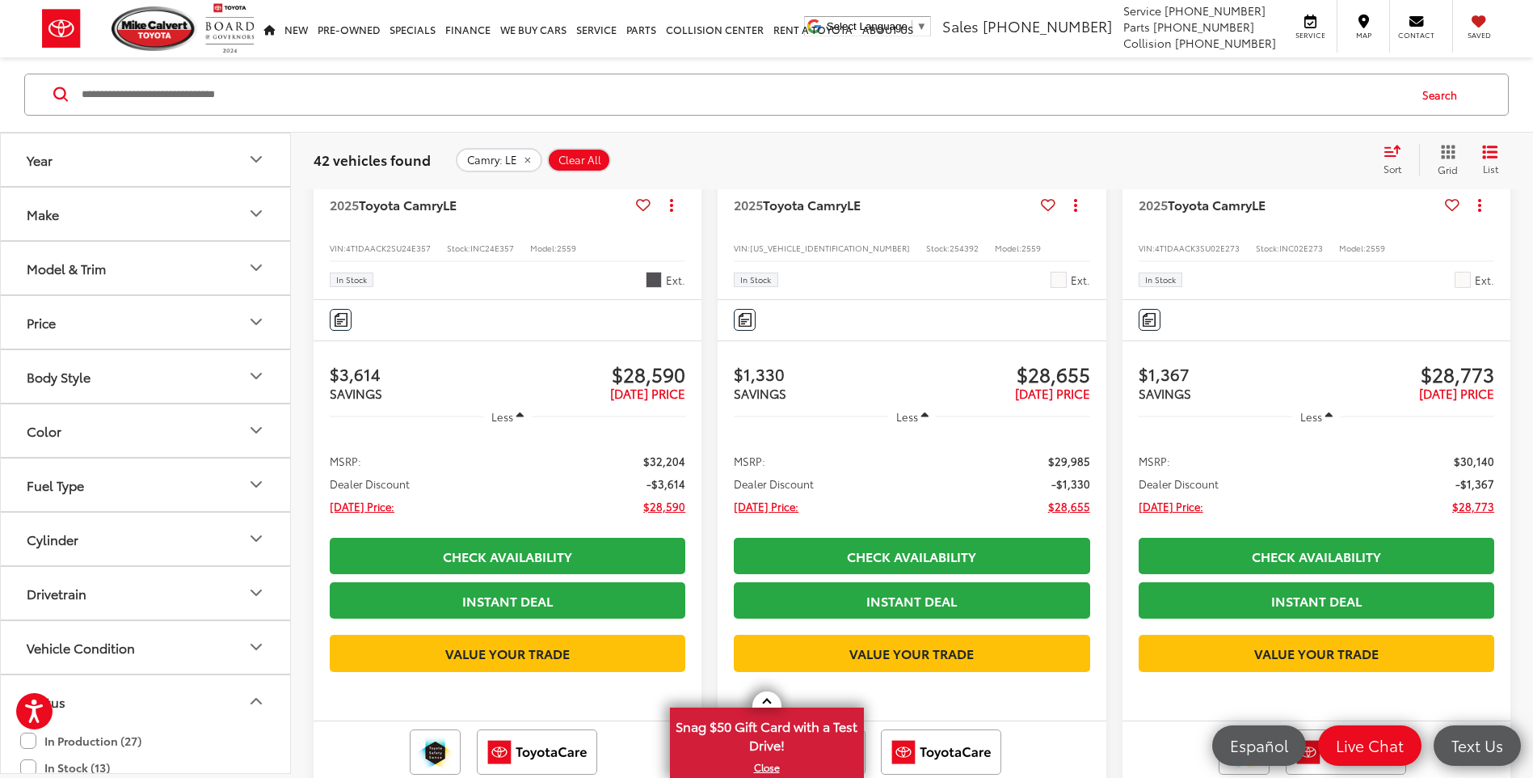
click at [261, 162] on icon "Year" at bounding box center [256, 159] width 19 height 19
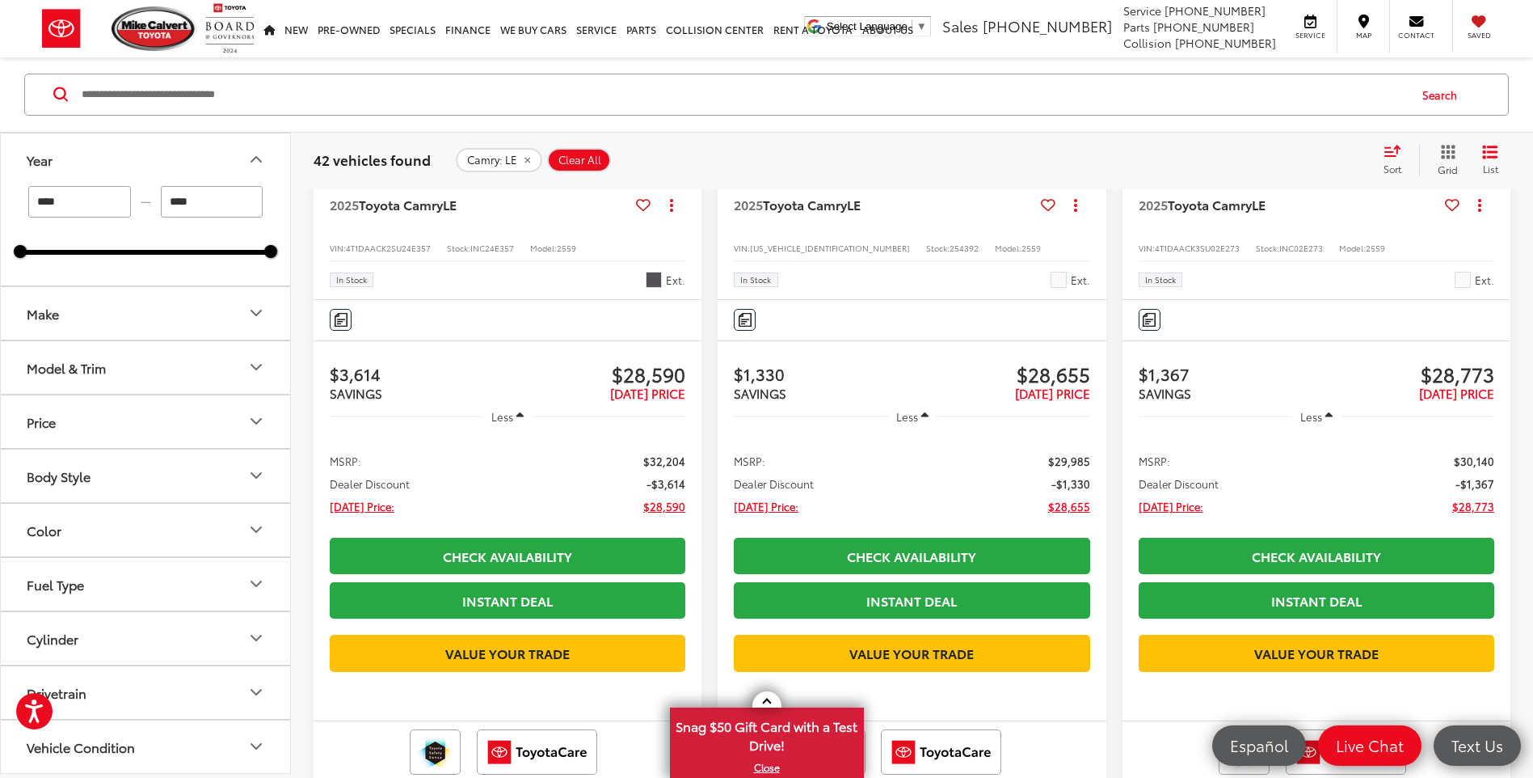
click at [252, 164] on icon "Year" at bounding box center [256, 159] width 19 height 19
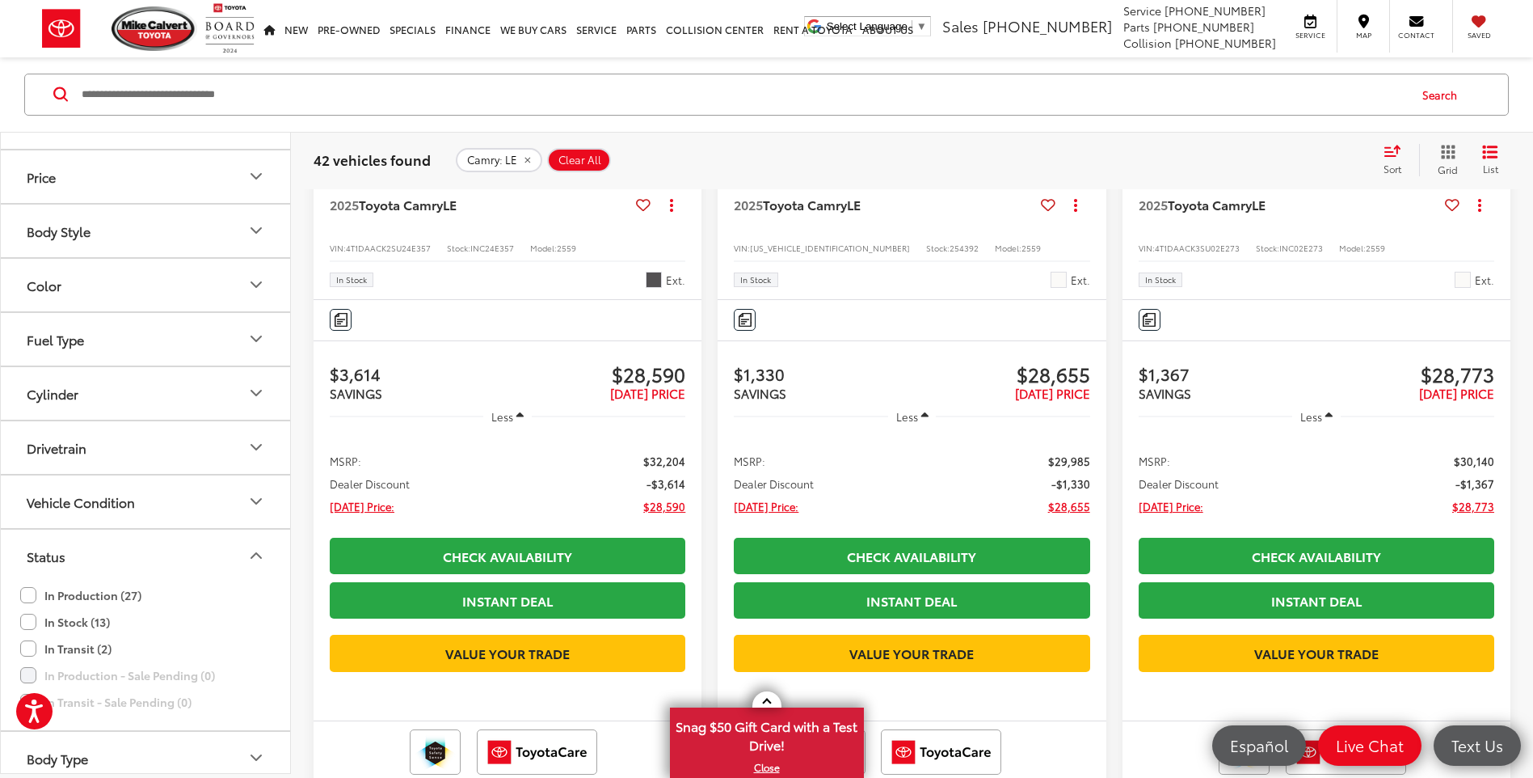
scroll to position [374, 0]
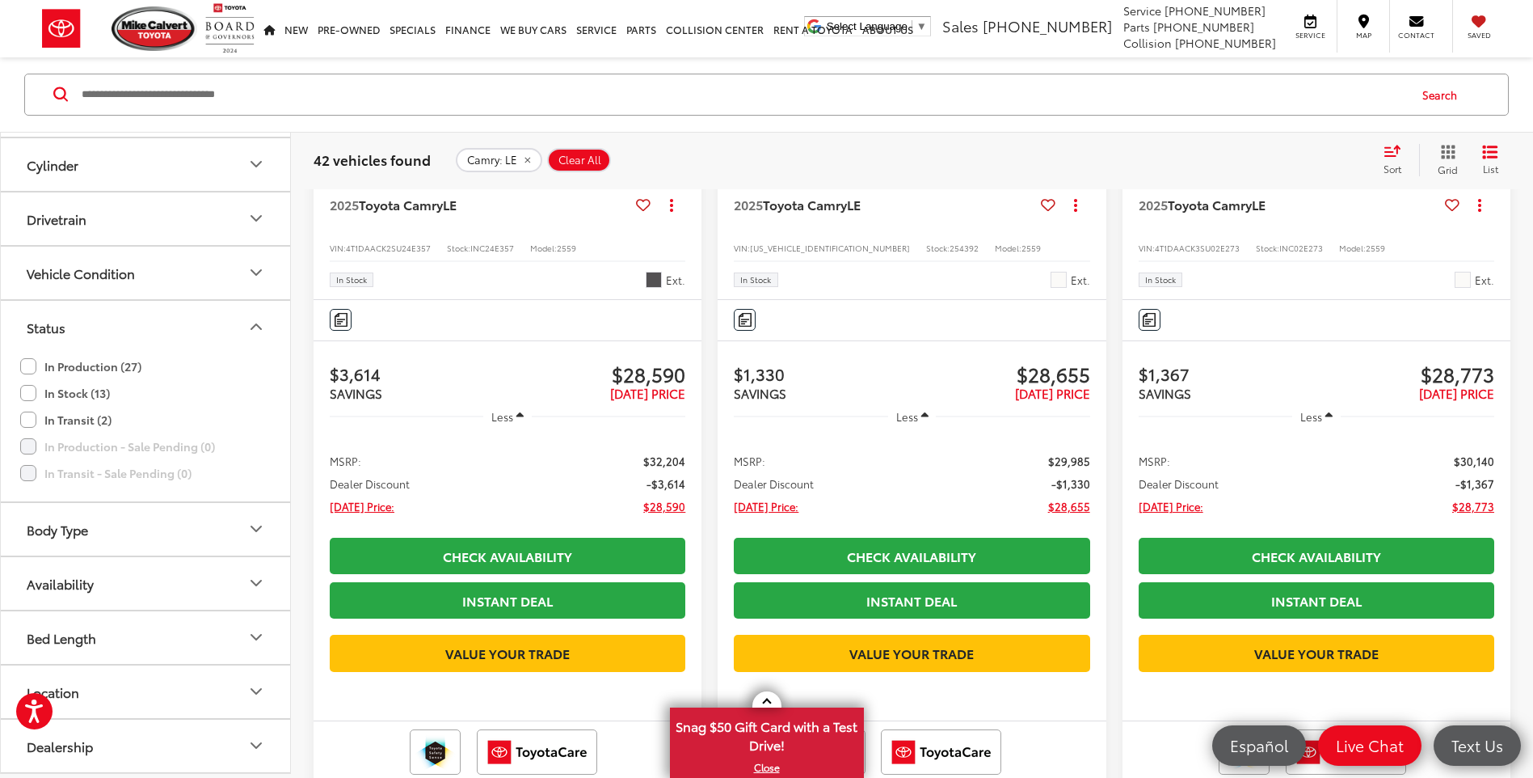
click at [32, 365] on label "In Production (27)" at bounding box center [80, 366] width 121 height 27
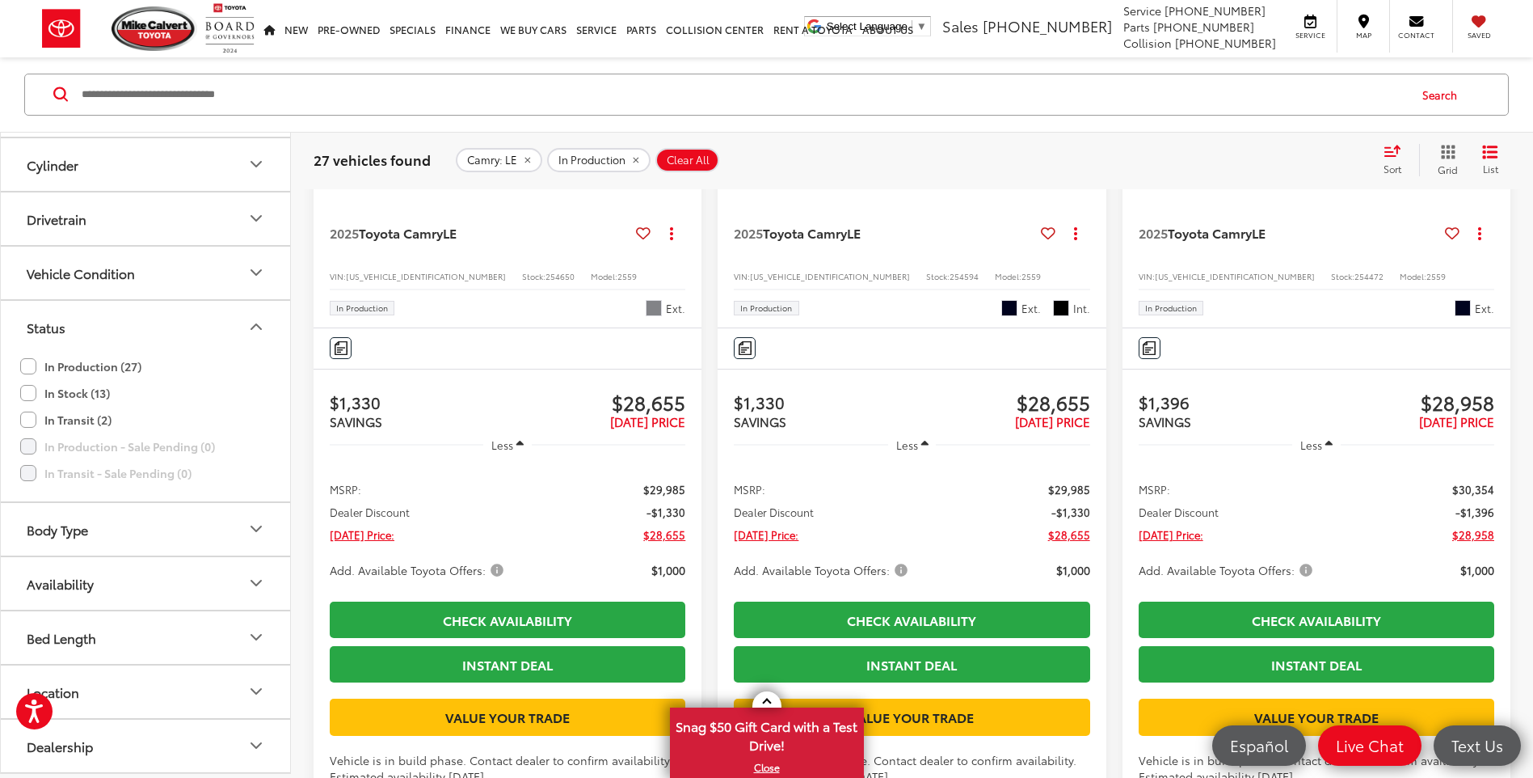
scroll to position [581, 0]
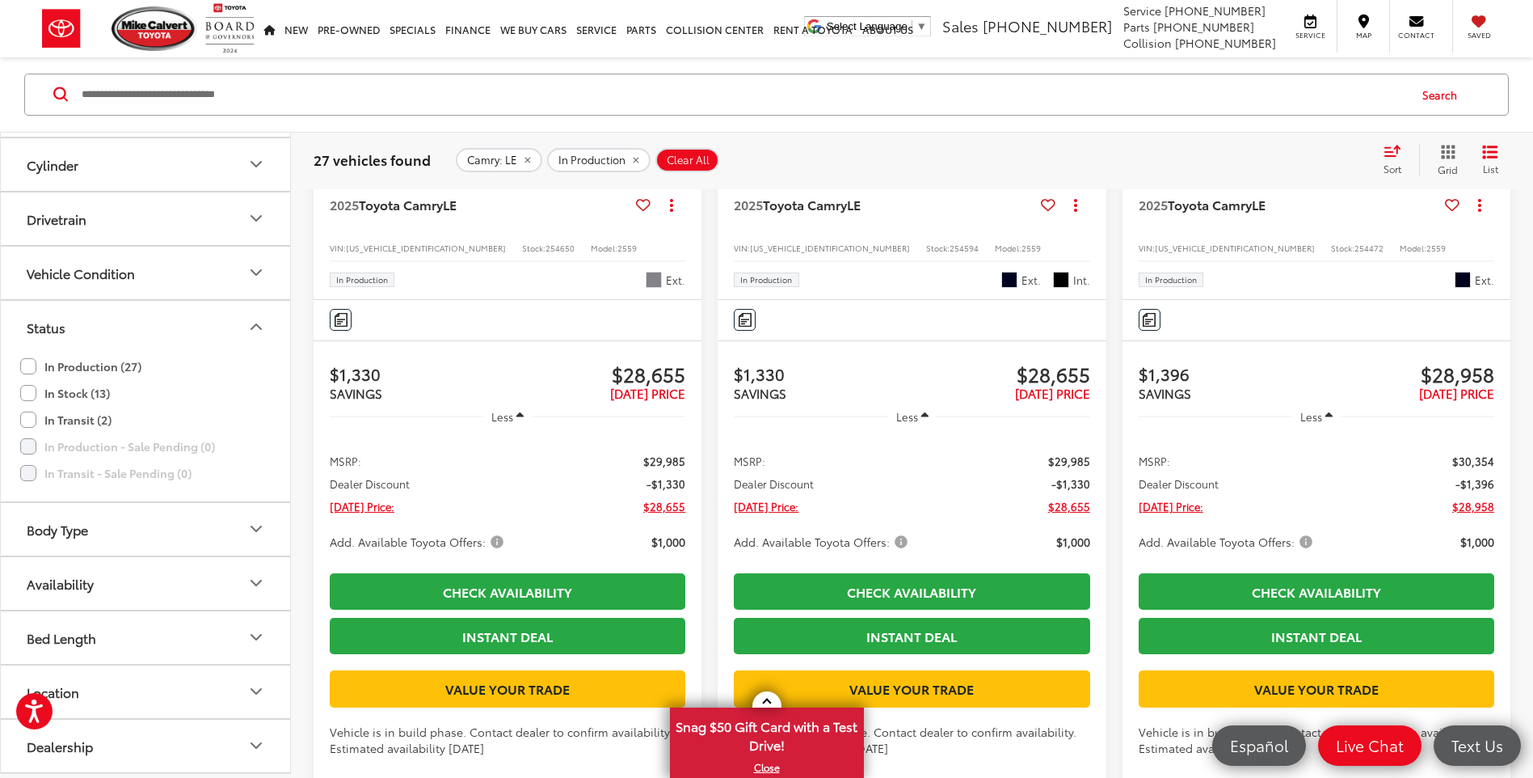
click at [30, 369] on label "In Production (27)" at bounding box center [80, 366] width 121 height 27
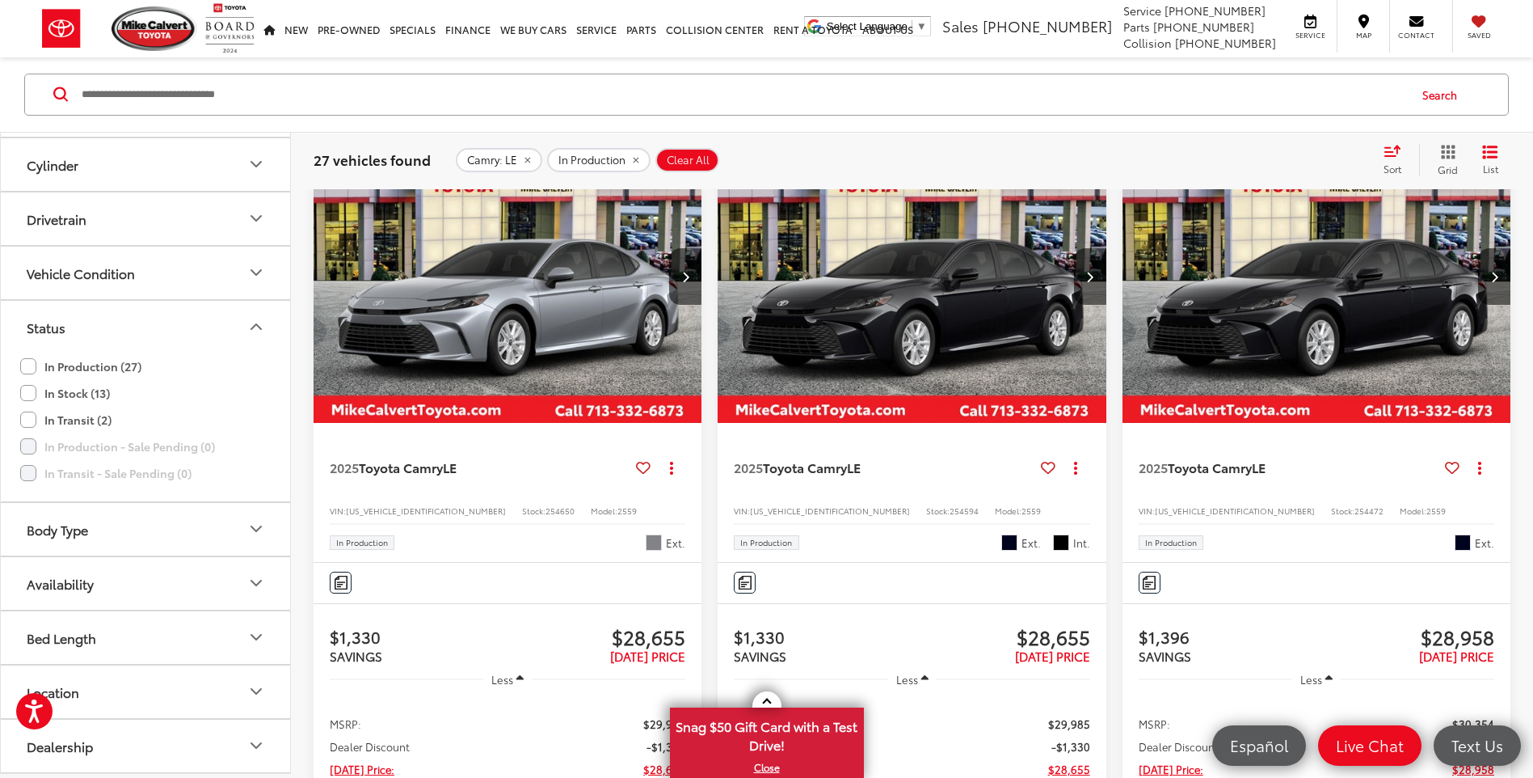
click at [25, 394] on label "In Stock (13)" at bounding box center [65, 393] width 90 height 27
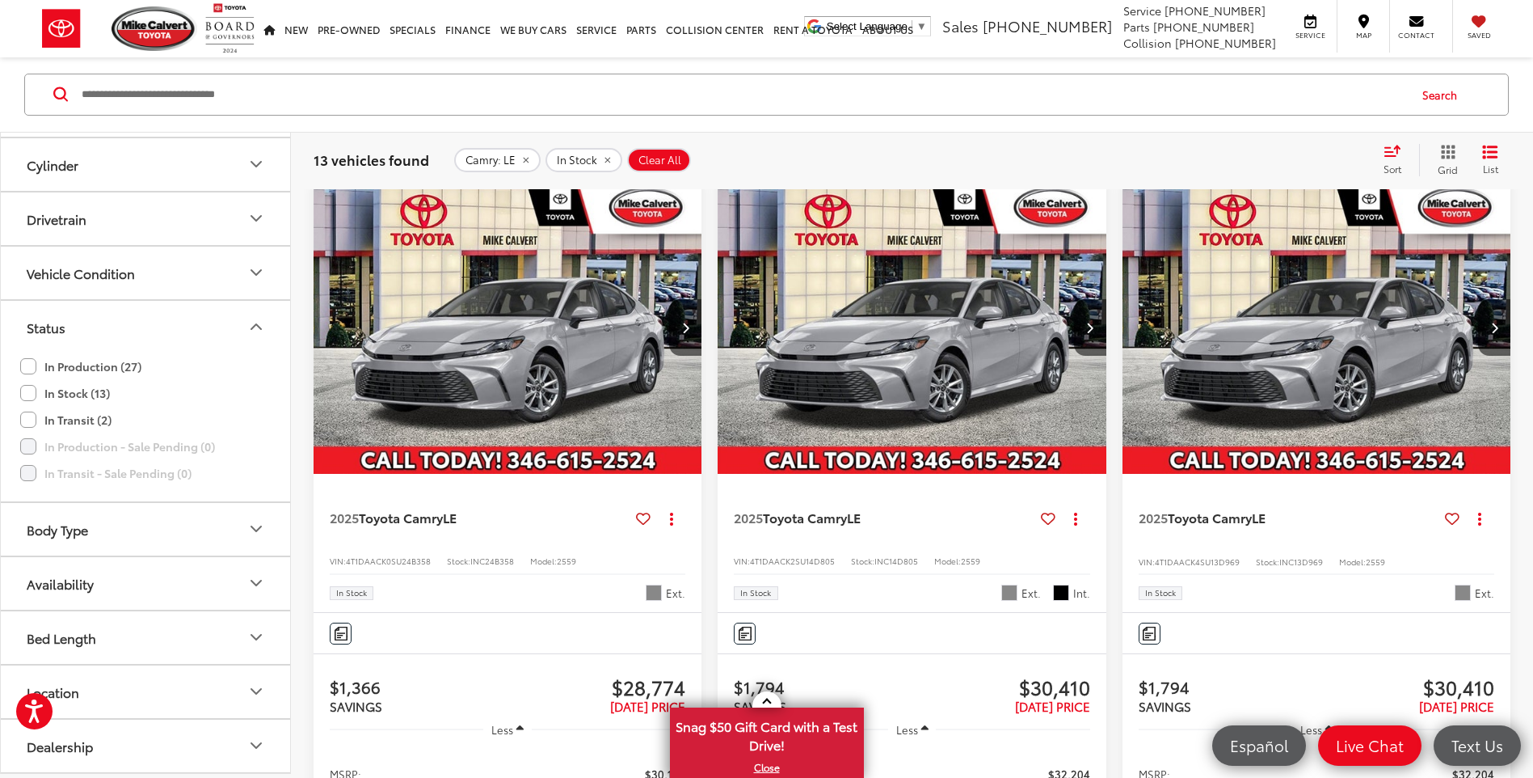
scroll to position [1470, 0]
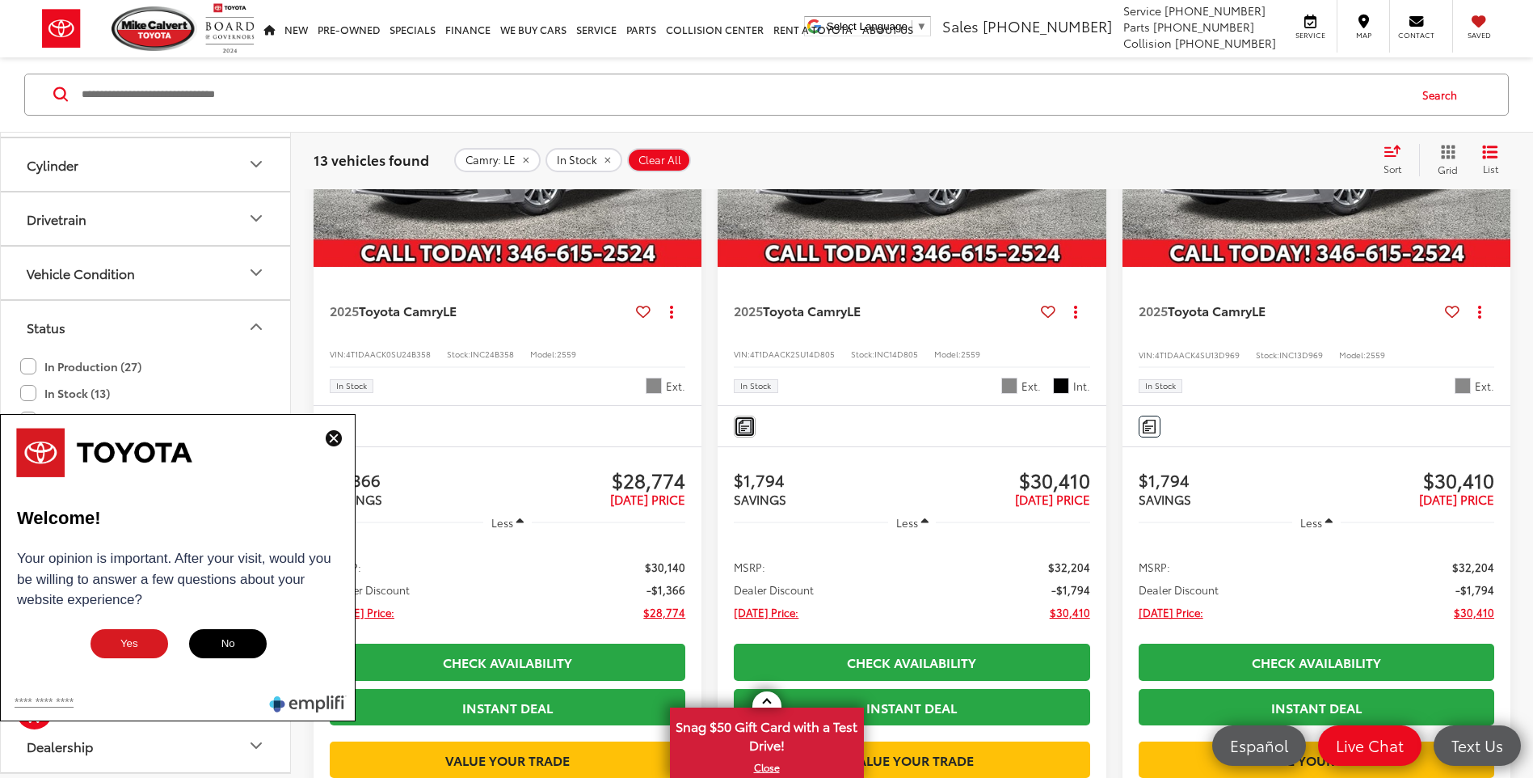
click at [747, 433] on img "Comments" at bounding box center [745, 427] width 13 height 14
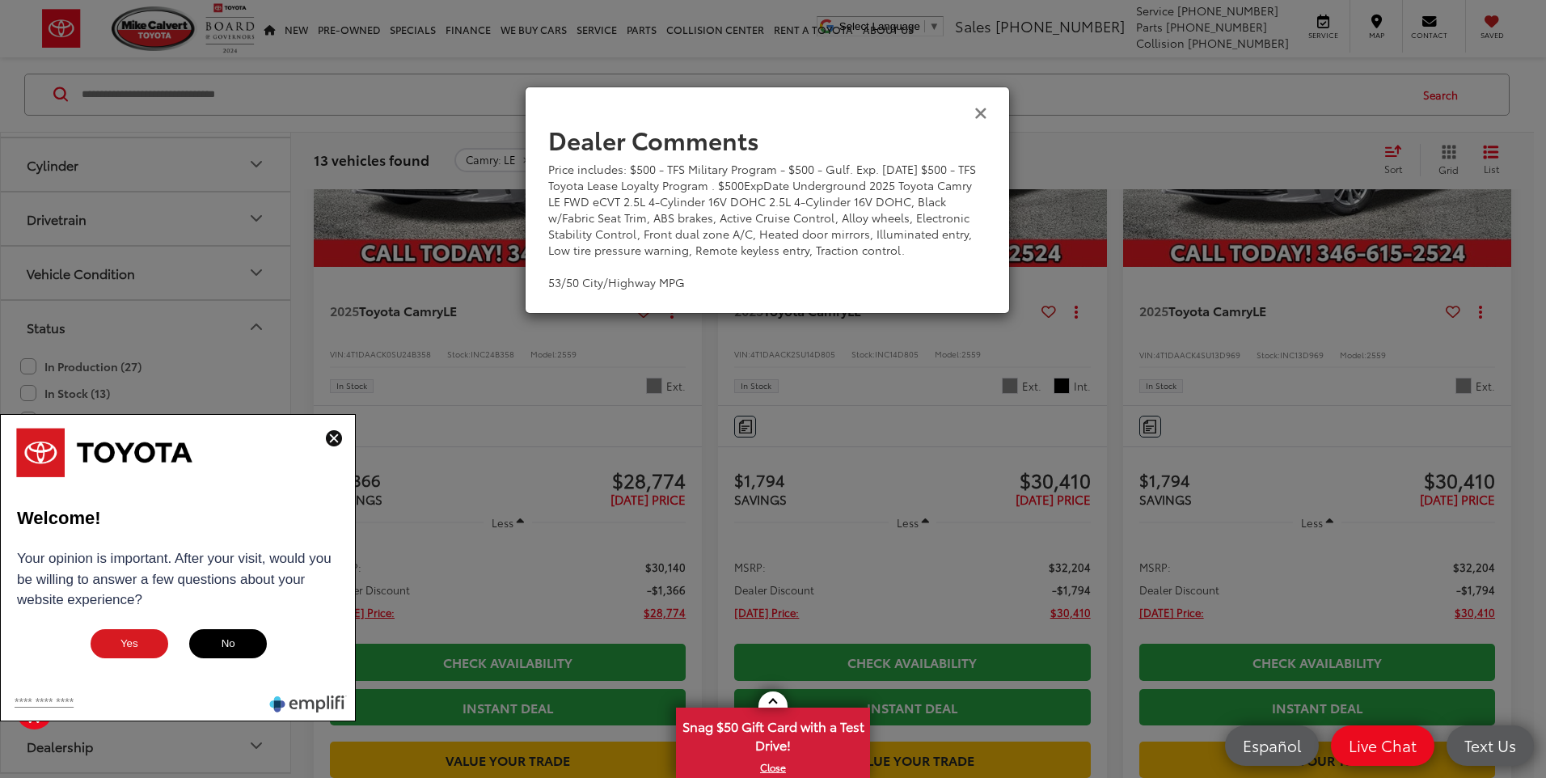
click at [978, 111] on icon "Close" at bounding box center [980, 111] width 13 height 17
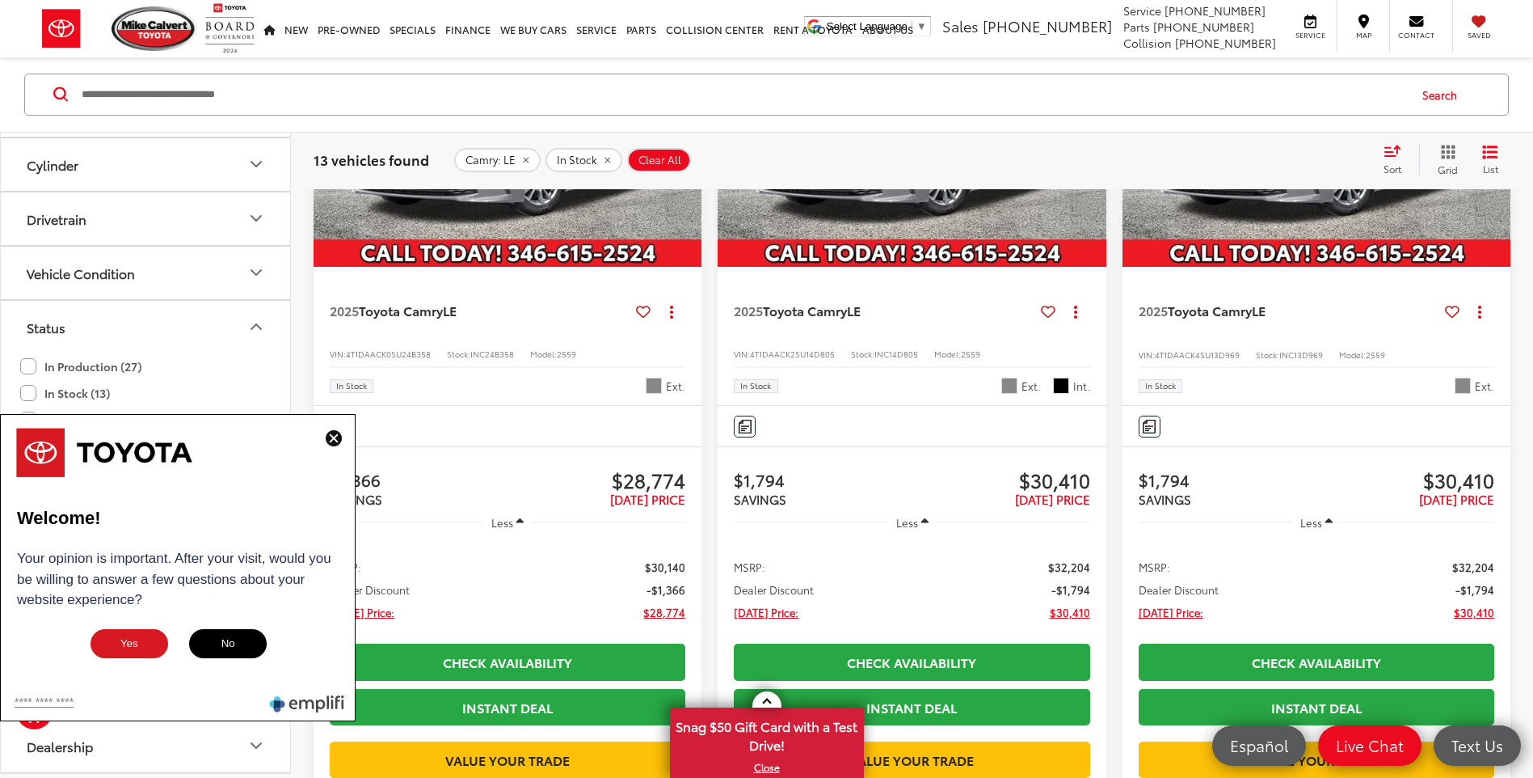
click at [326, 435] on img at bounding box center [334, 438] width 16 height 16
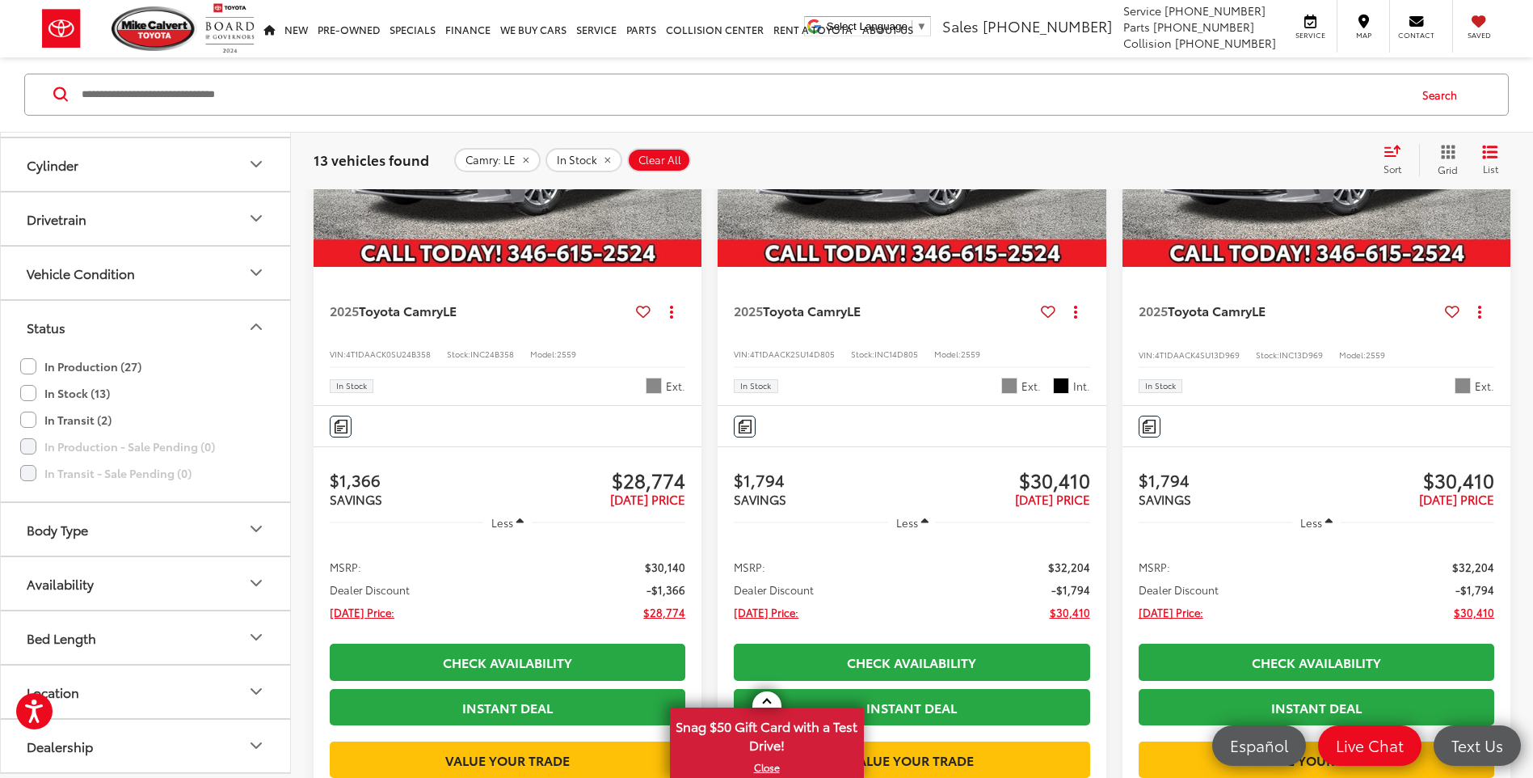
click at [34, 365] on label "In Production (27)" at bounding box center [80, 366] width 121 height 27
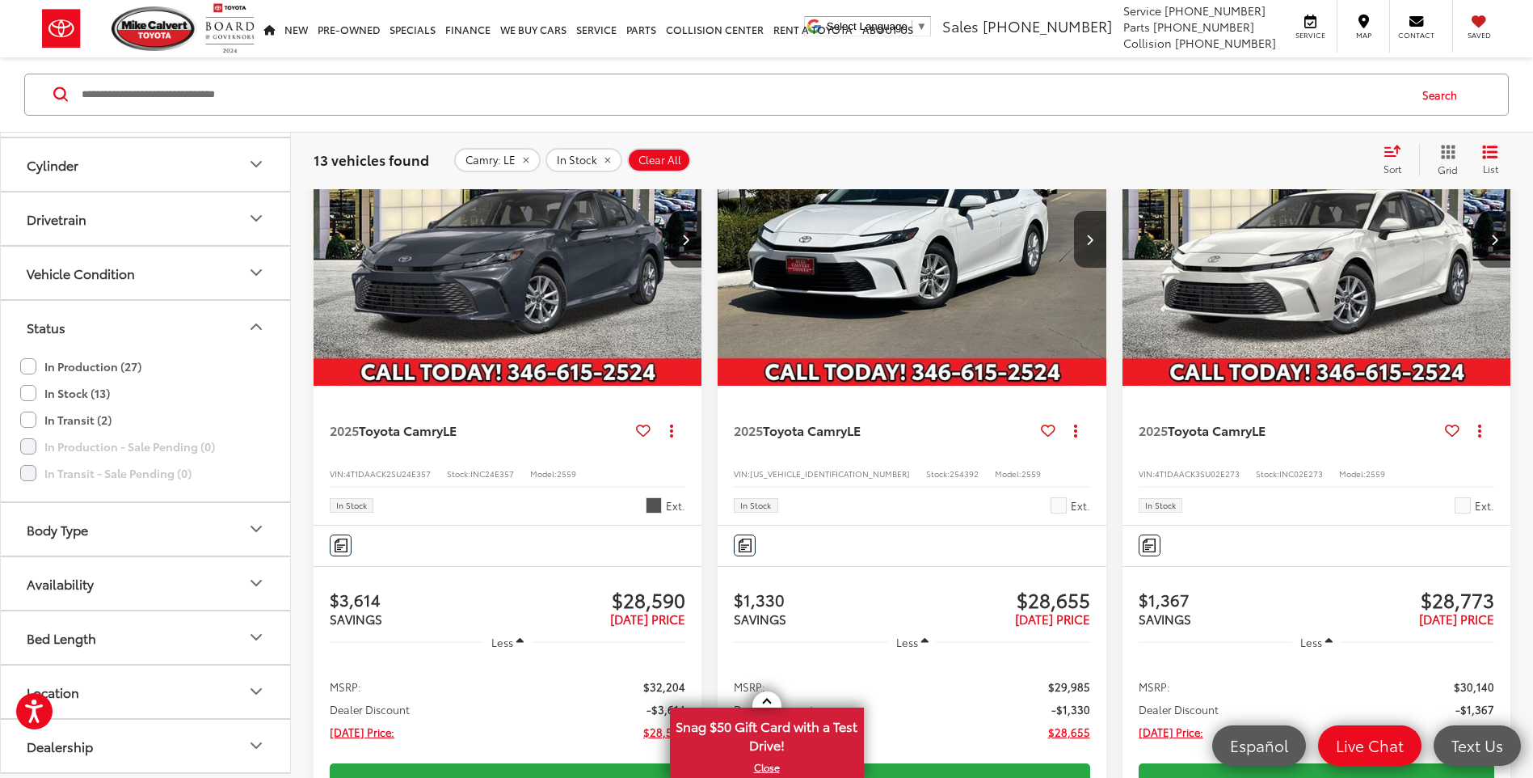
scroll to position [258, 0]
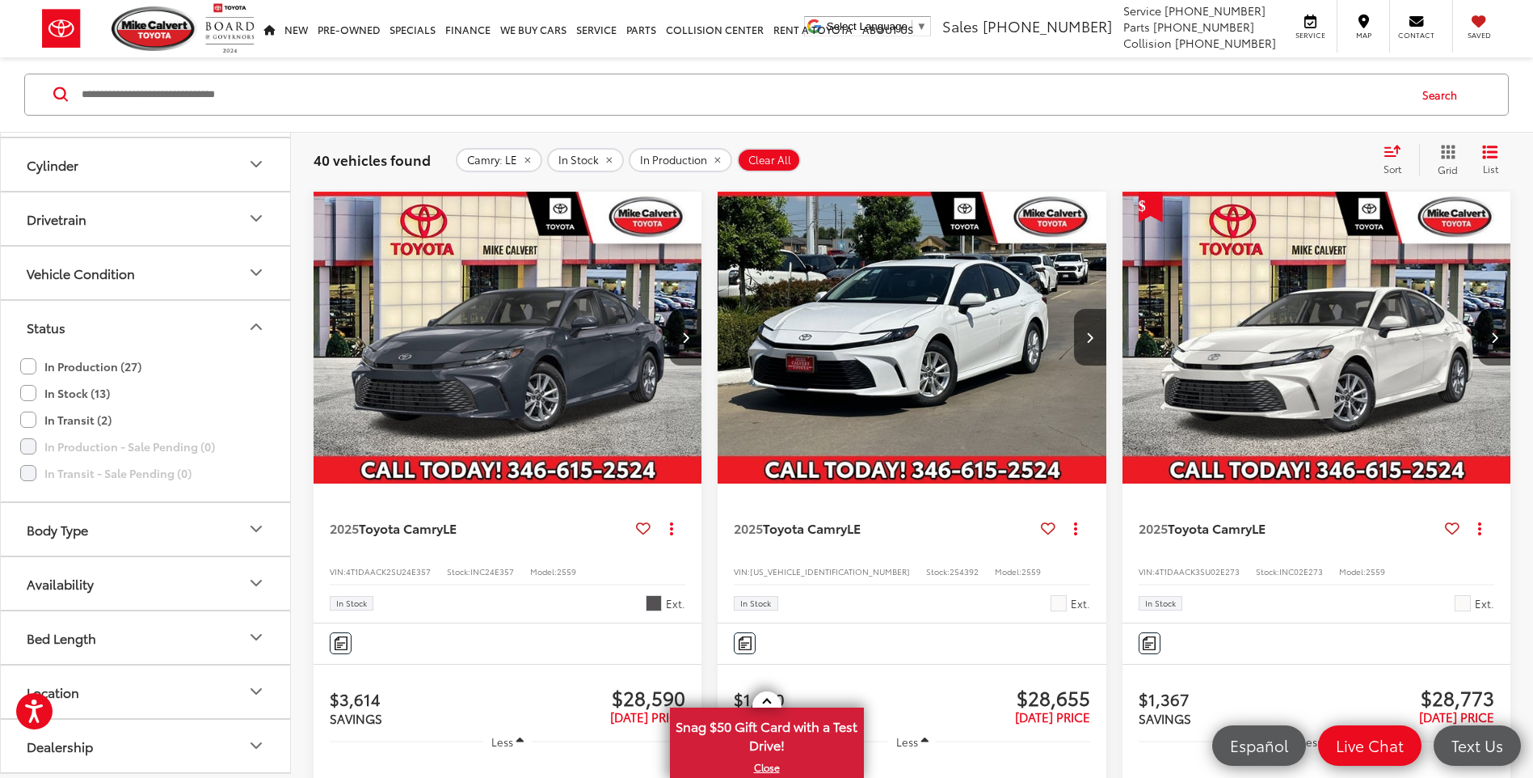
click at [29, 394] on label "In Stock (13)" at bounding box center [65, 393] width 90 height 27
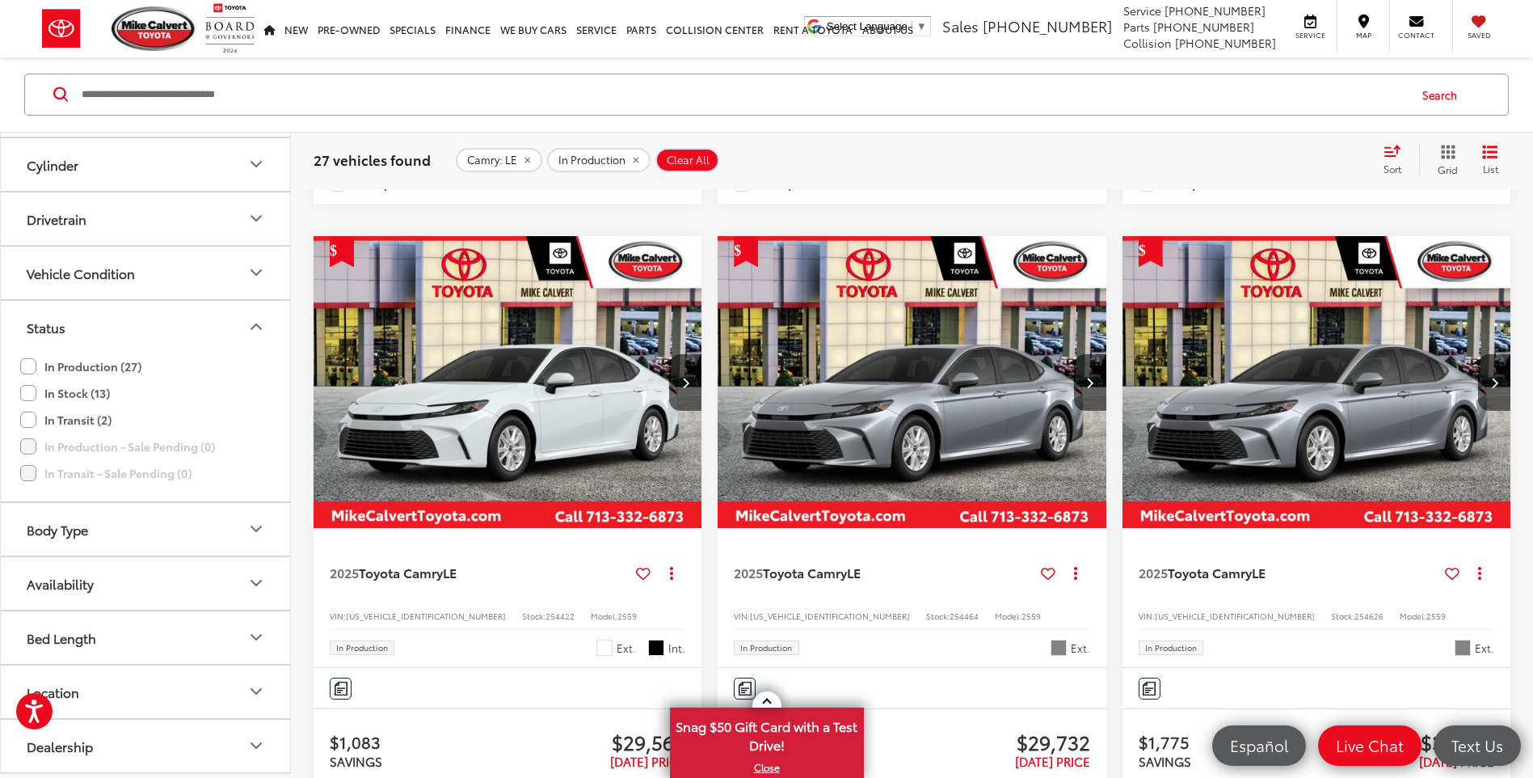
scroll to position [1390, 0]
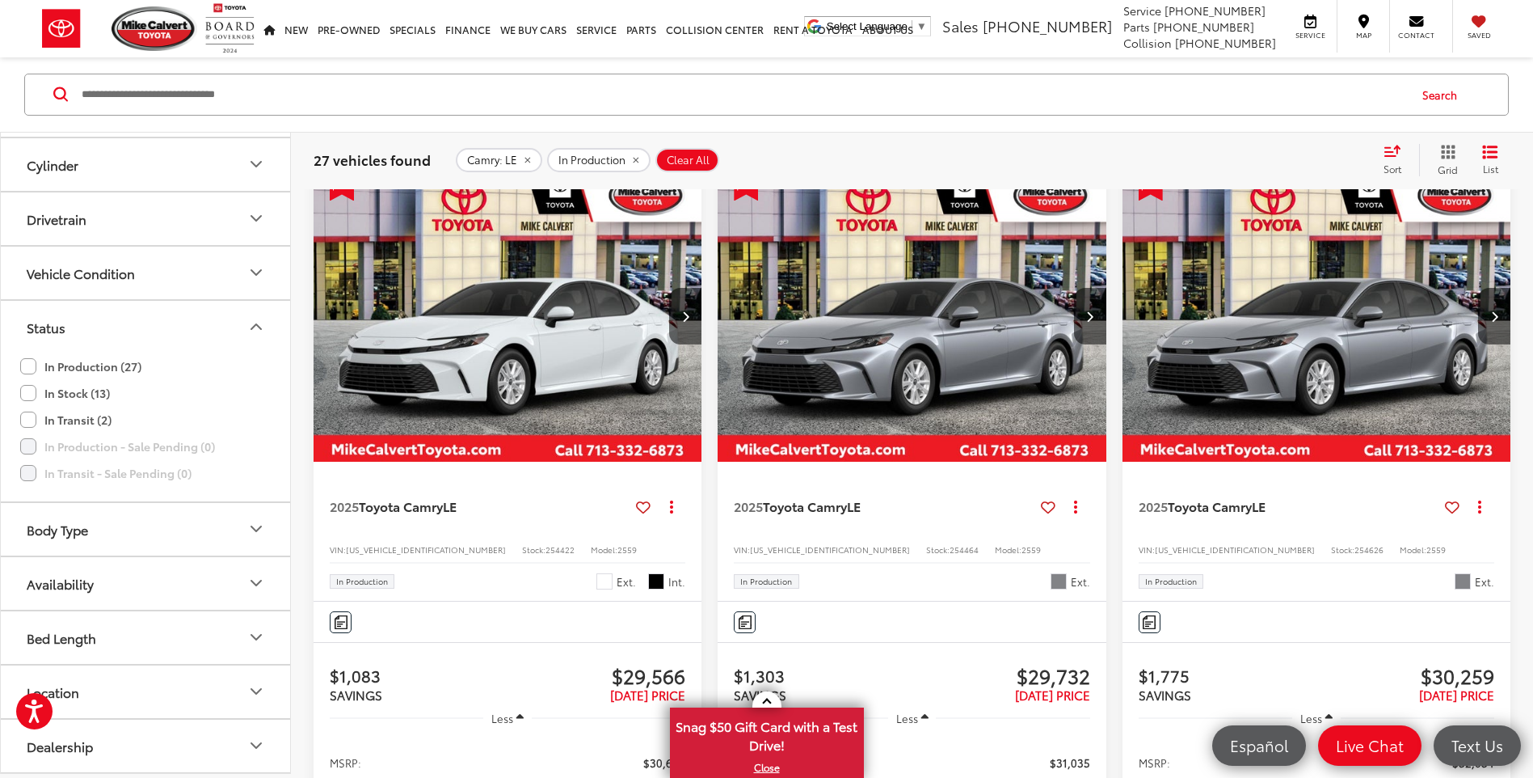
click at [36, 397] on label "In Stock (13)" at bounding box center [65, 393] width 90 height 27
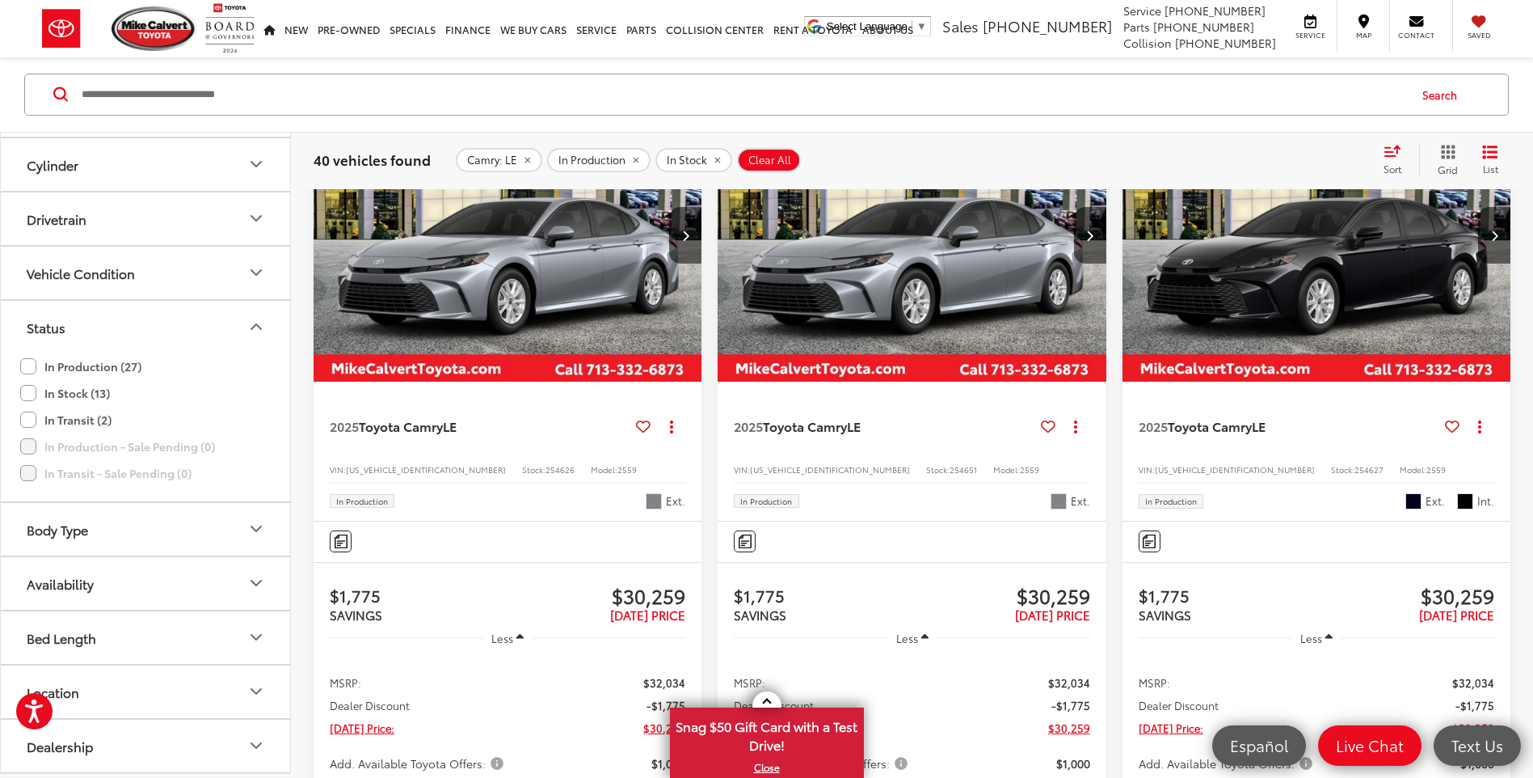
scroll to position [6593, 0]
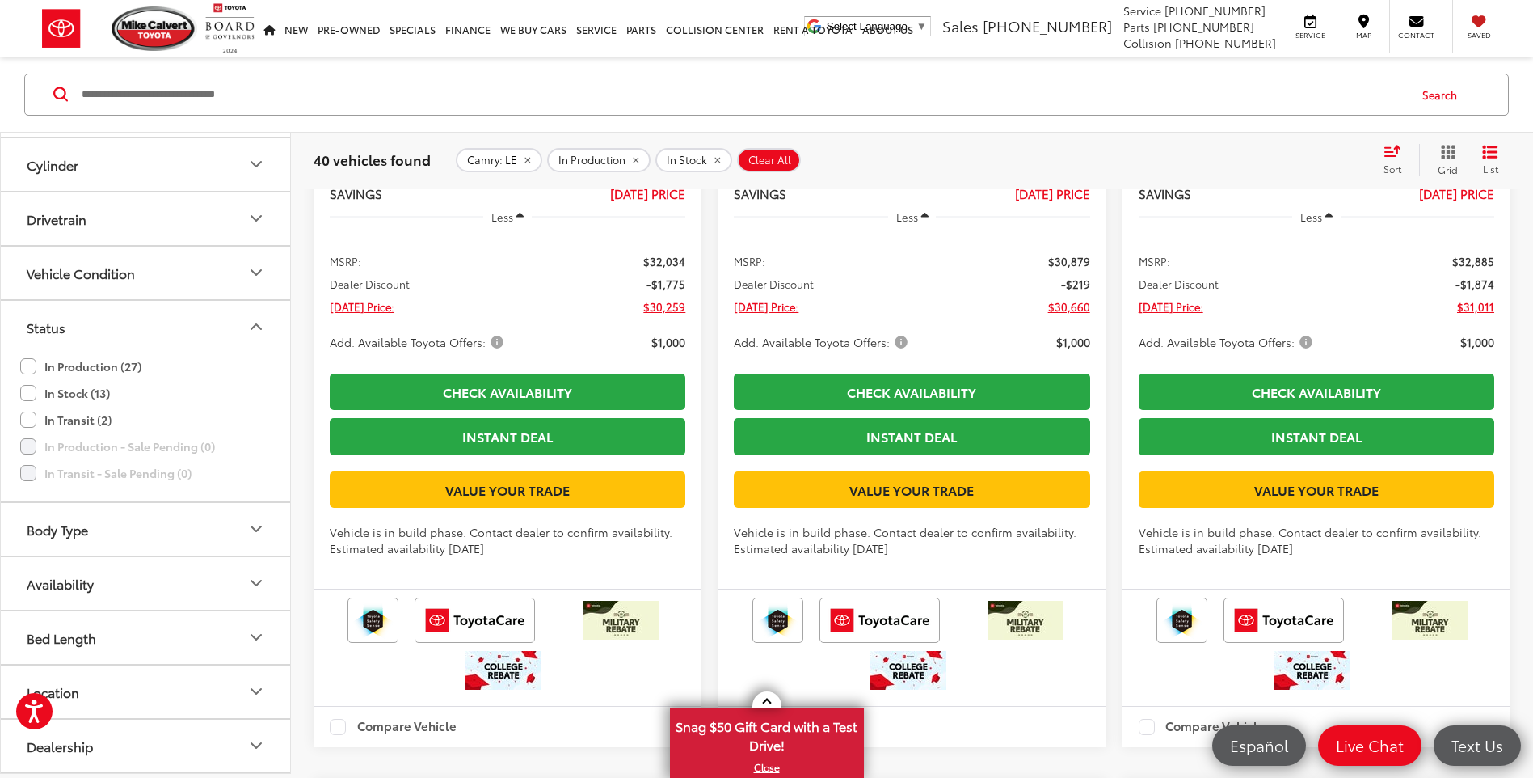
scroll to position [8099, 0]
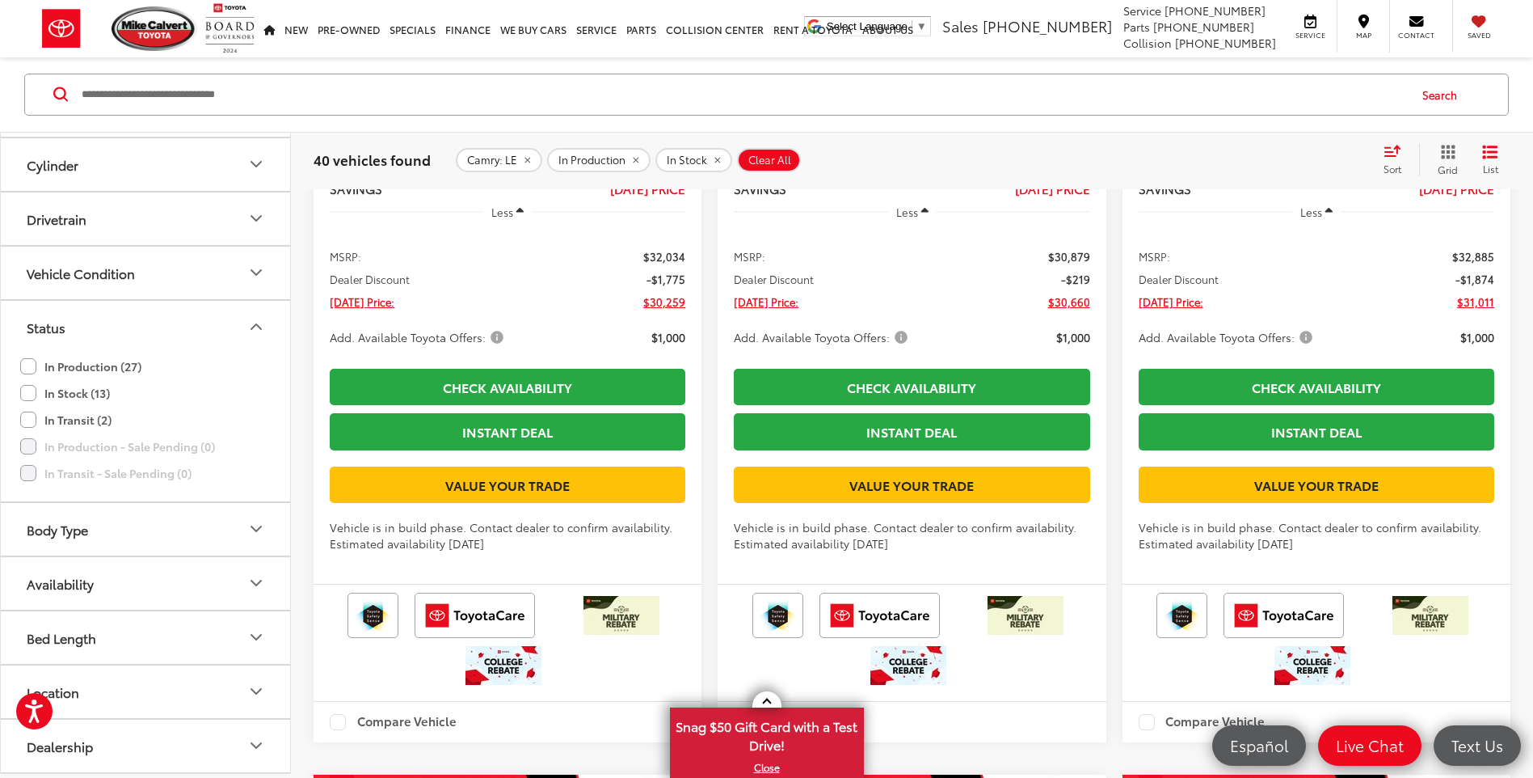
click at [257, 584] on icon "Availability" at bounding box center [256, 583] width 19 height 19
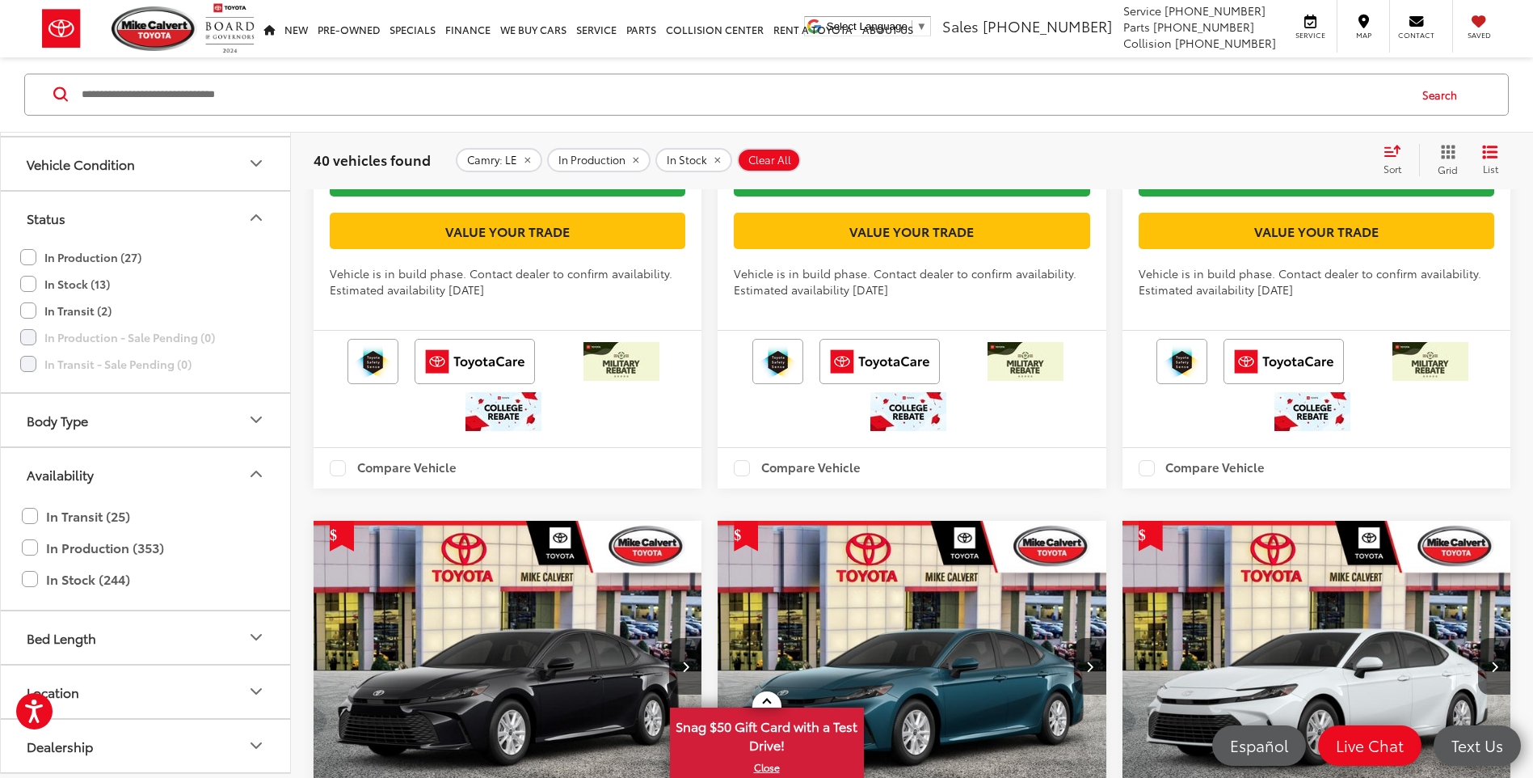
scroll to position [8503, 0]
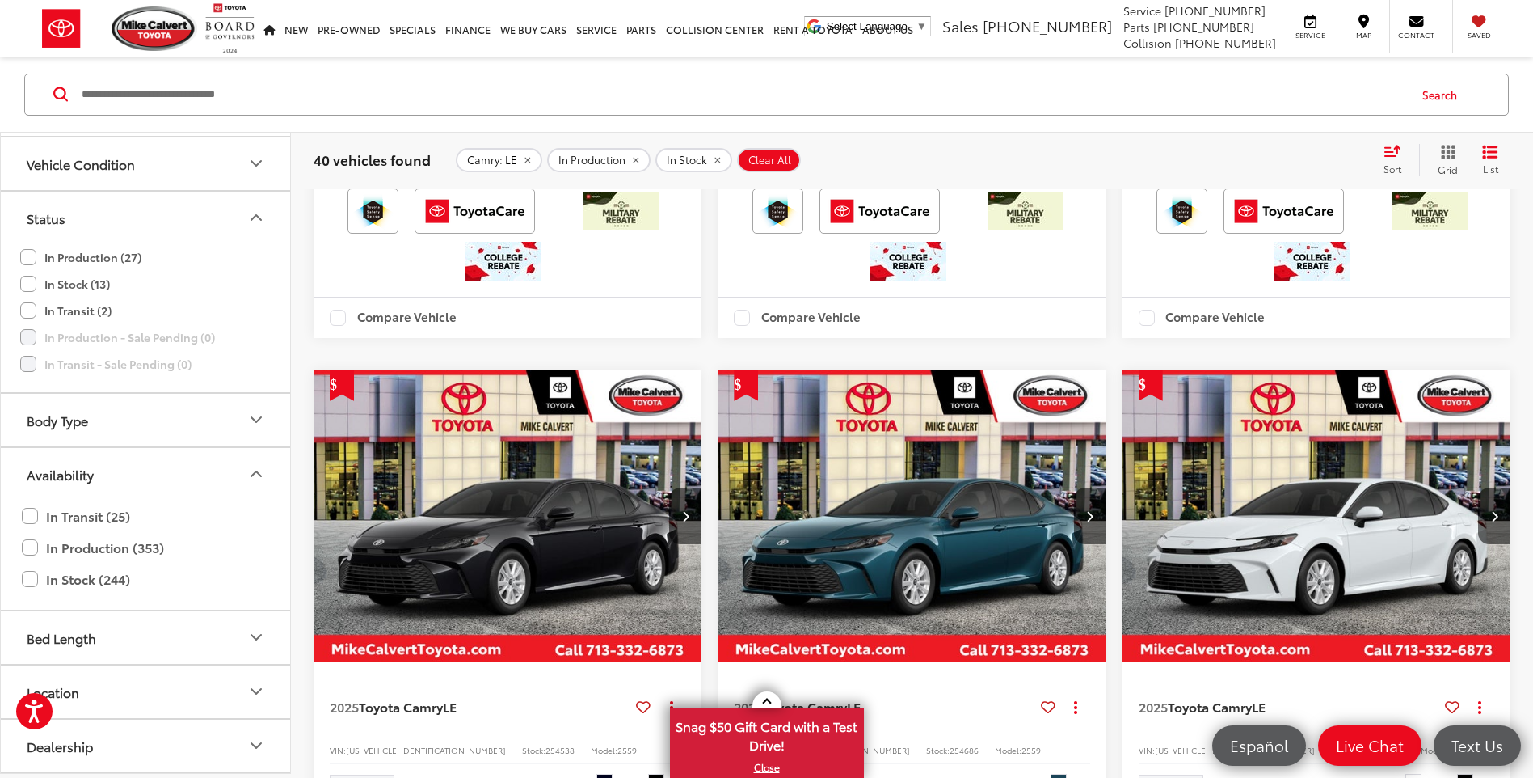
click at [251, 741] on icon "Dealership" at bounding box center [256, 745] width 19 height 19
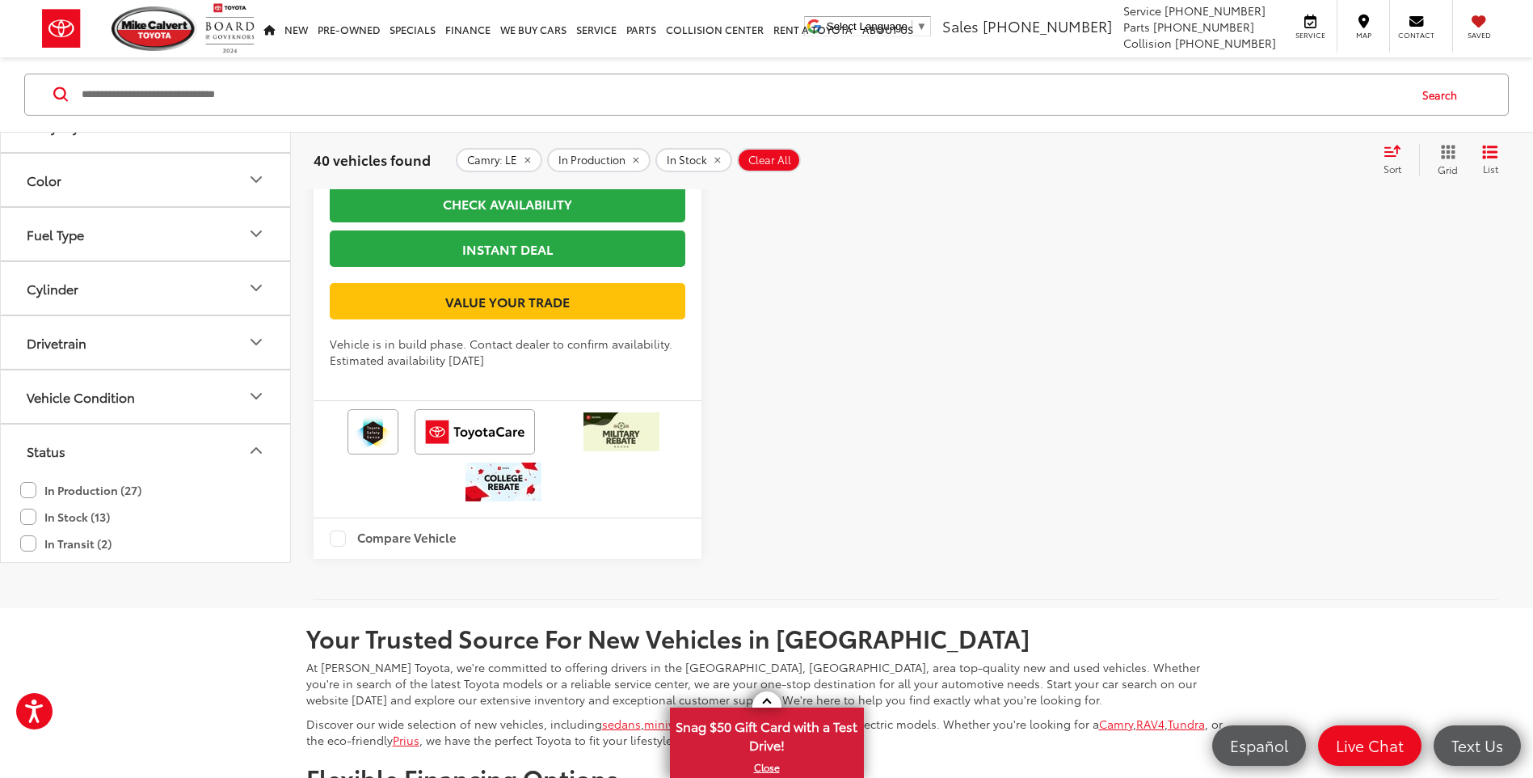
scroll to position [0, 0]
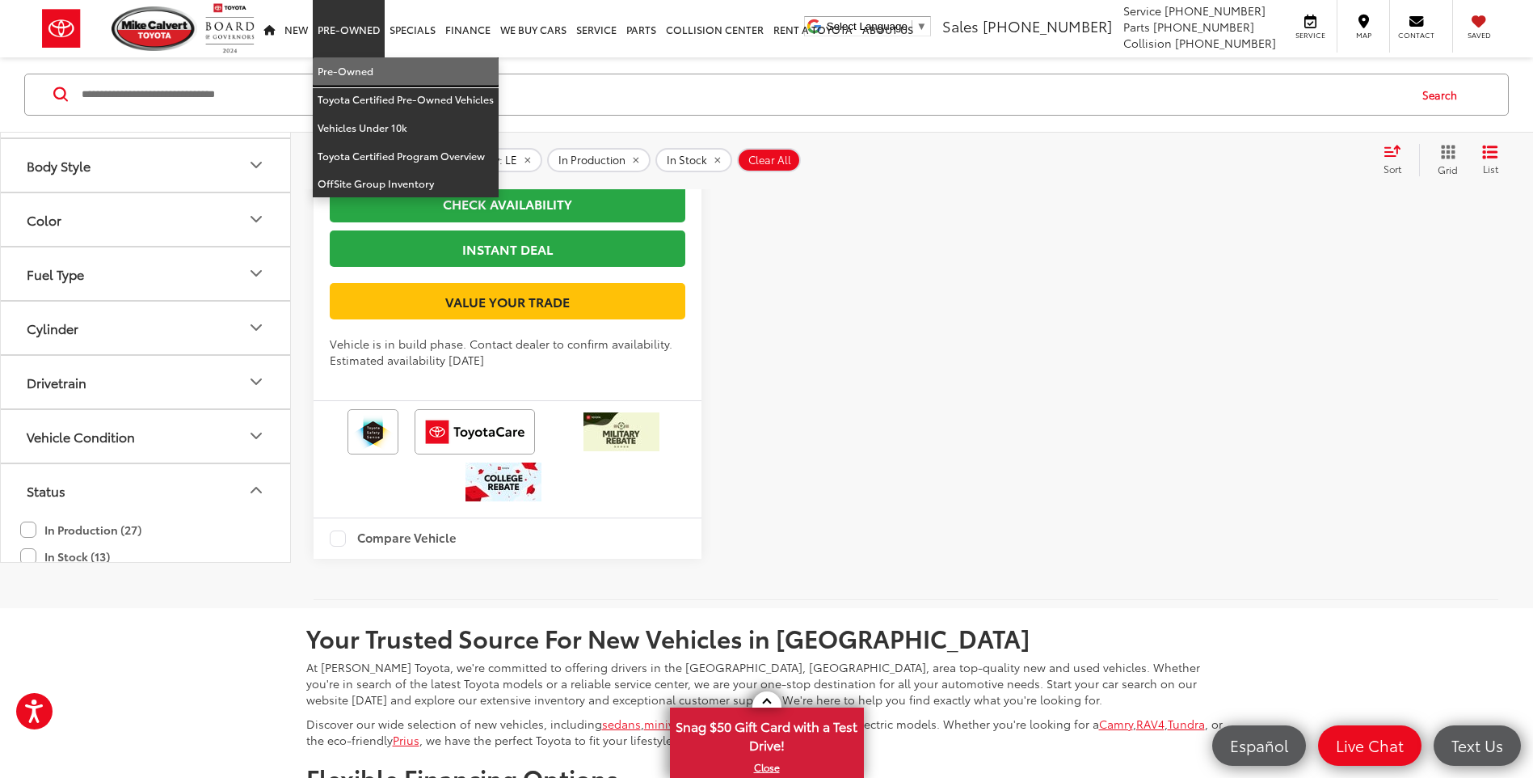
click at [327, 67] on link "Pre-Owned" at bounding box center [406, 71] width 186 height 28
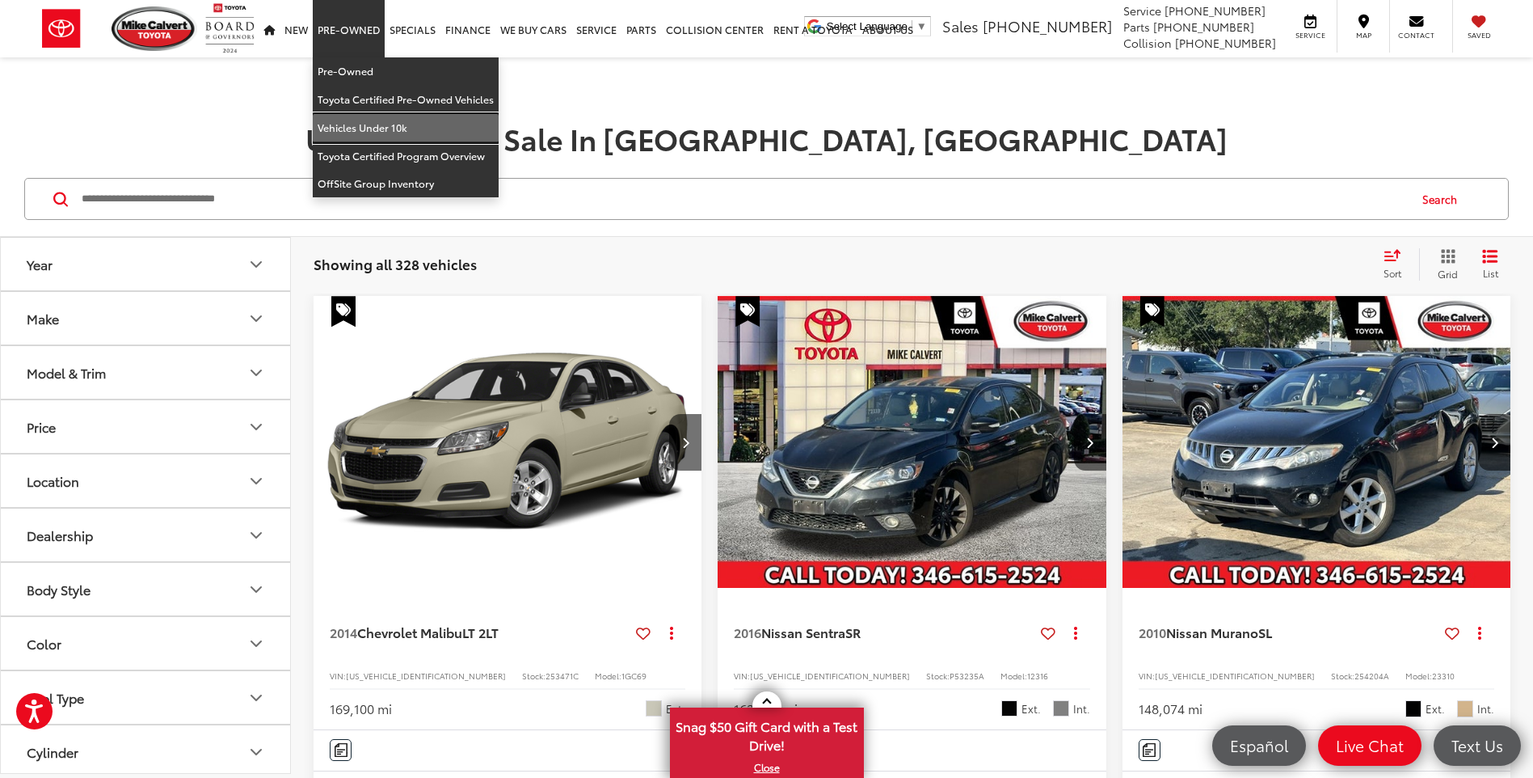
click at [403, 123] on link "Vehicles Under 10k" at bounding box center [406, 128] width 186 height 28
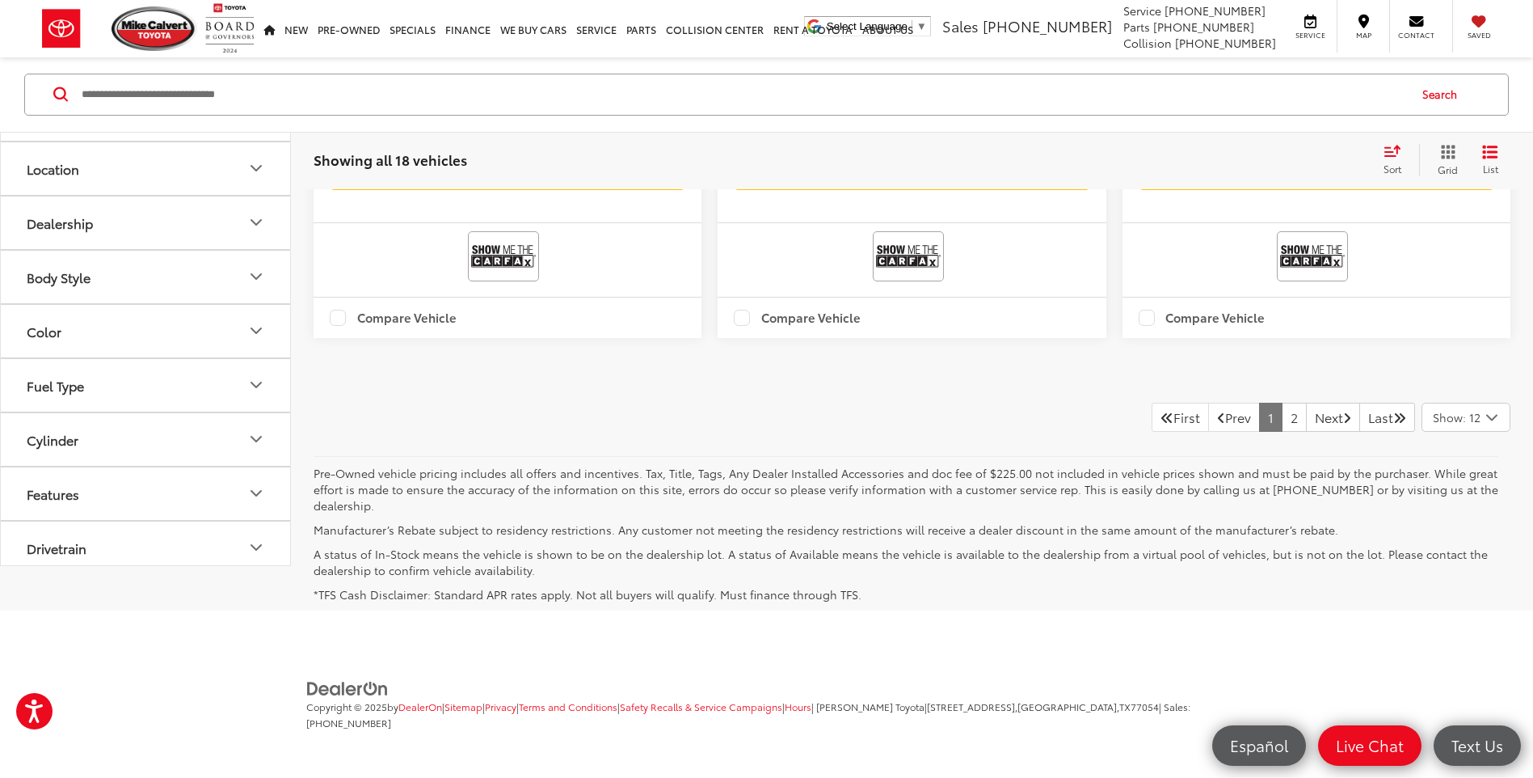
scroll to position [3718, 0]
click at [1501, 414] on icon "Select number of vehicles per page" at bounding box center [1491, 417] width 19 height 20
click at [1468, 540] on button "Show: 96" at bounding box center [1466, 539] width 87 height 29
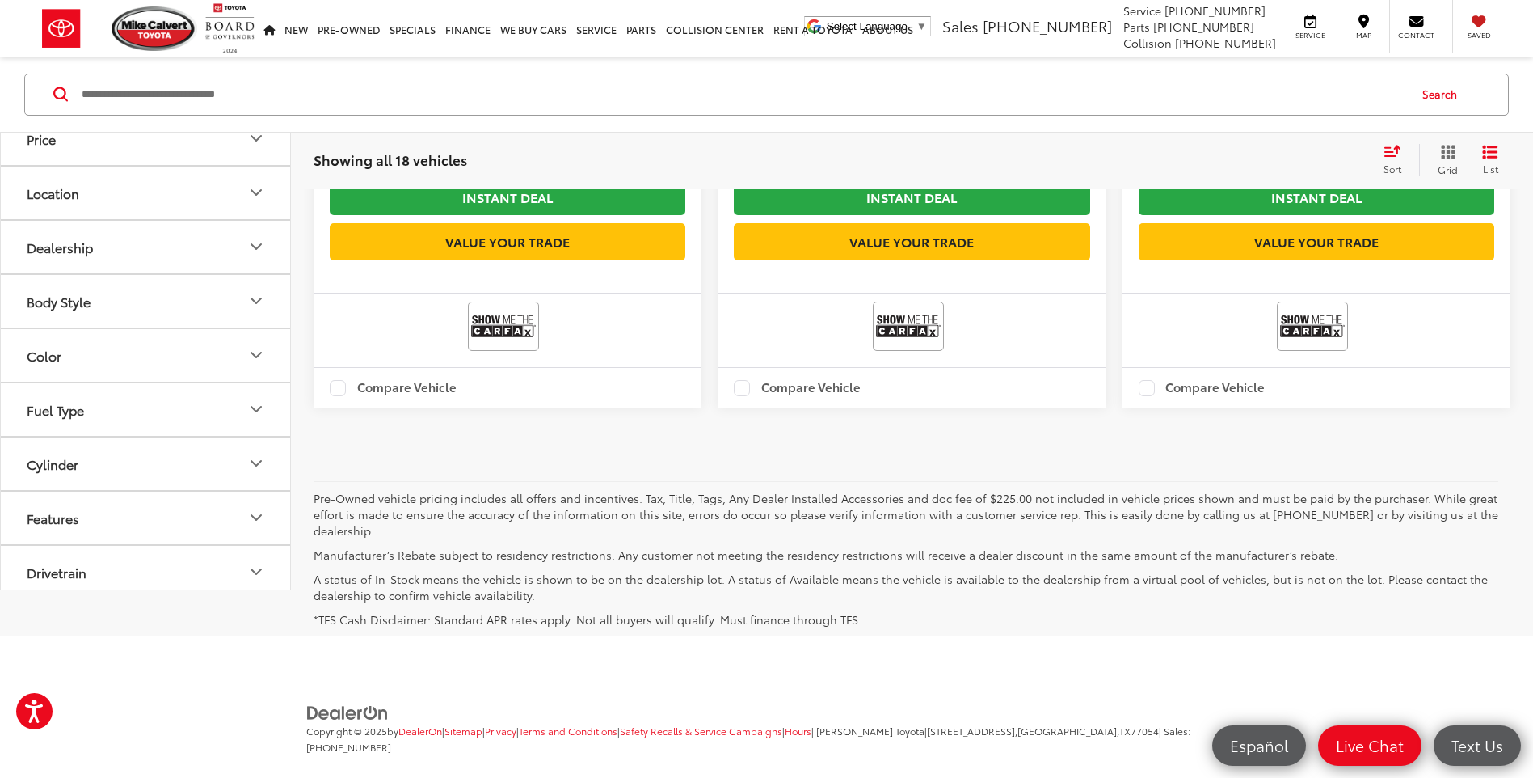
scroll to position [5099, 0]
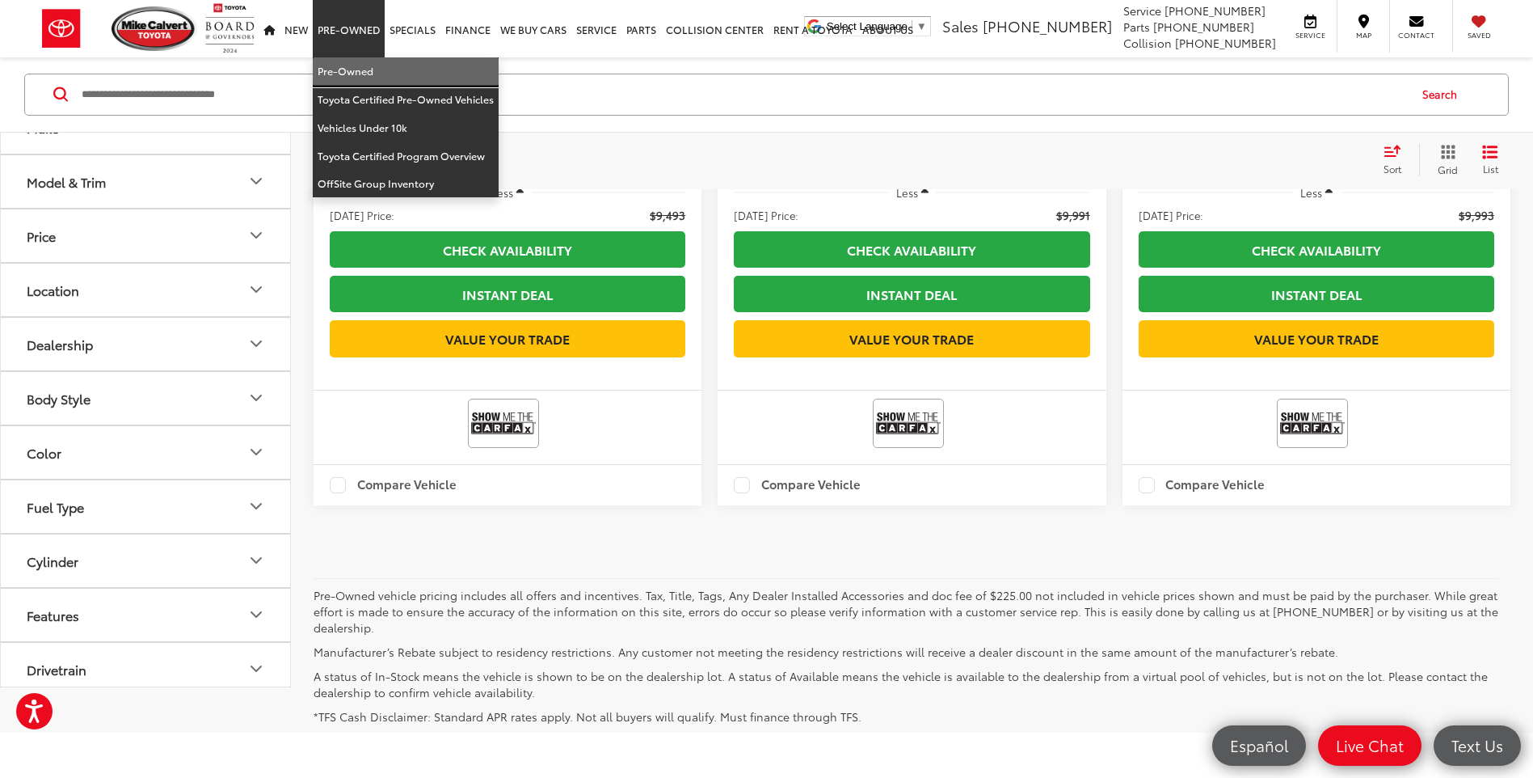
click at [330, 63] on link "Pre-Owned" at bounding box center [406, 71] width 186 height 28
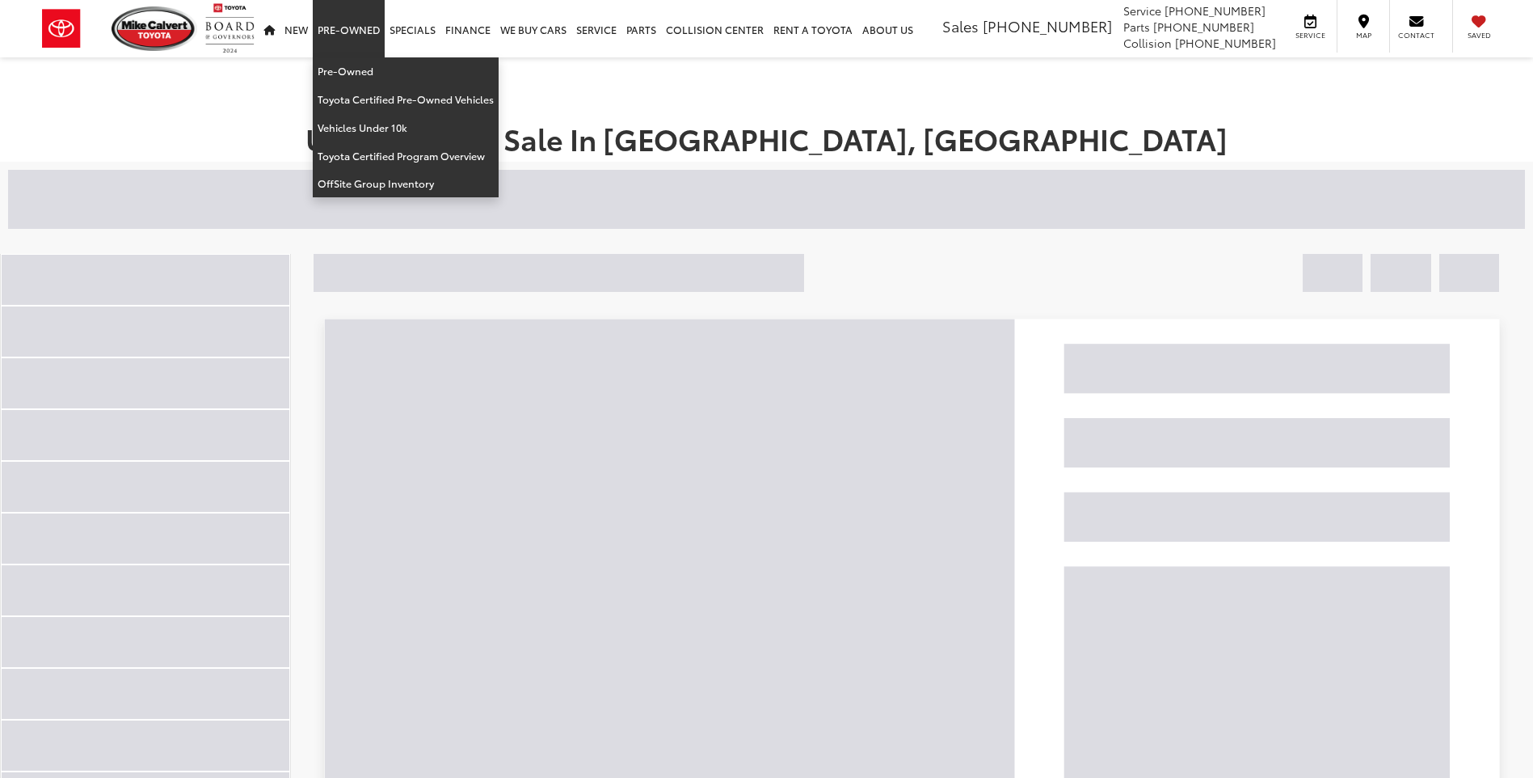
click at [333, 32] on link "Pre-Owned" at bounding box center [349, 28] width 72 height 57
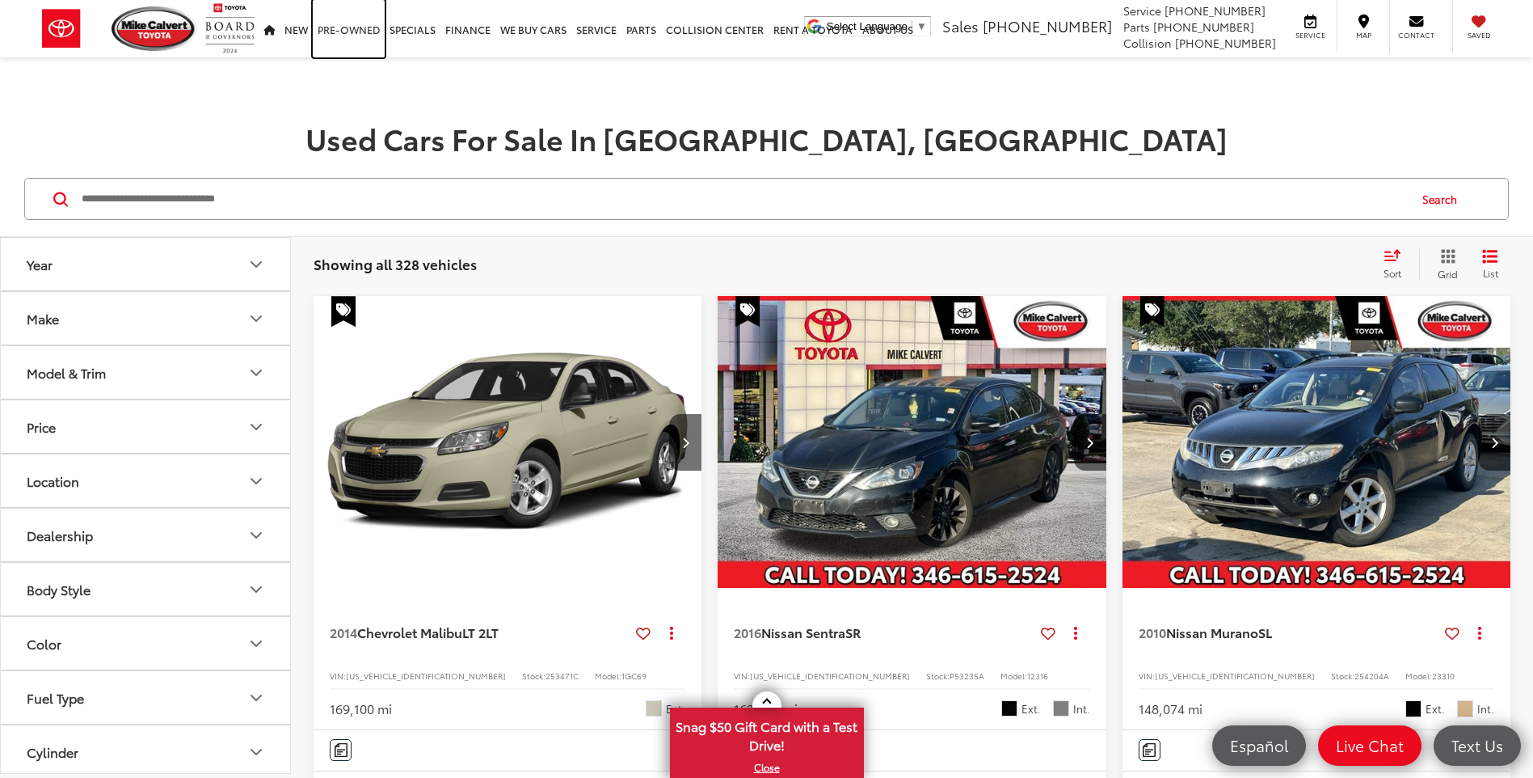
click at [338, 34] on link "Pre-Owned" at bounding box center [349, 28] width 72 height 57
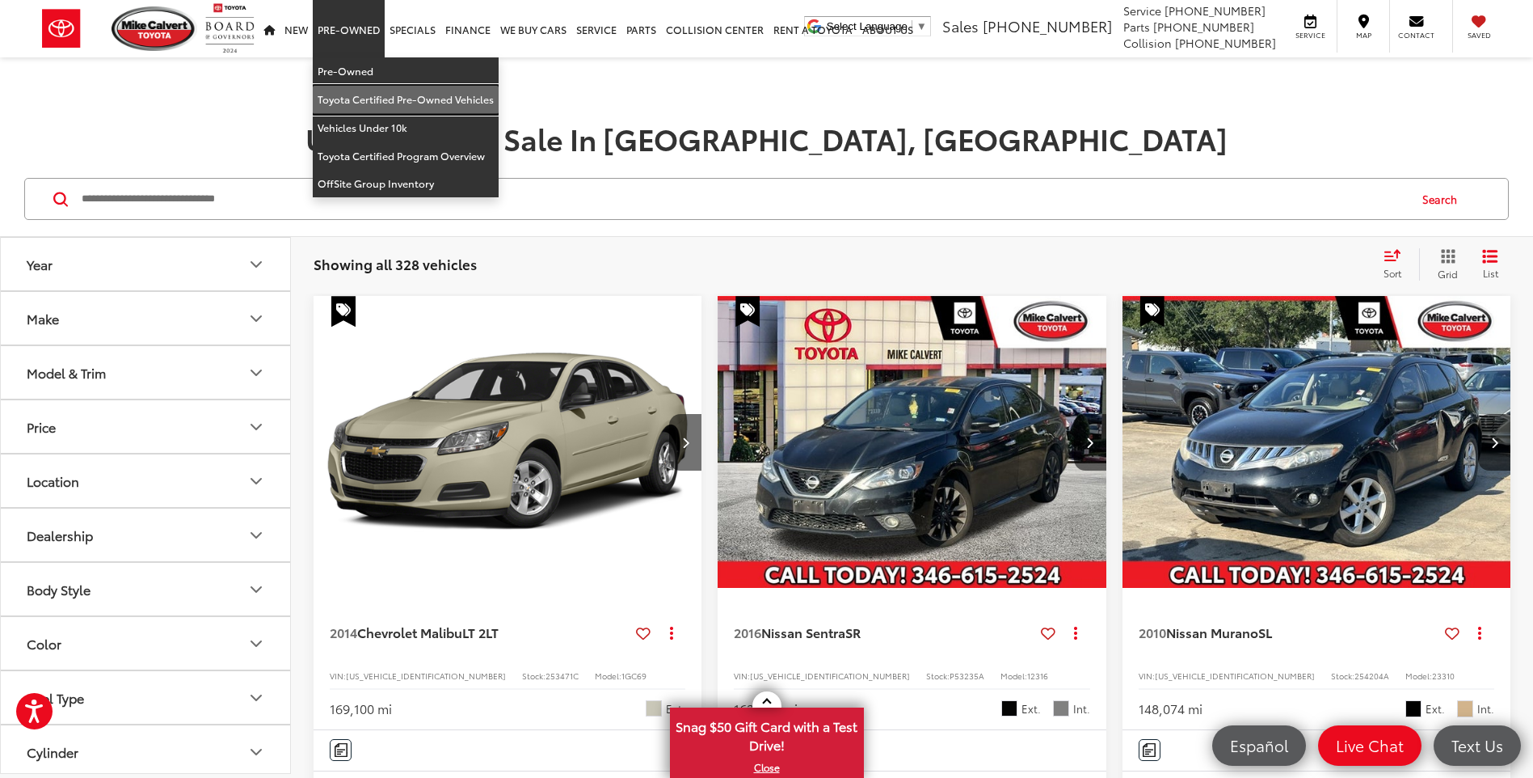
click at [388, 99] on link "Toyota Certified Pre-Owned Vehicles" at bounding box center [406, 100] width 186 height 28
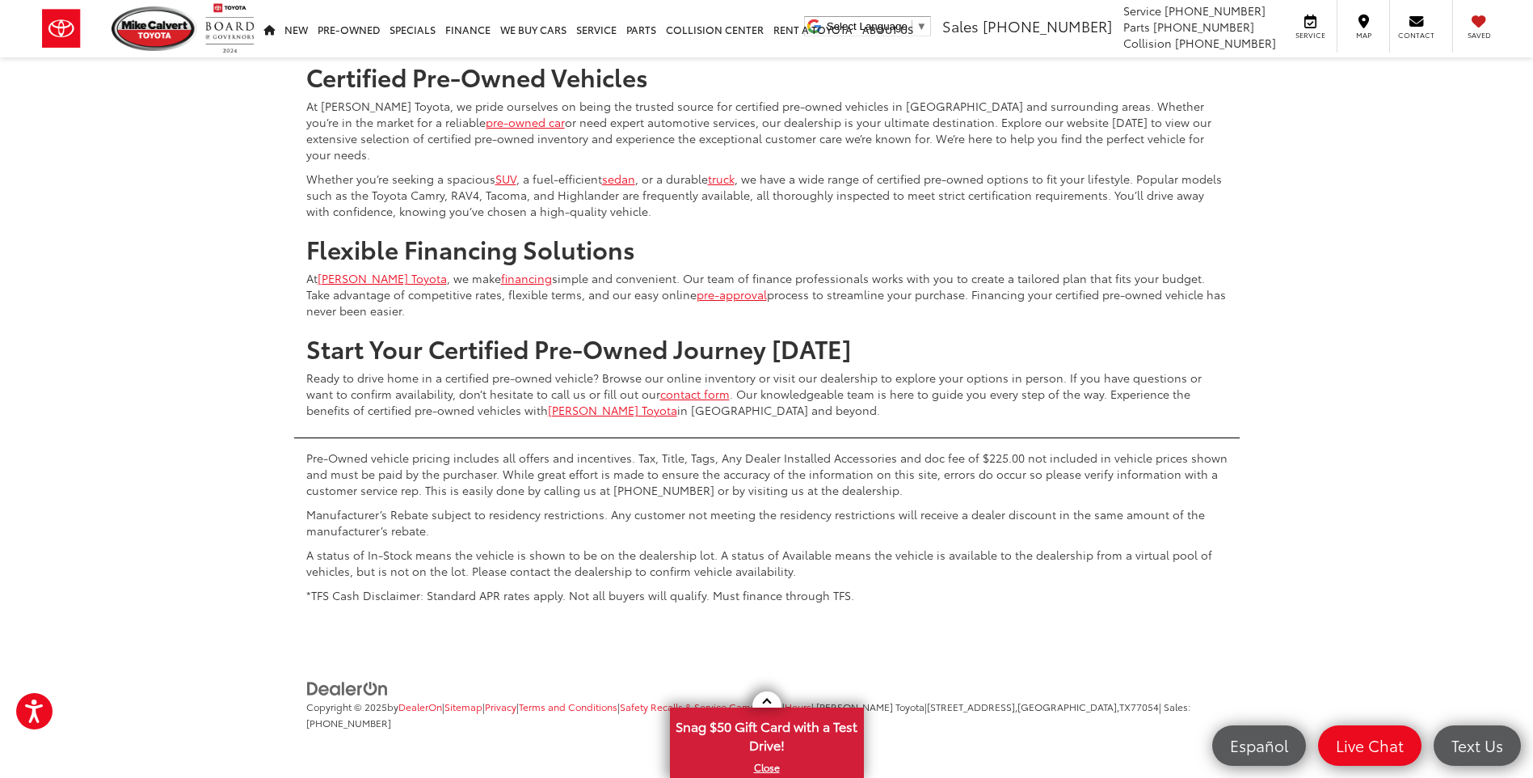
scroll to position [3797, 0]
click at [1493, 10] on icon "Select number of vehicles per page" at bounding box center [1491, -1] width 19 height 20
click at [1469, 136] on button "Show: 96" at bounding box center [1466, 121] width 87 height 29
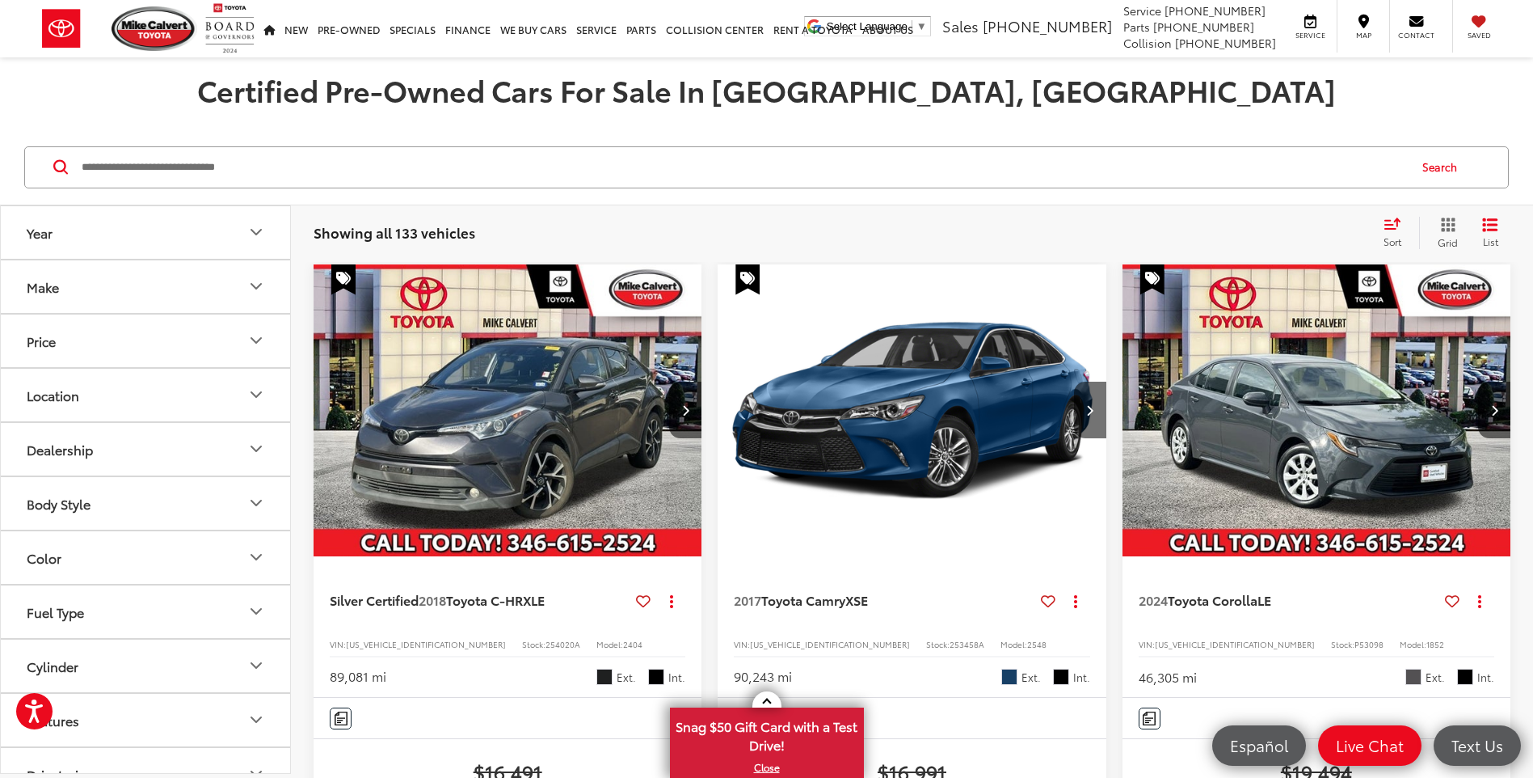
click at [1398, 226] on icon "Select sort value" at bounding box center [1393, 223] width 18 height 12
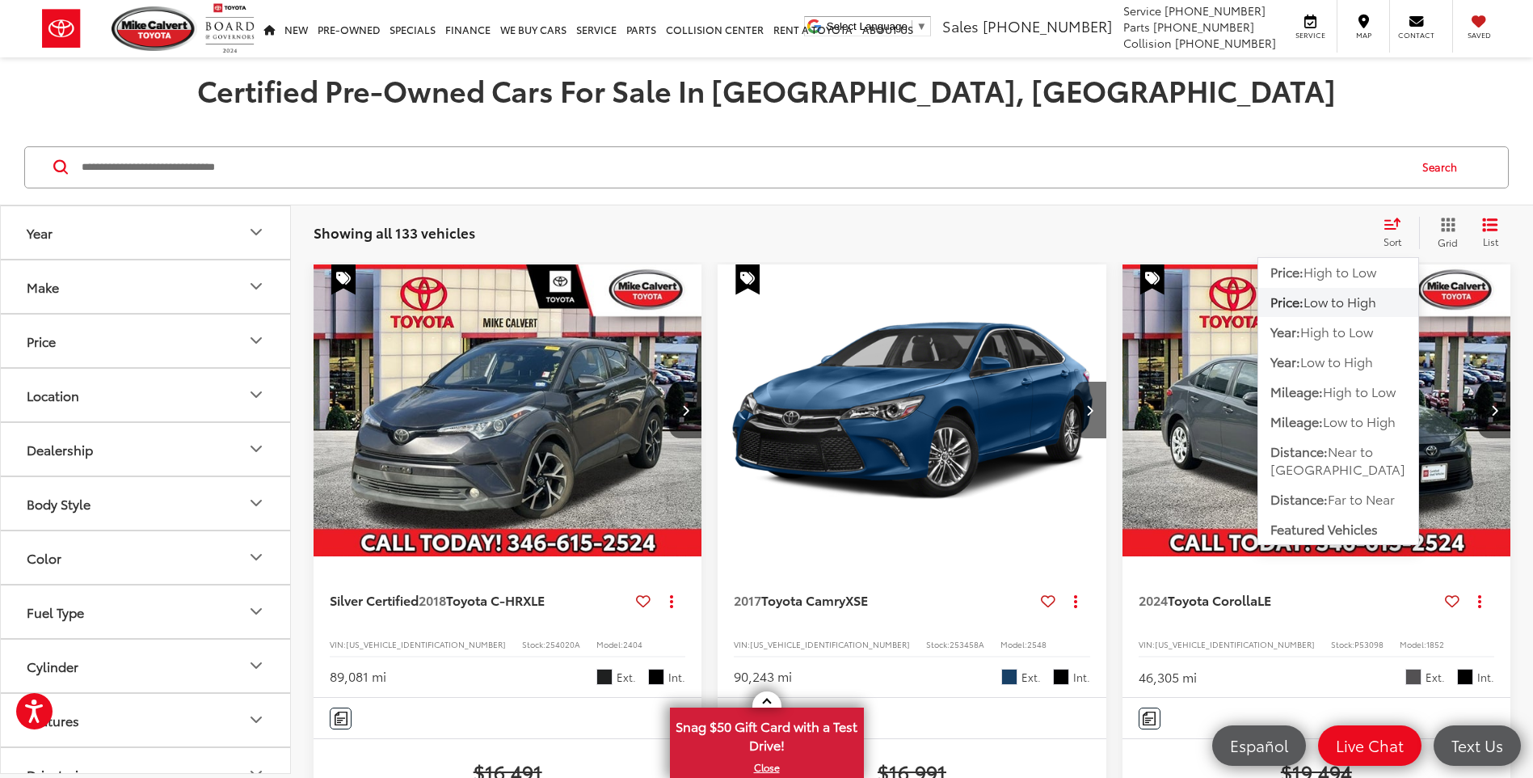
click at [1369, 302] on span "Low to High" at bounding box center [1340, 301] width 73 height 19
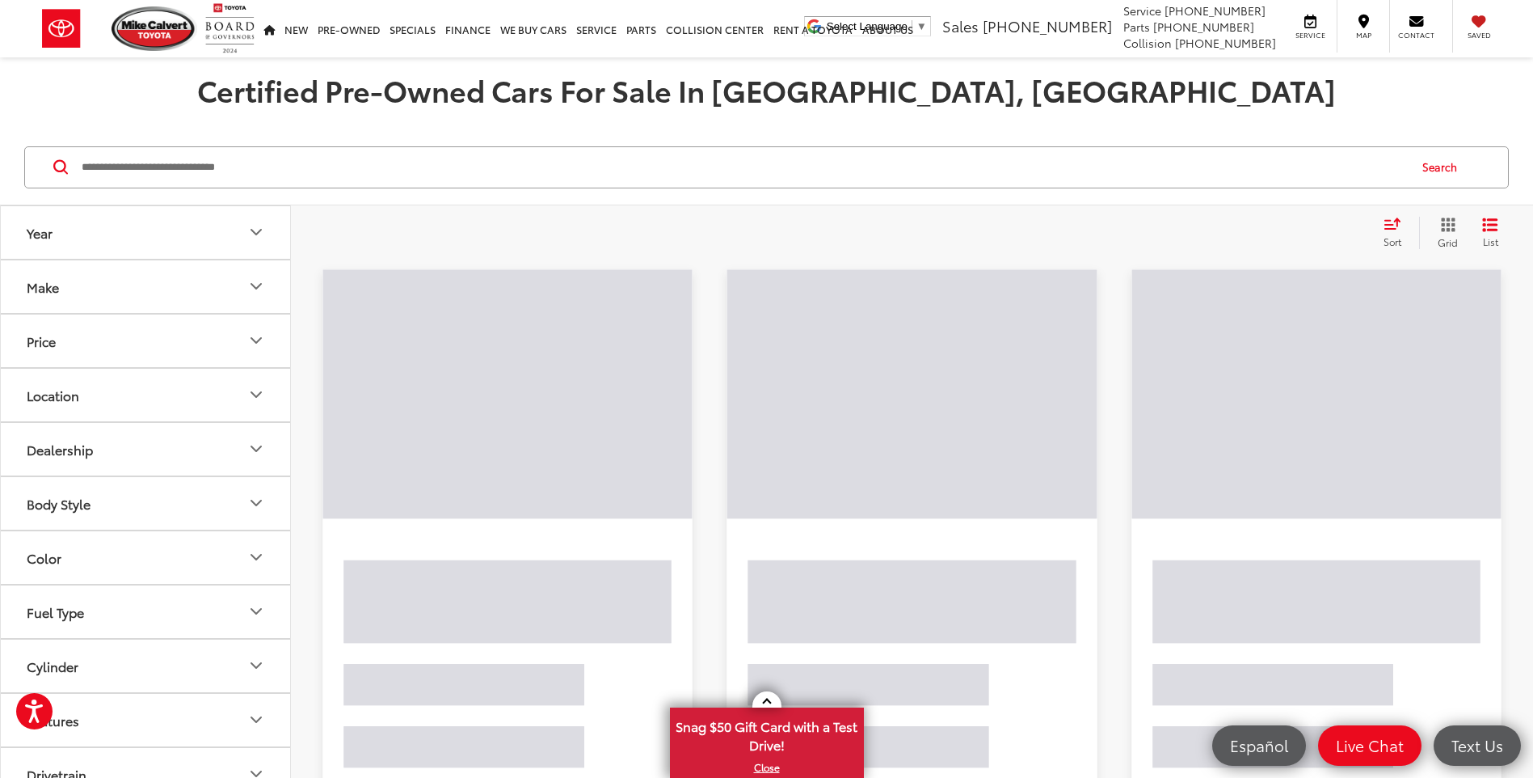
scroll to position [81, 0]
